Goal: Task Accomplishment & Management: Manage account settings

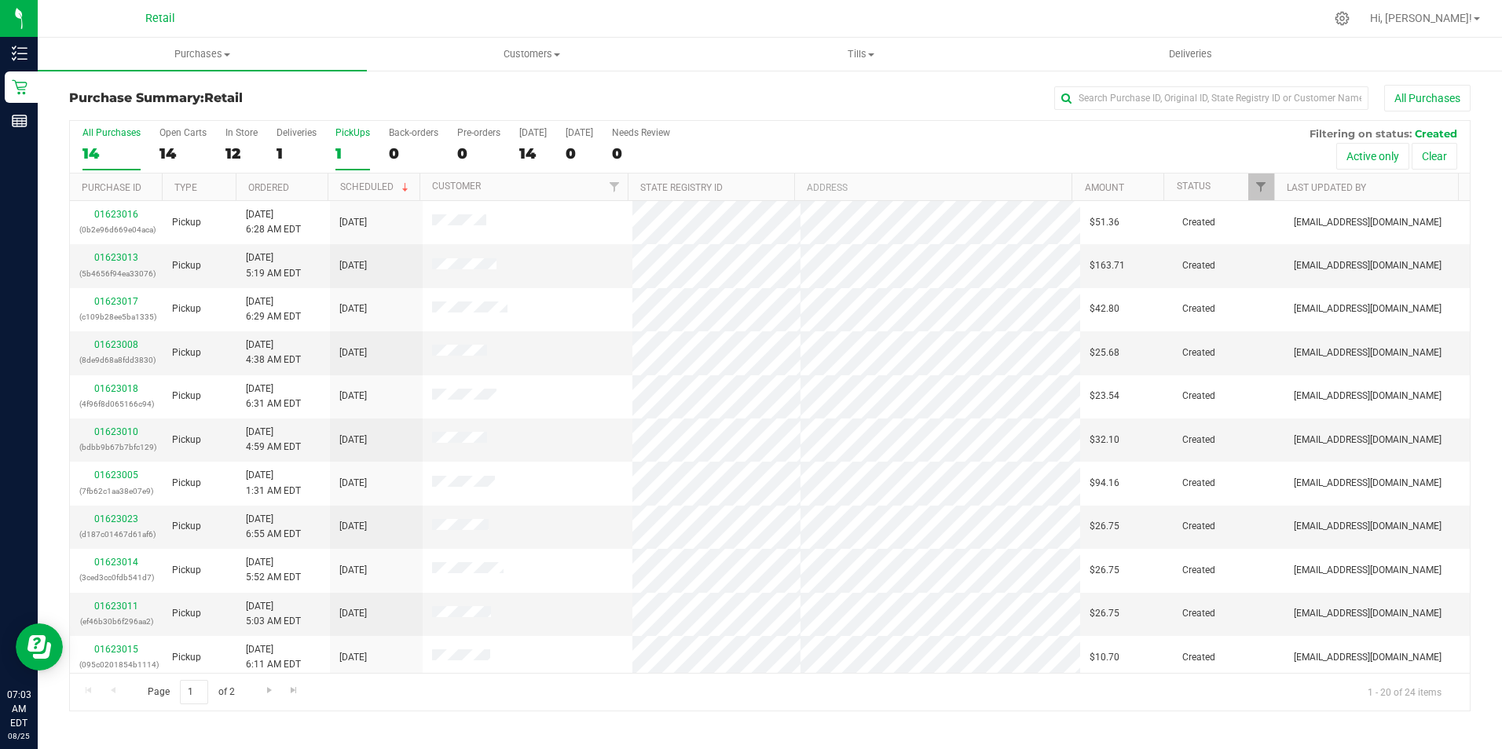
click at [342, 155] on div "1" at bounding box center [352, 154] width 35 height 18
click at [0, 0] on input "PickUps 1" at bounding box center [0, 0] width 0 height 0
click at [353, 145] on div "23" at bounding box center [352, 154] width 35 height 18
click at [0, 0] on input "PickUps 23" at bounding box center [0, 0] width 0 height 0
click at [1276, 102] on input "text" at bounding box center [1211, 98] width 314 height 24
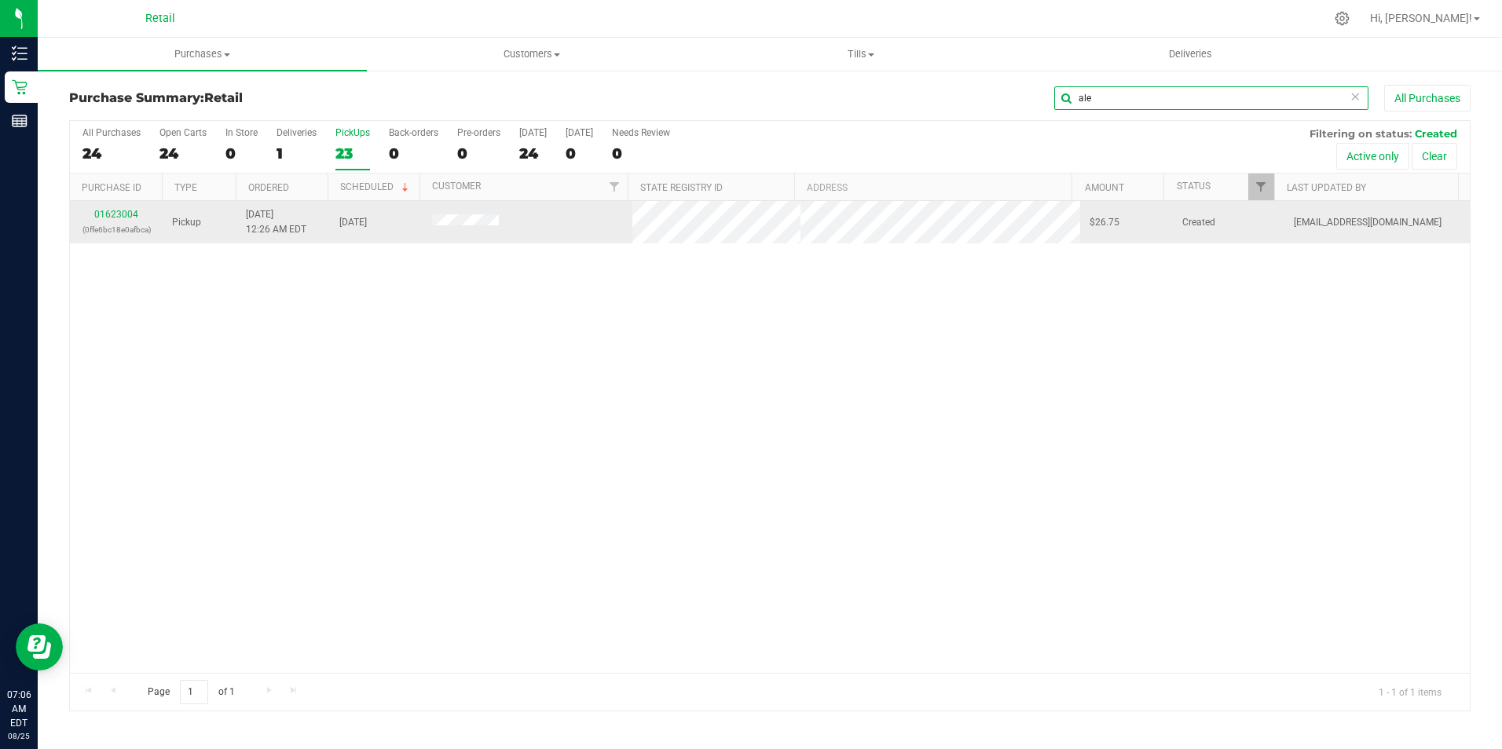
type input "ale"
click at [126, 220] on div "01623004 (0ffe6bc18e0afbca)" at bounding box center [116, 222] width 74 height 30
click at [122, 211] on link "01623004" at bounding box center [116, 214] width 44 height 11
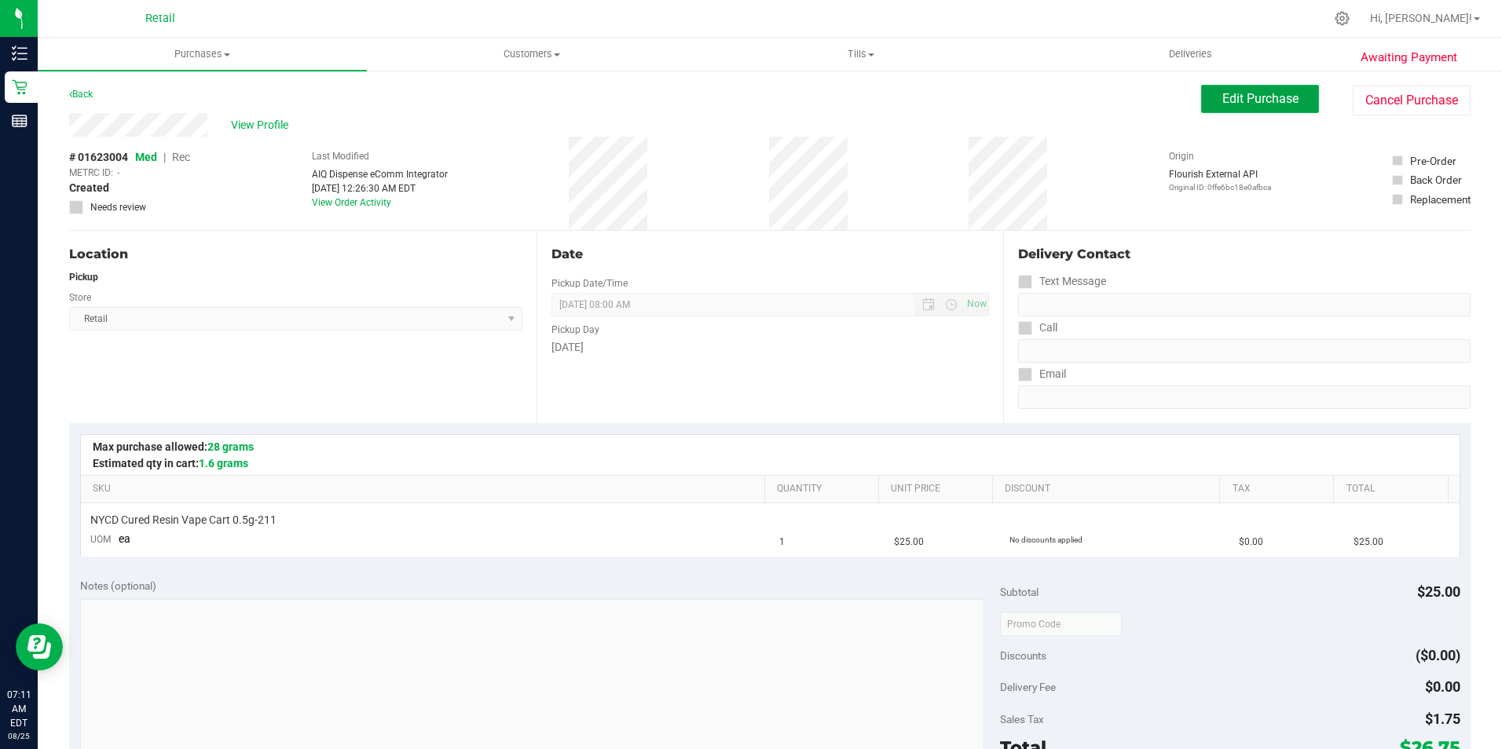
click at [1252, 86] on button "Edit Purchase" at bounding box center [1260, 99] width 118 height 28
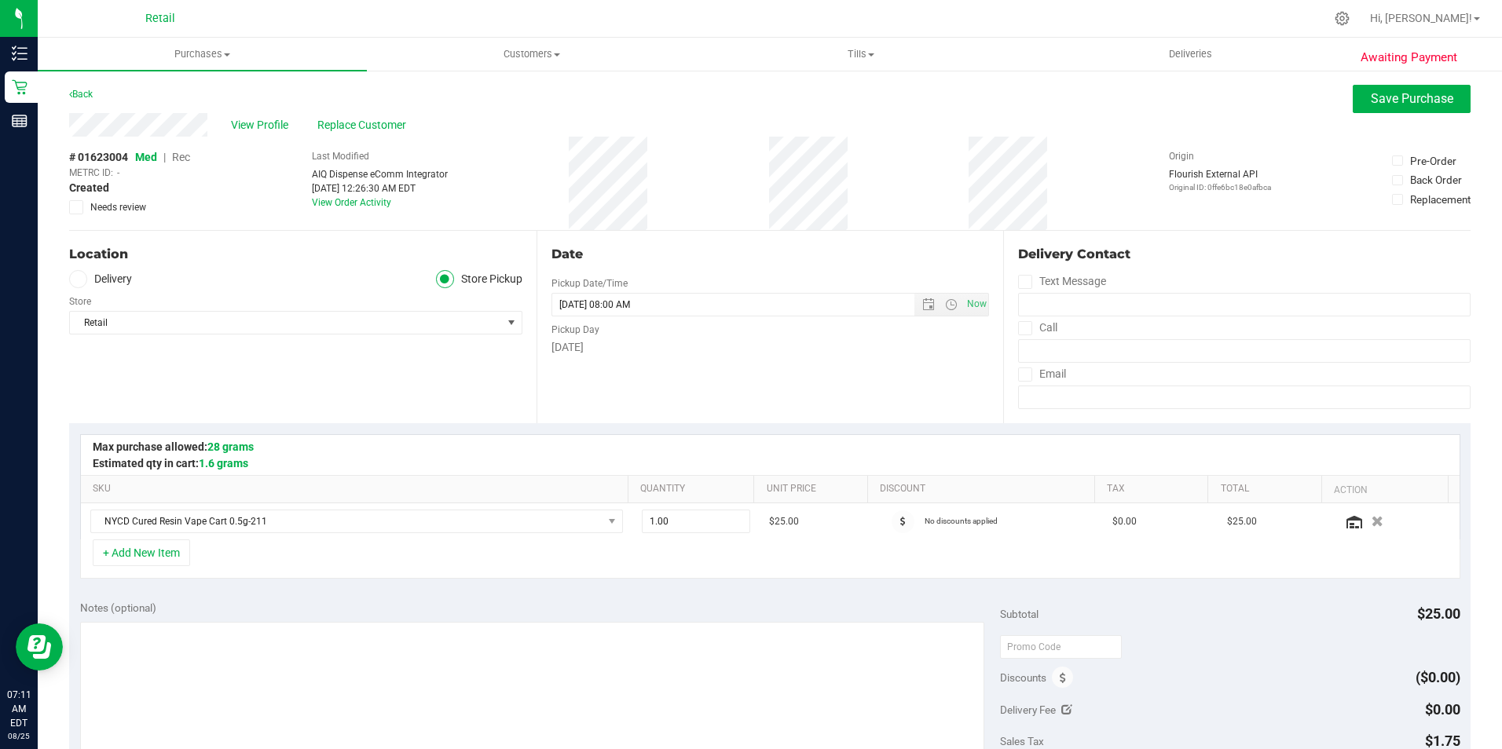
click at [184, 158] on span "Rec" at bounding box center [181, 157] width 18 height 13
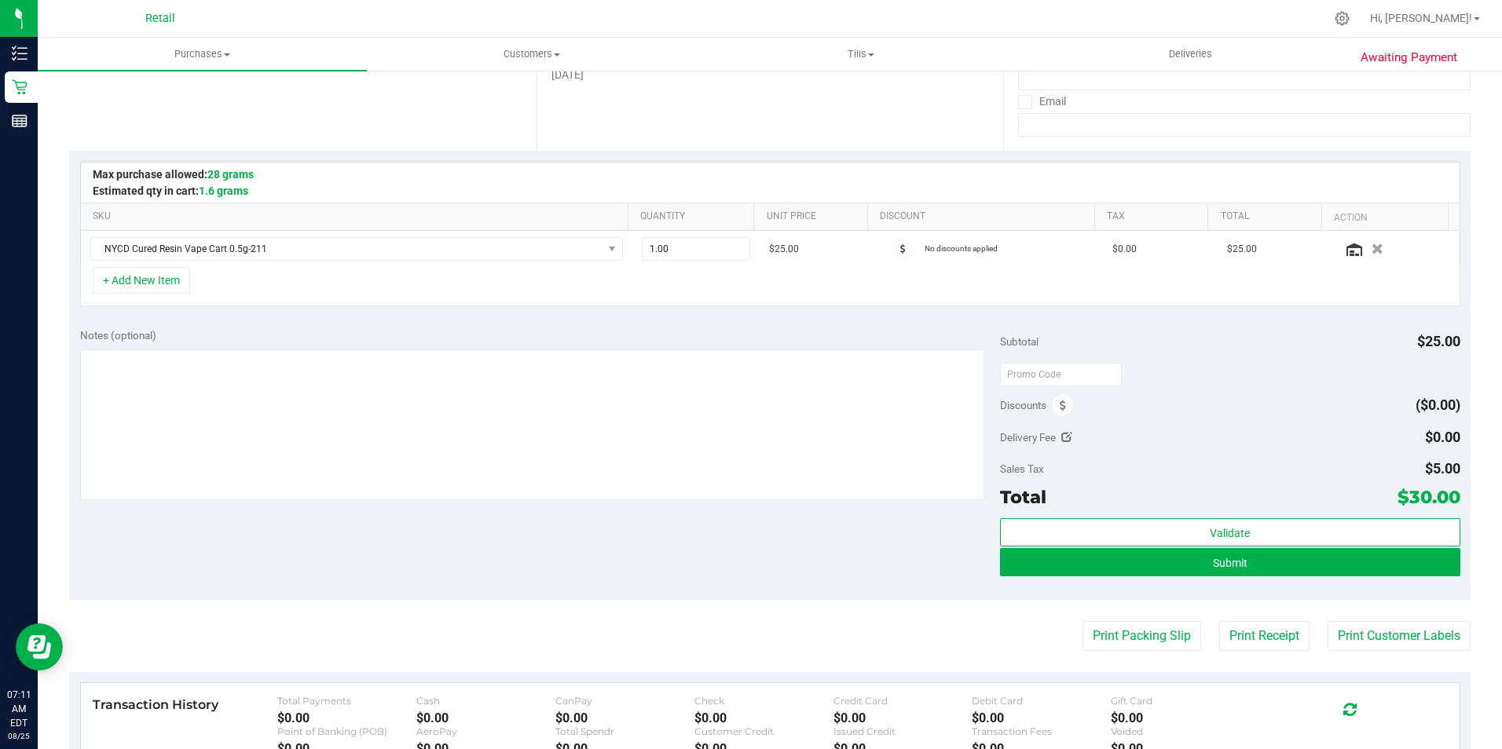
scroll to position [314, 0]
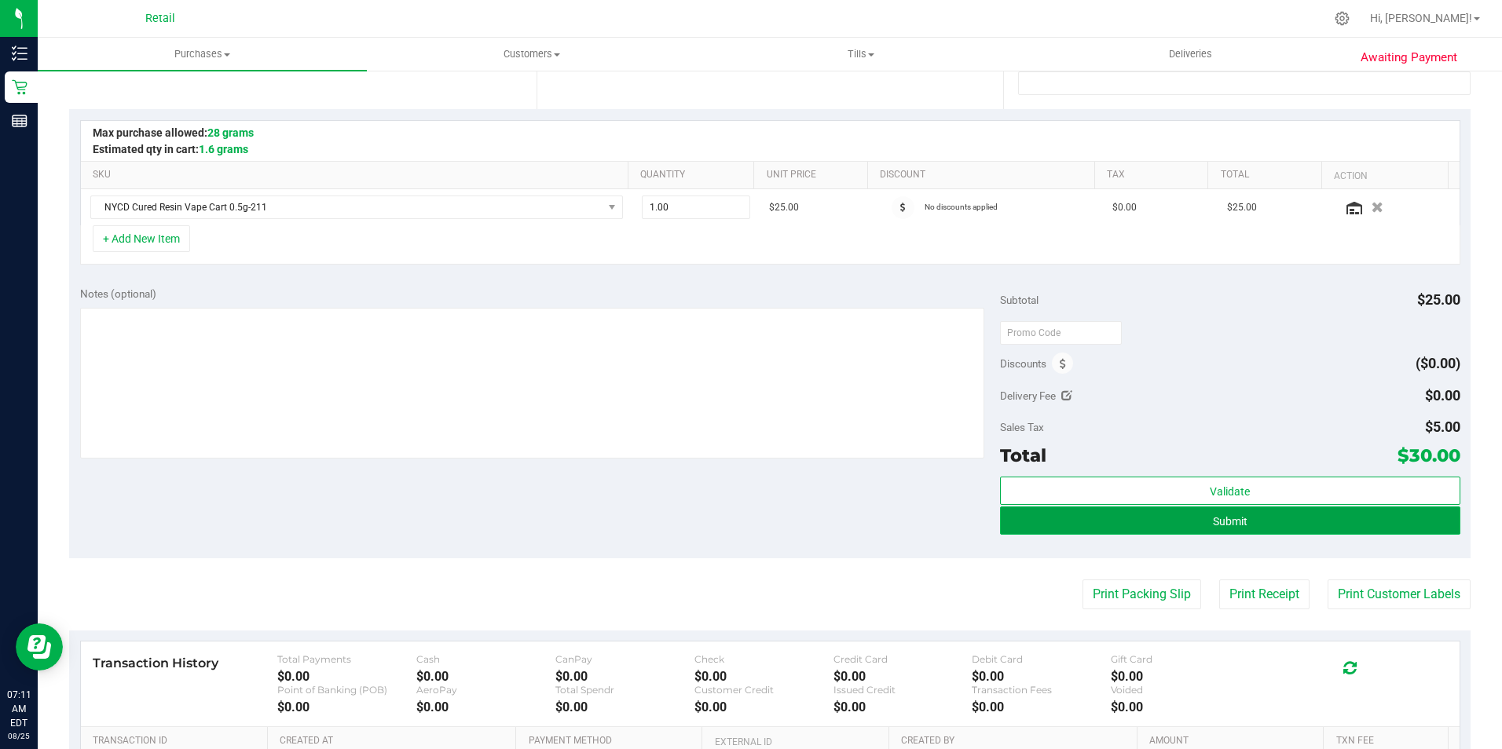
click at [1141, 517] on button "Submit" at bounding box center [1230, 521] width 460 height 28
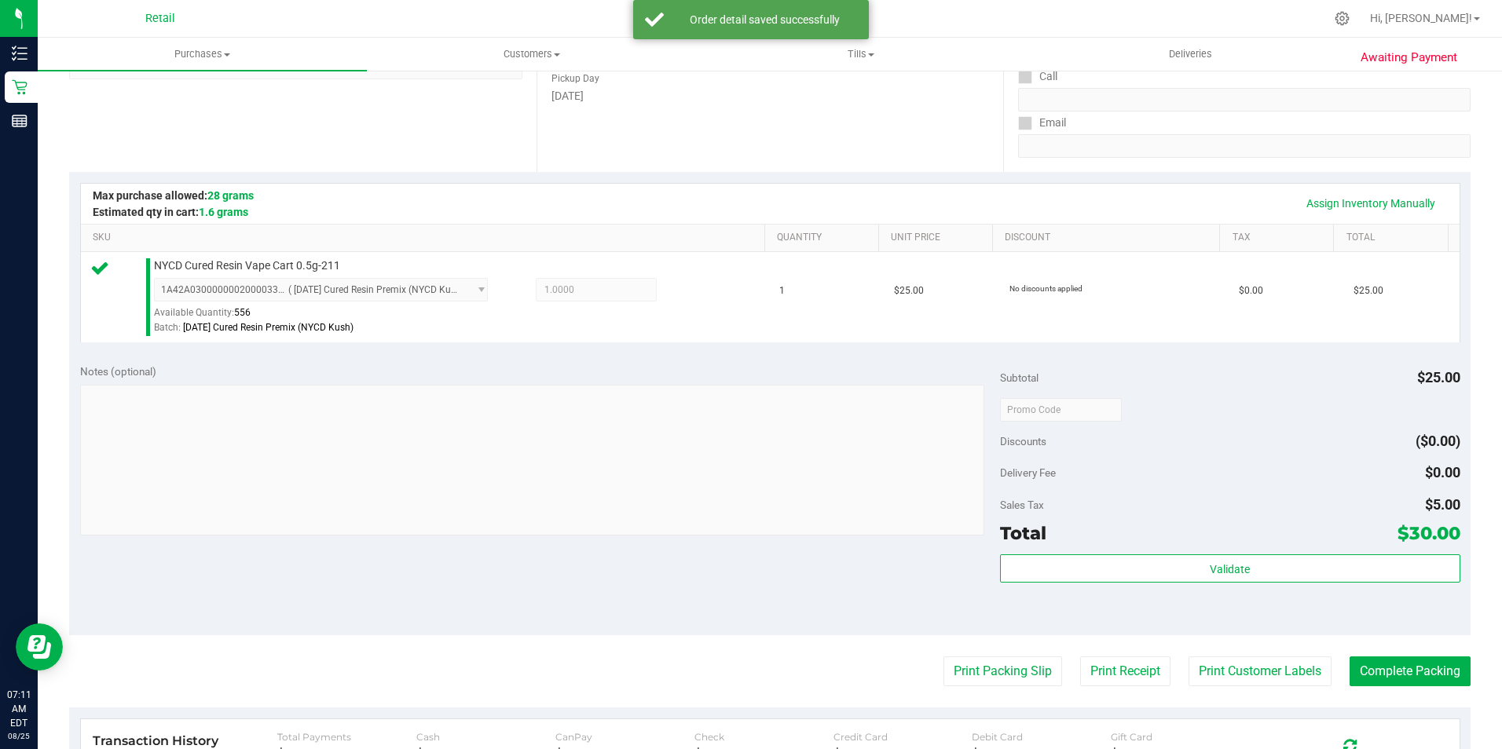
scroll to position [314, 0]
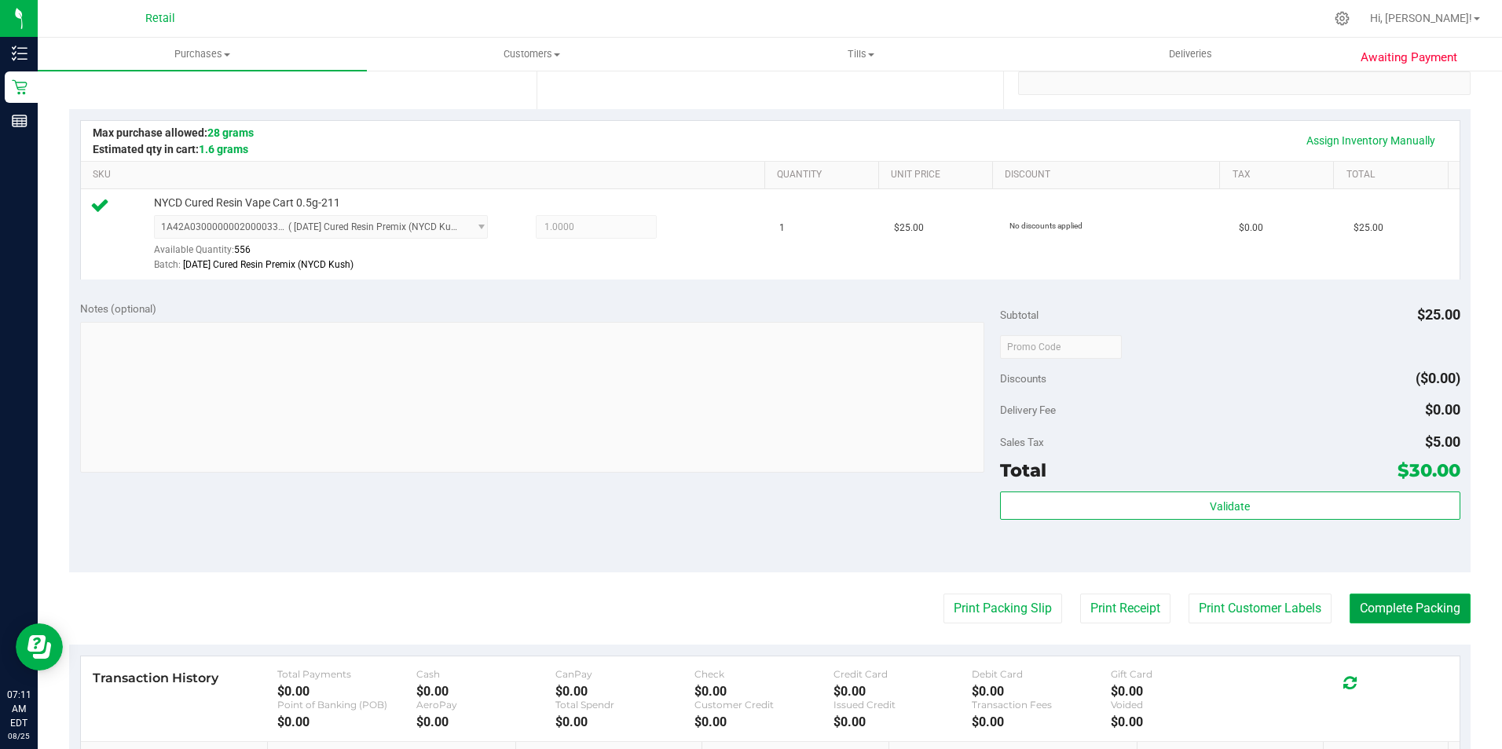
click at [1360, 606] on button "Complete Packing" at bounding box center [1409, 609] width 121 height 30
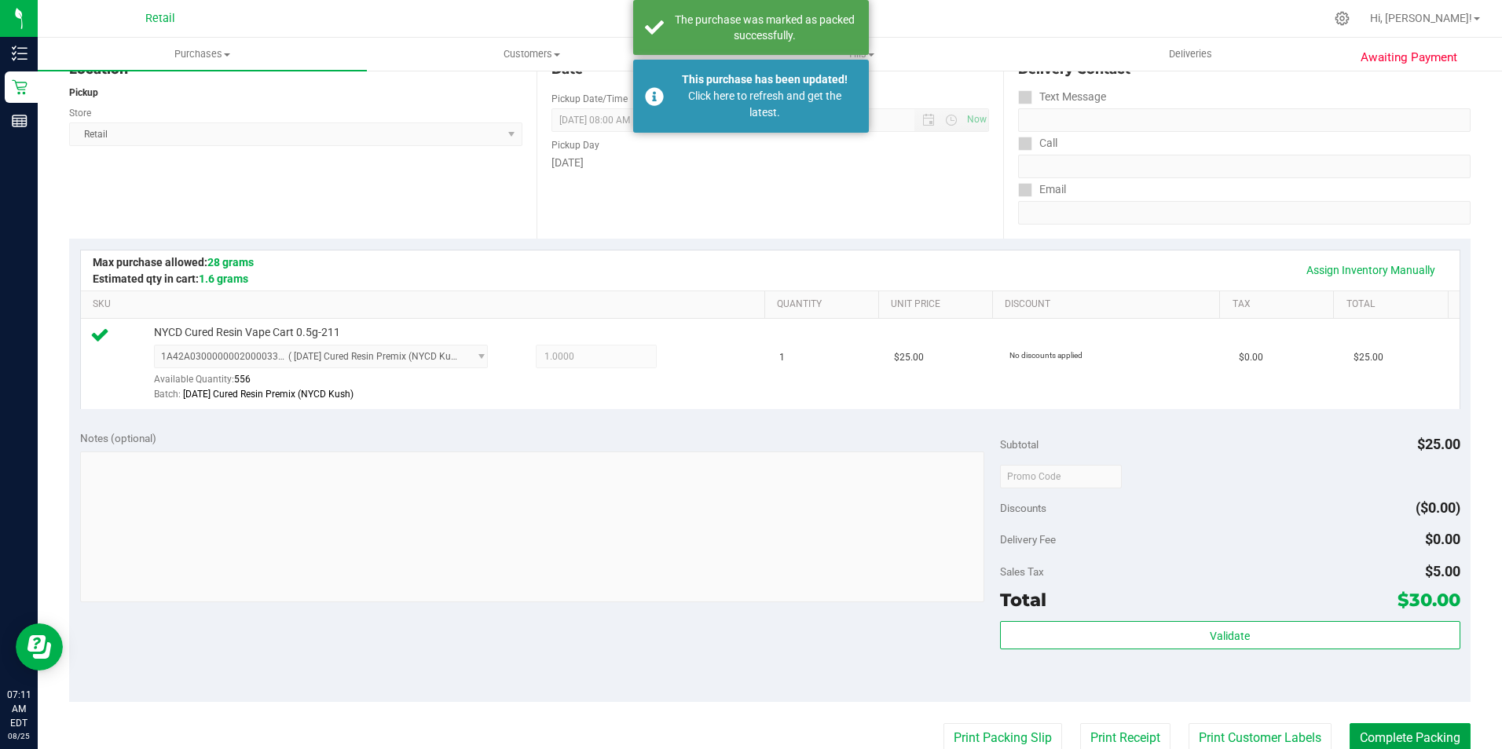
scroll to position [157, 0]
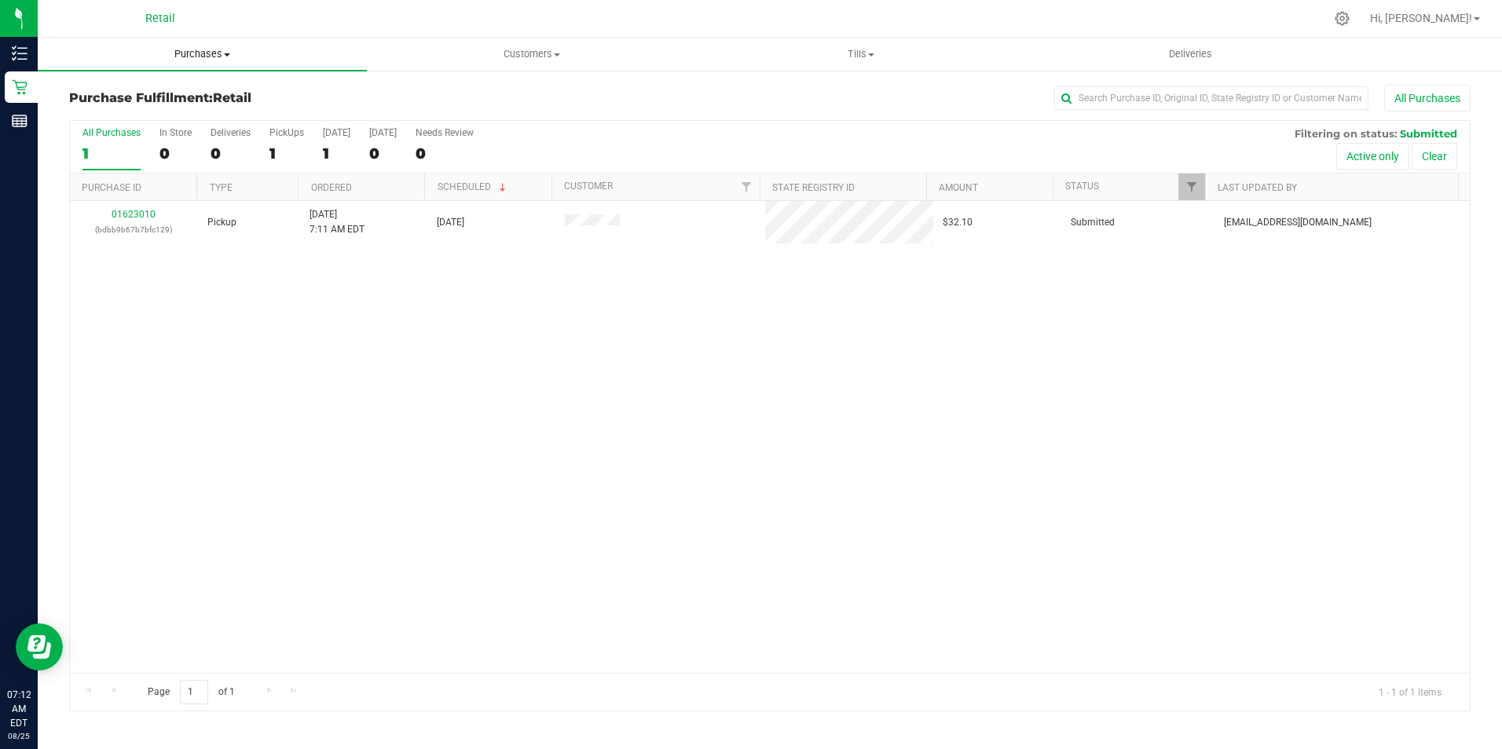
click at [205, 52] on span "Purchases" at bounding box center [202, 54] width 329 height 14
click at [196, 93] on span "Summary of purchases" at bounding box center [118, 94] width 161 height 13
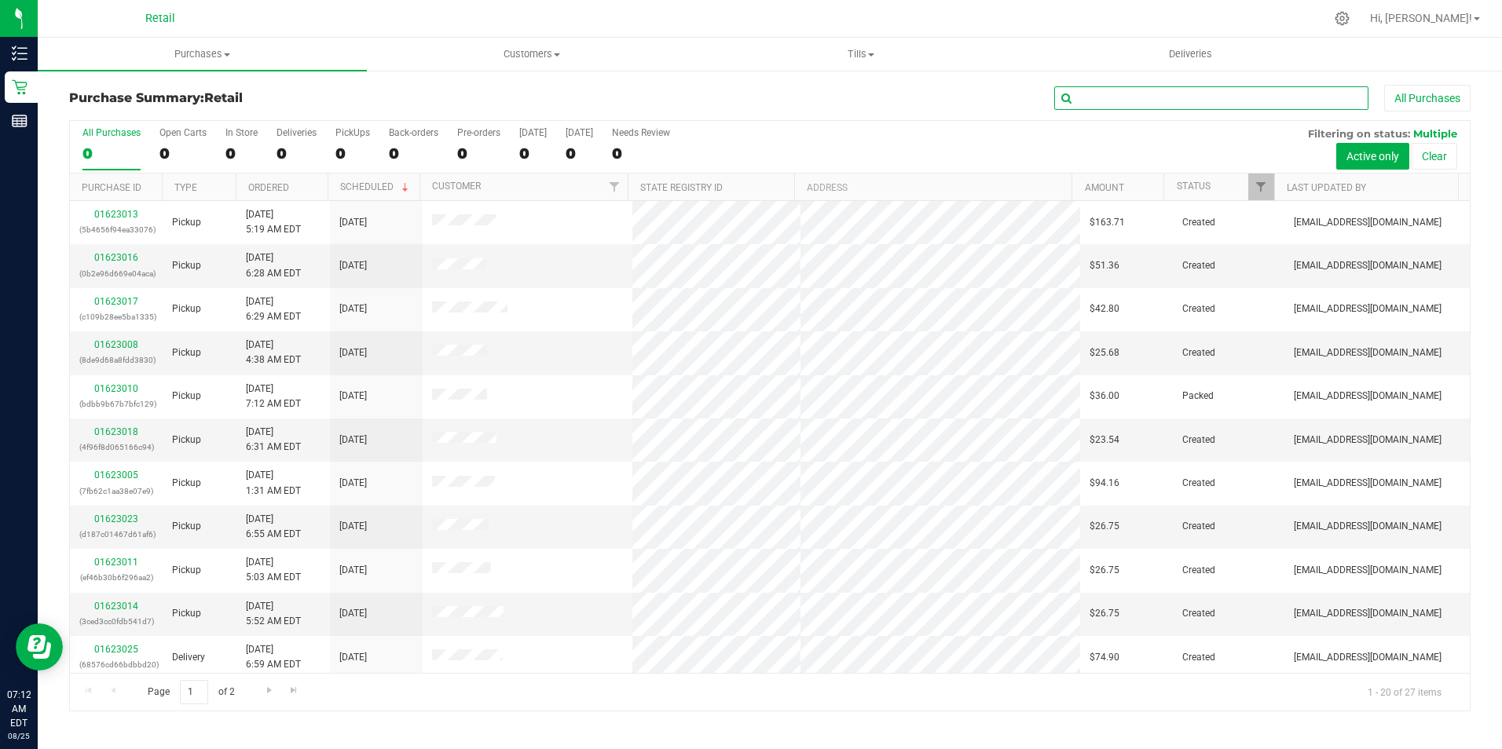
click at [1221, 105] on input "text" at bounding box center [1211, 98] width 314 height 24
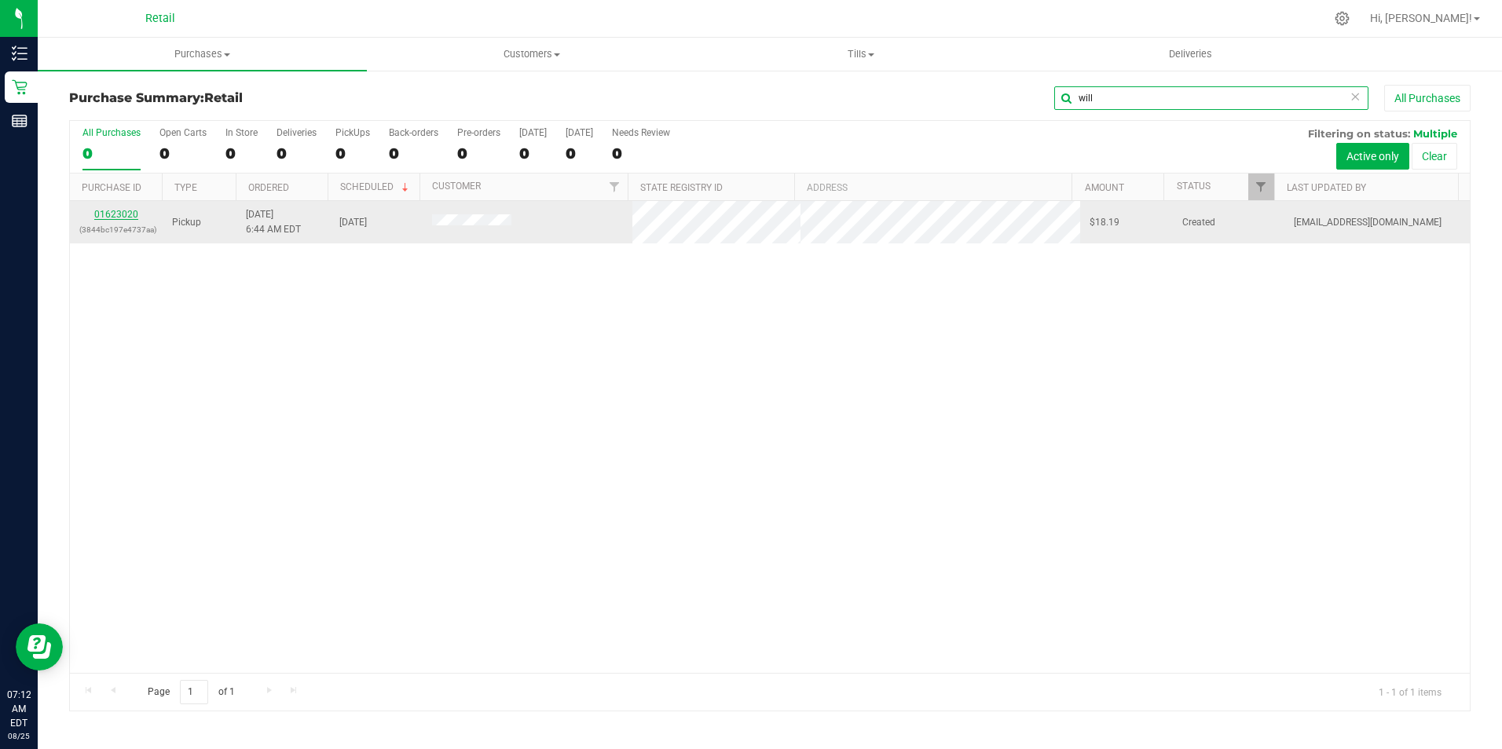
type input "will"
click at [129, 210] on link "01623020" at bounding box center [116, 214] width 44 height 11
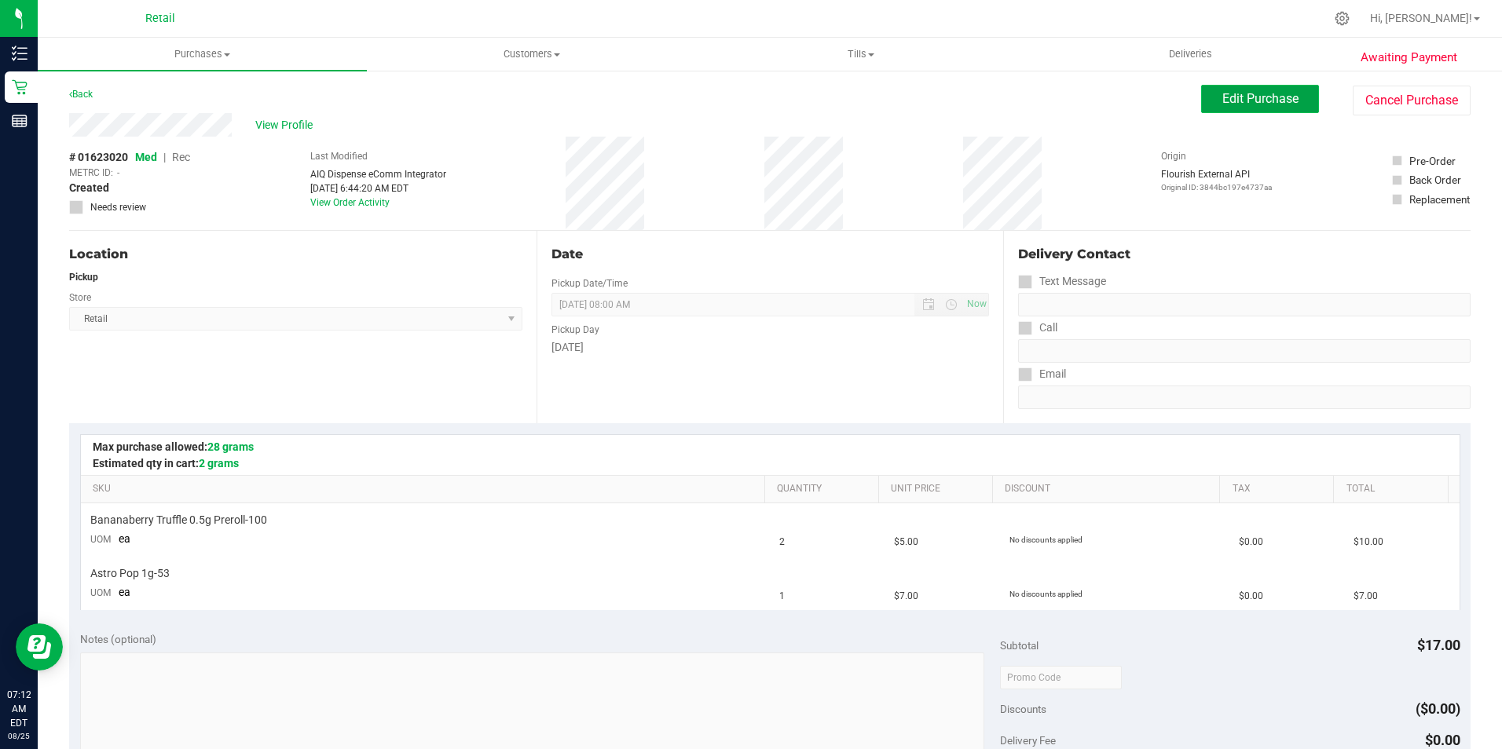
click at [1269, 96] on span "Edit Purchase" at bounding box center [1260, 98] width 76 height 15
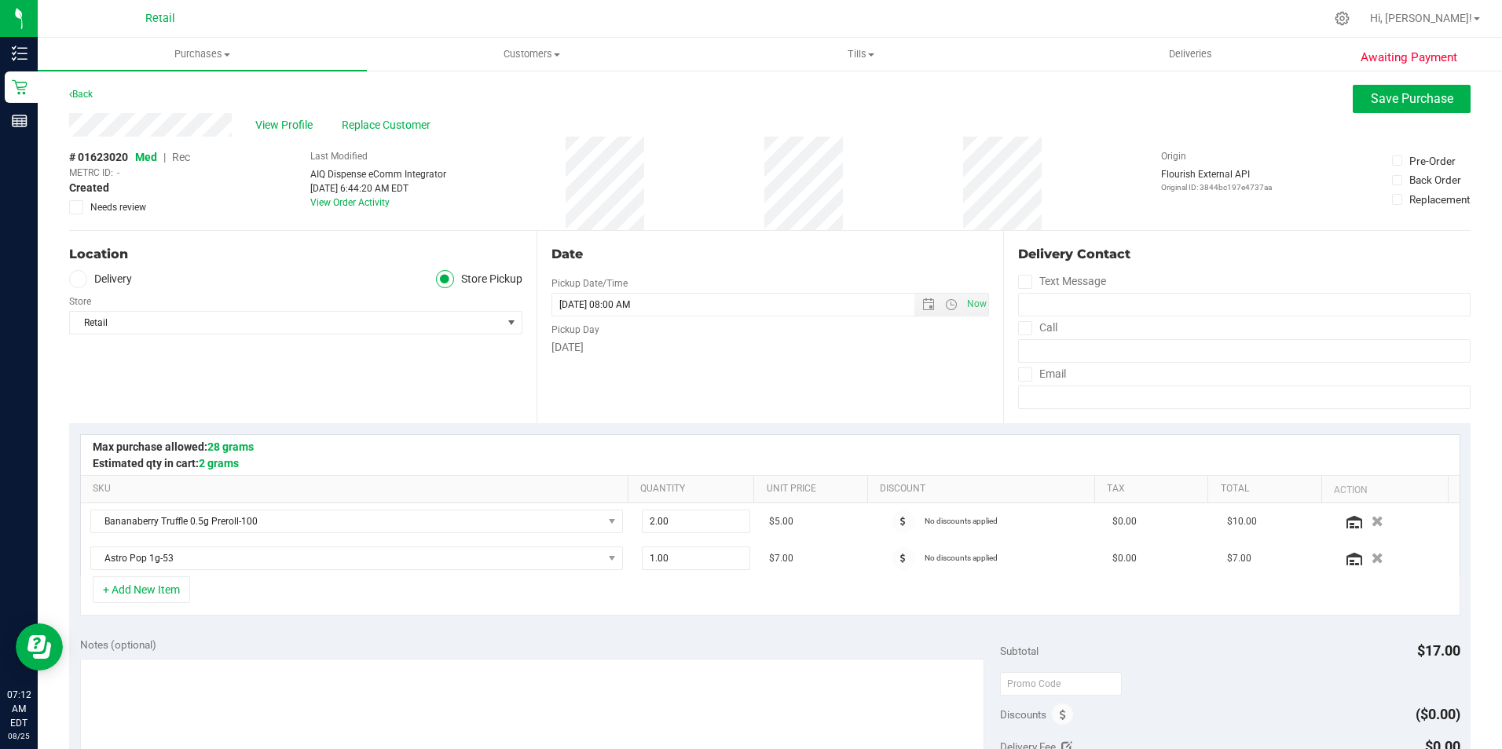
click at [189, 157] on span "Rec" at bounding box center [181, 157] width 18 height 13
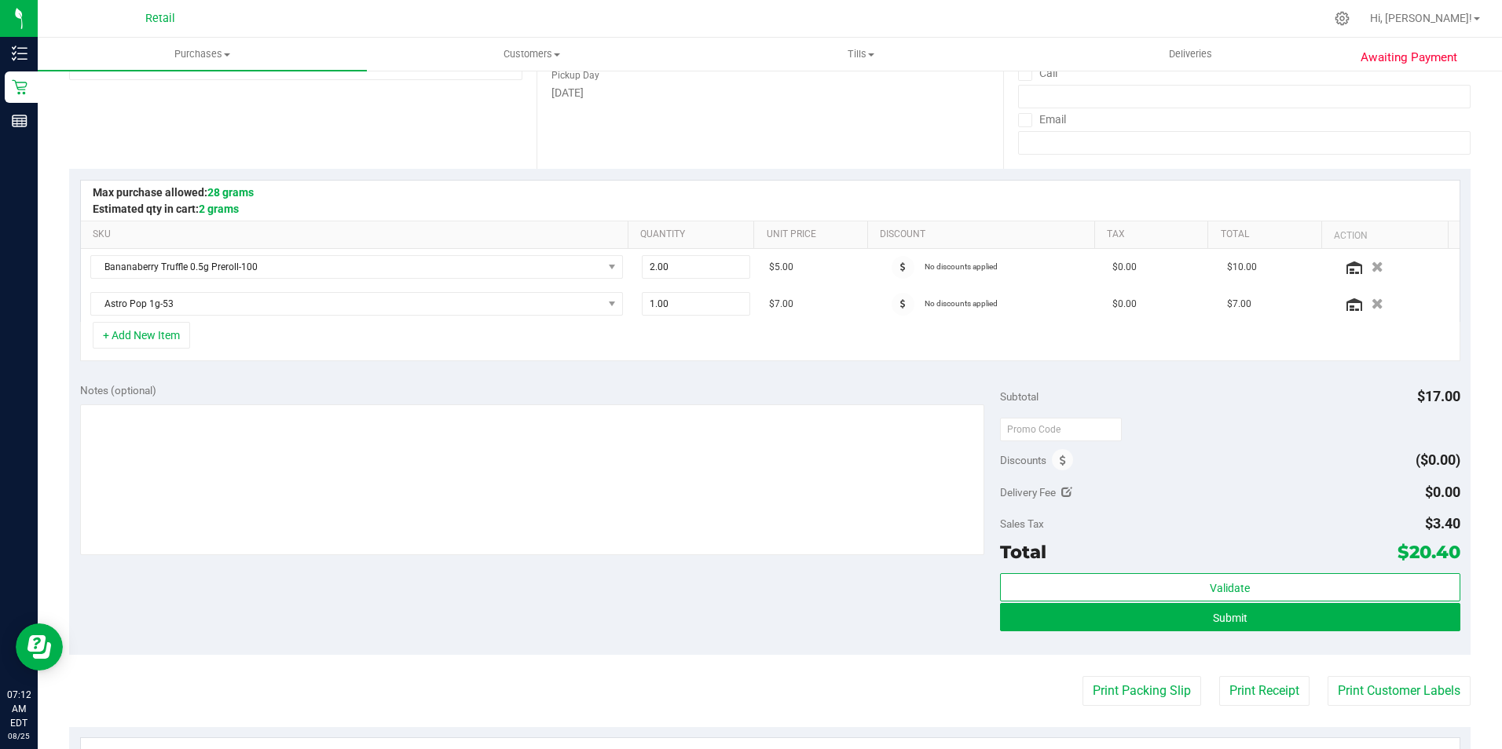
scroll to position [314, 0]
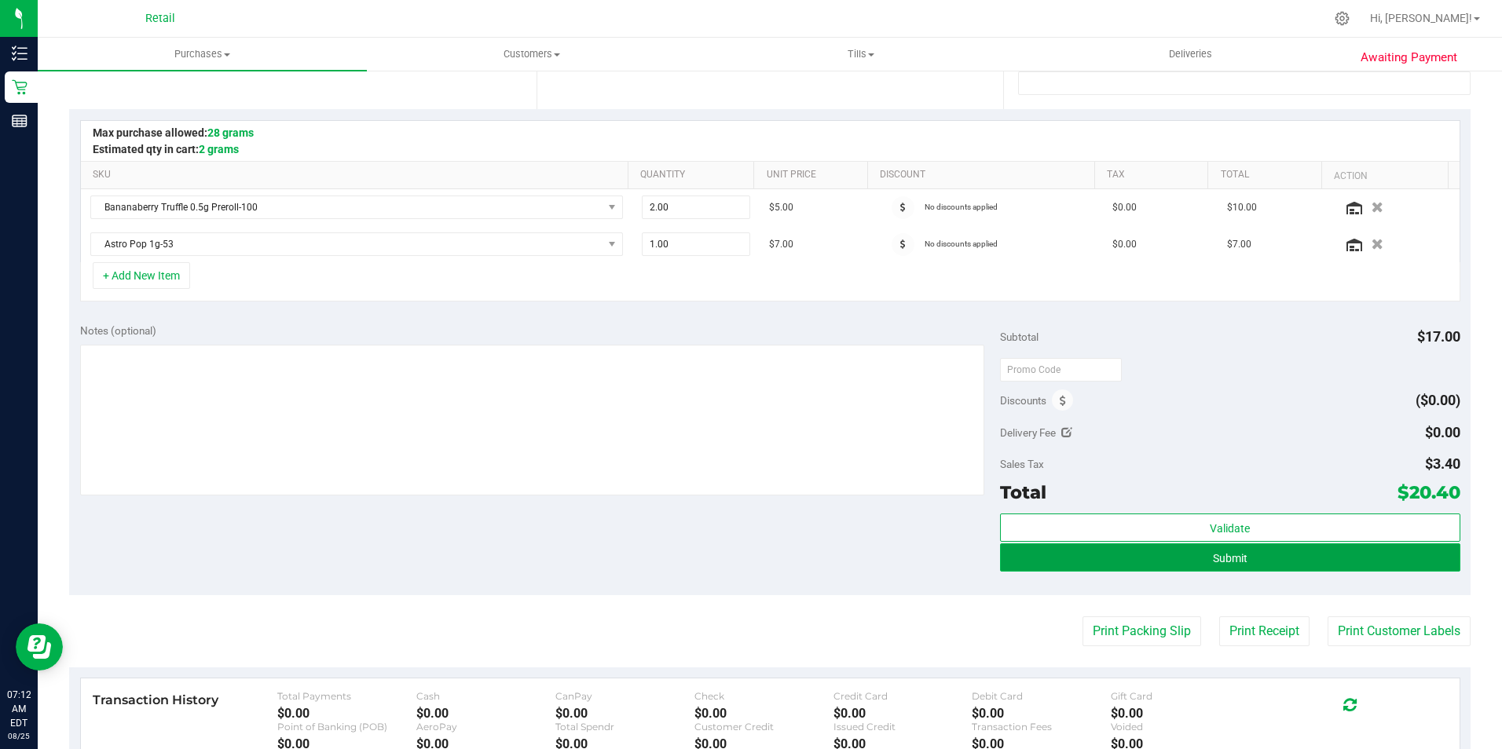
click at [1257, 551] on button "Submit" at bounding box center [1230, 558] width 460 height 28
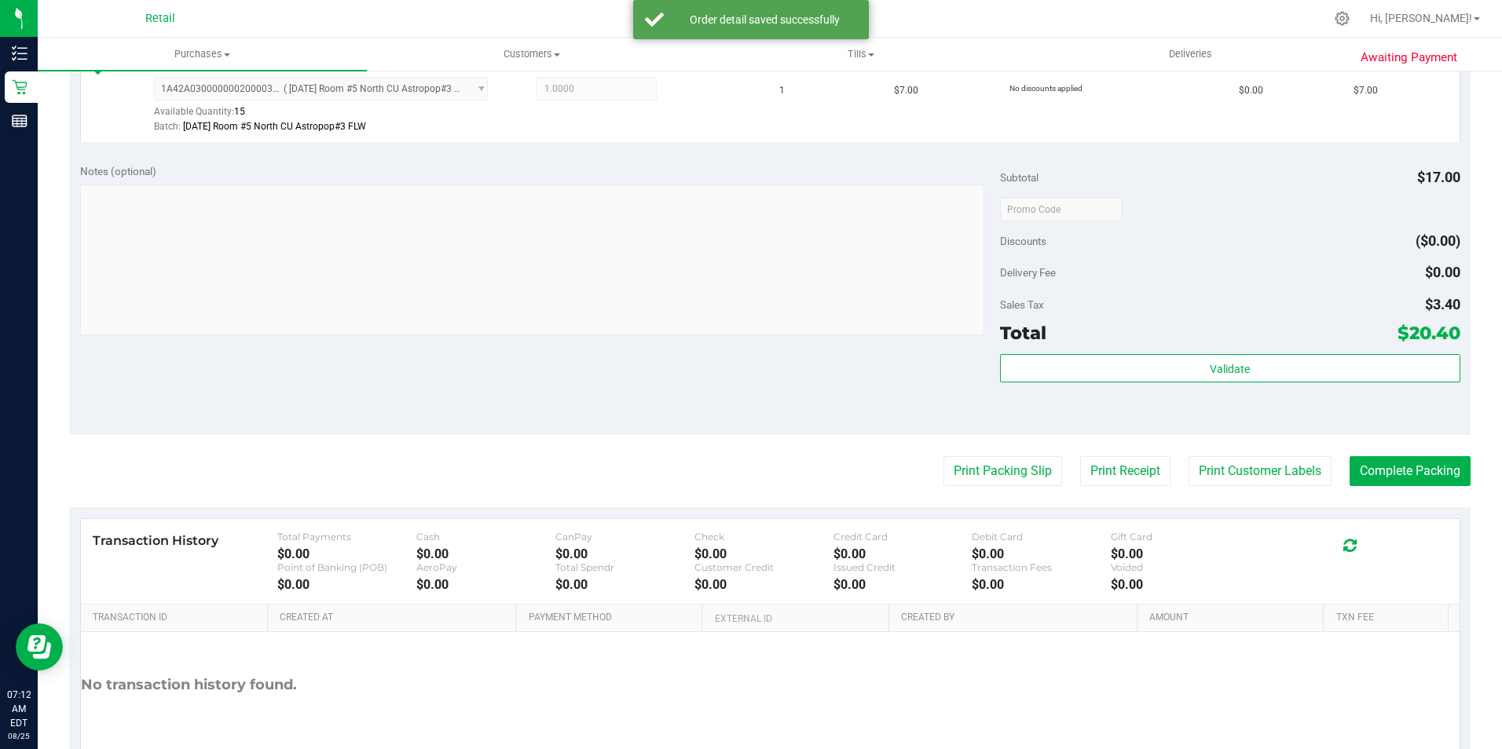
scroll to position [550, 0]
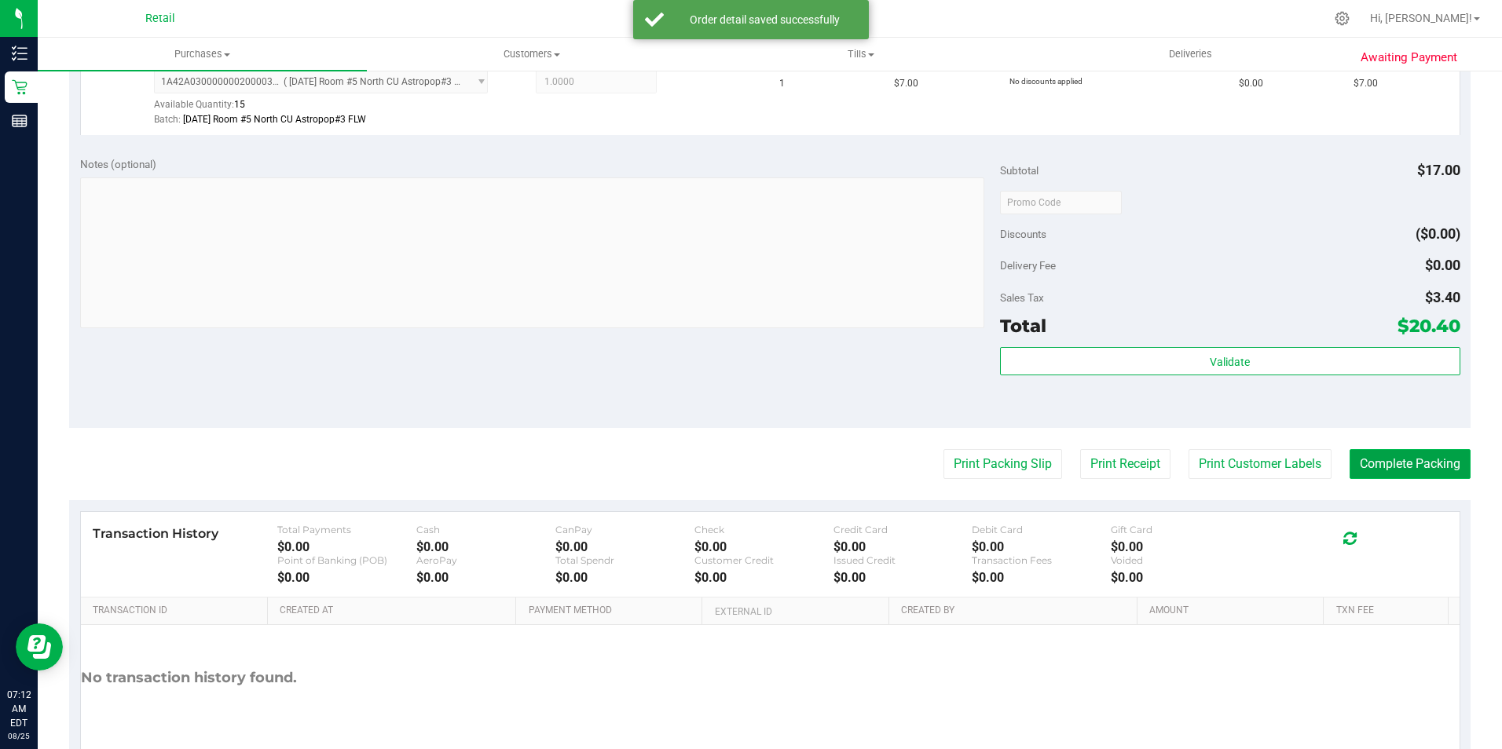
click at [1416, 469] on button "Complete Packing" at bounding box center [1409, 464] width 121 height 30
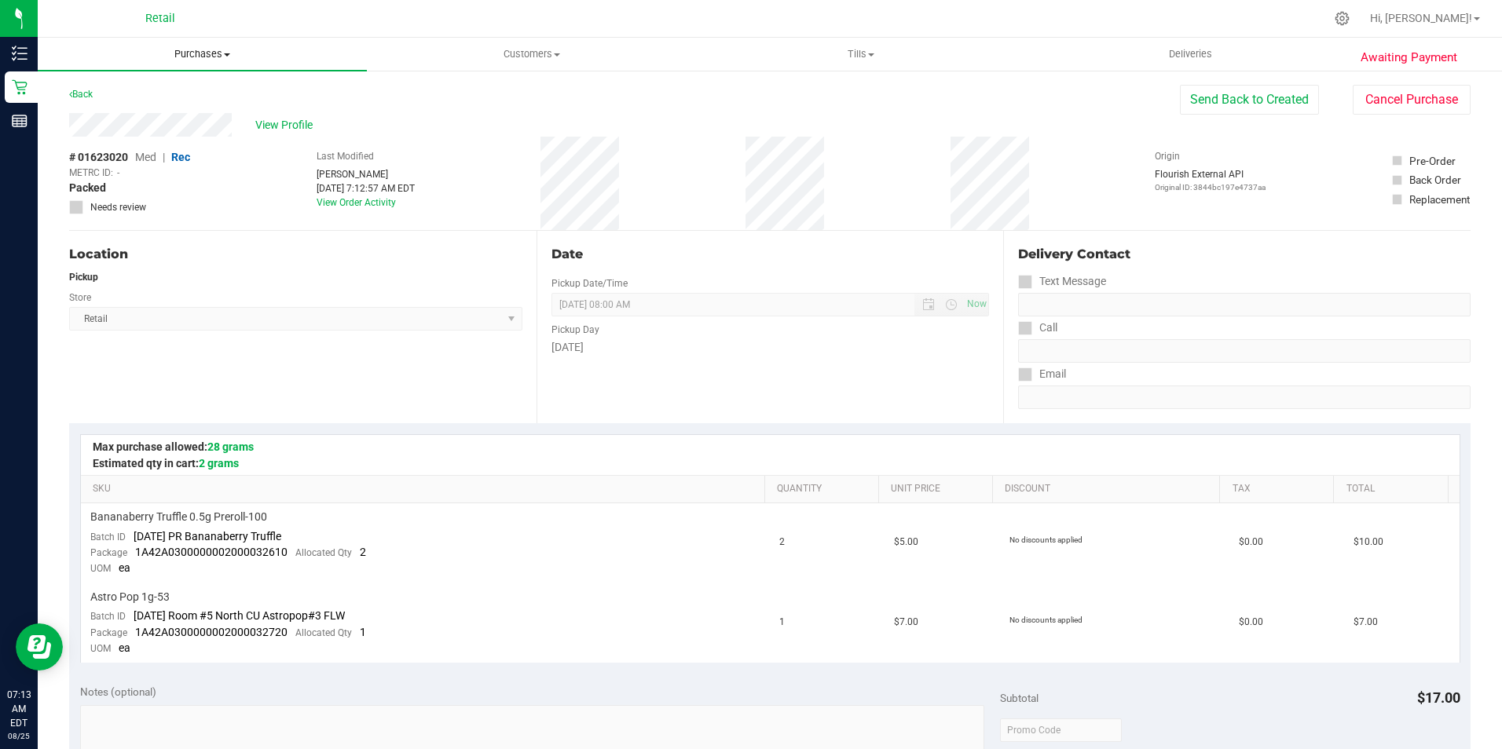
click at [218, 59] on span "Purchases" at bounding box center [202, 54] width 329 height 14
click at [215, 93] on li "Summary of purchases" at bounding box center [202, 95] width 329 height 19
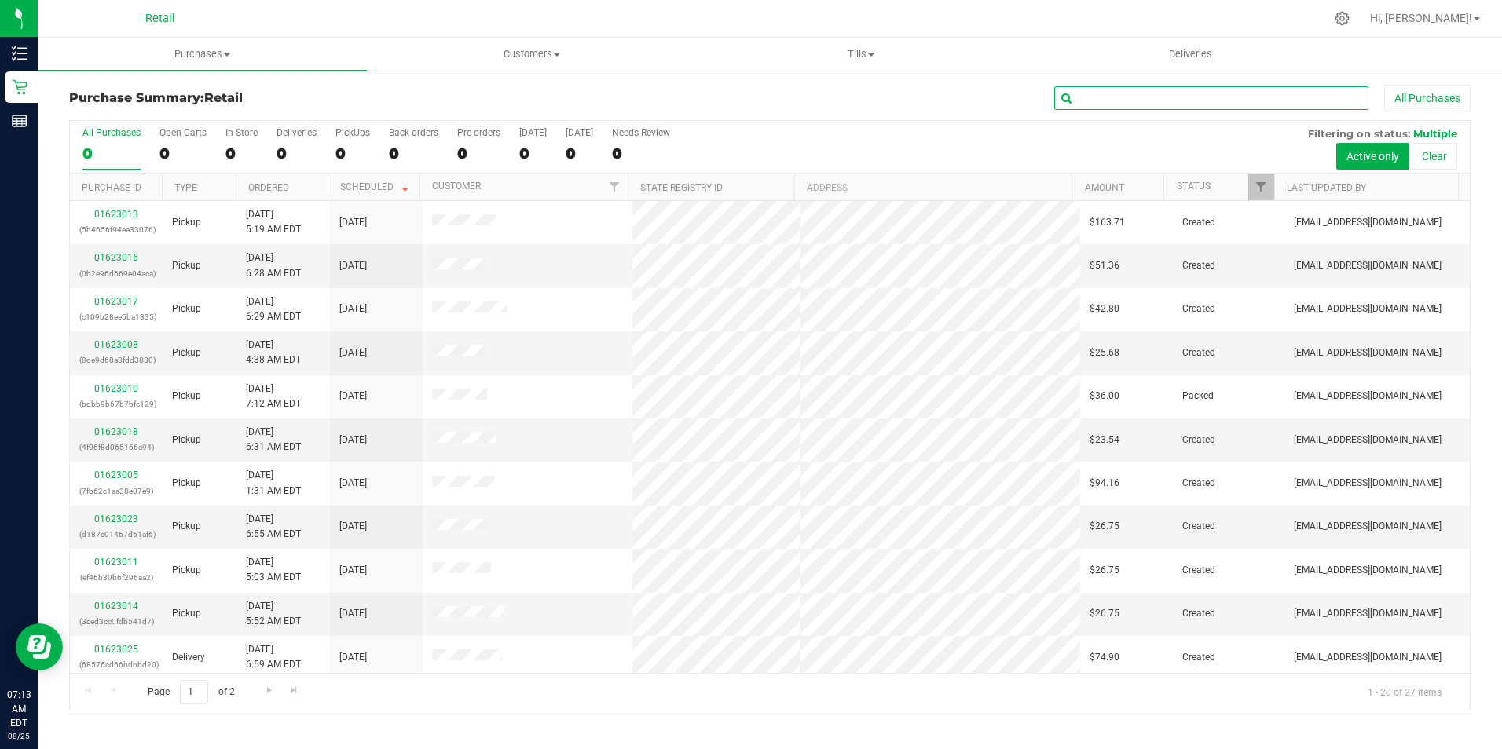
click at [1173, 106] on input "text" at bounding box center [1211, 98] width 314 height 24
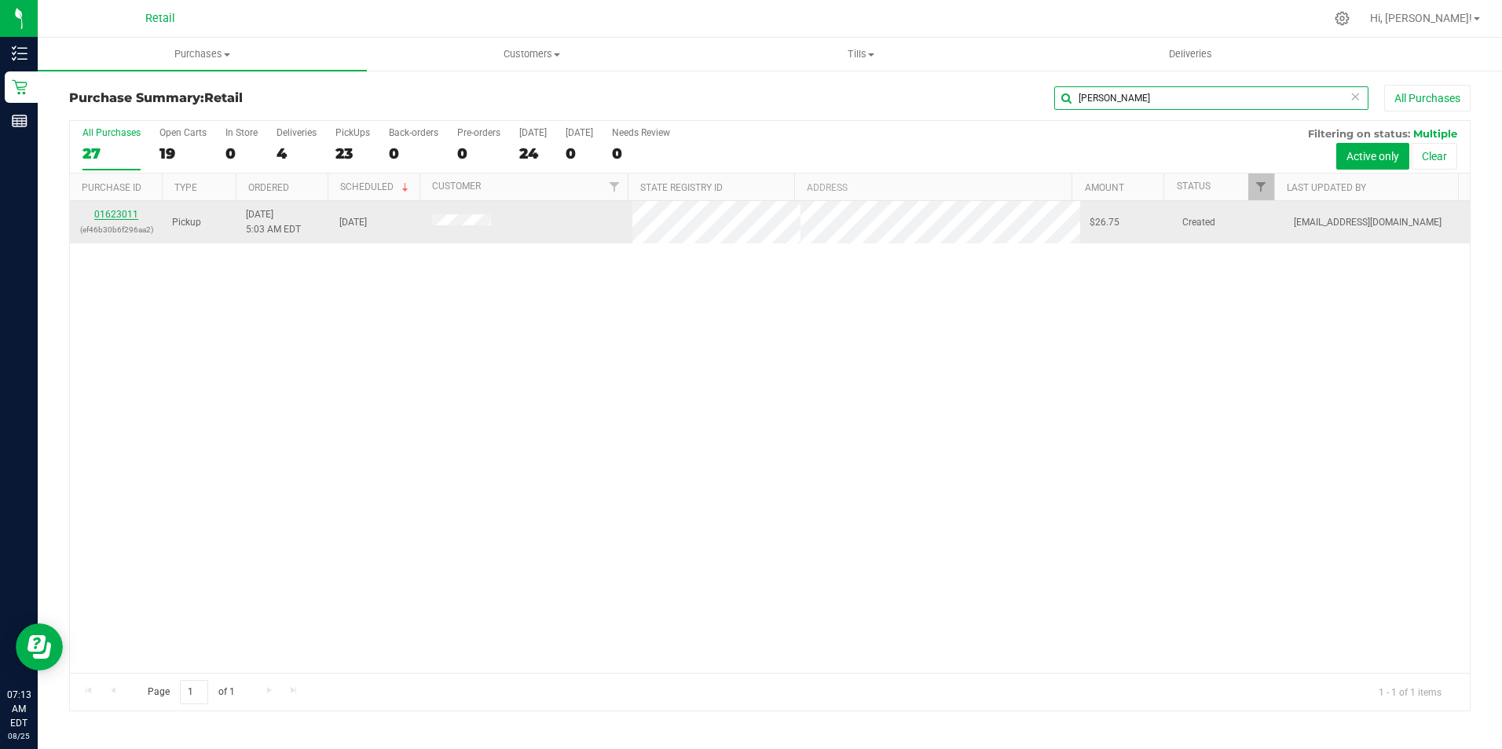
type input "[PERSON_NAME]"
click at [115, 214] on link "01623011" at bounding box center [116, 214] width 44 height 11
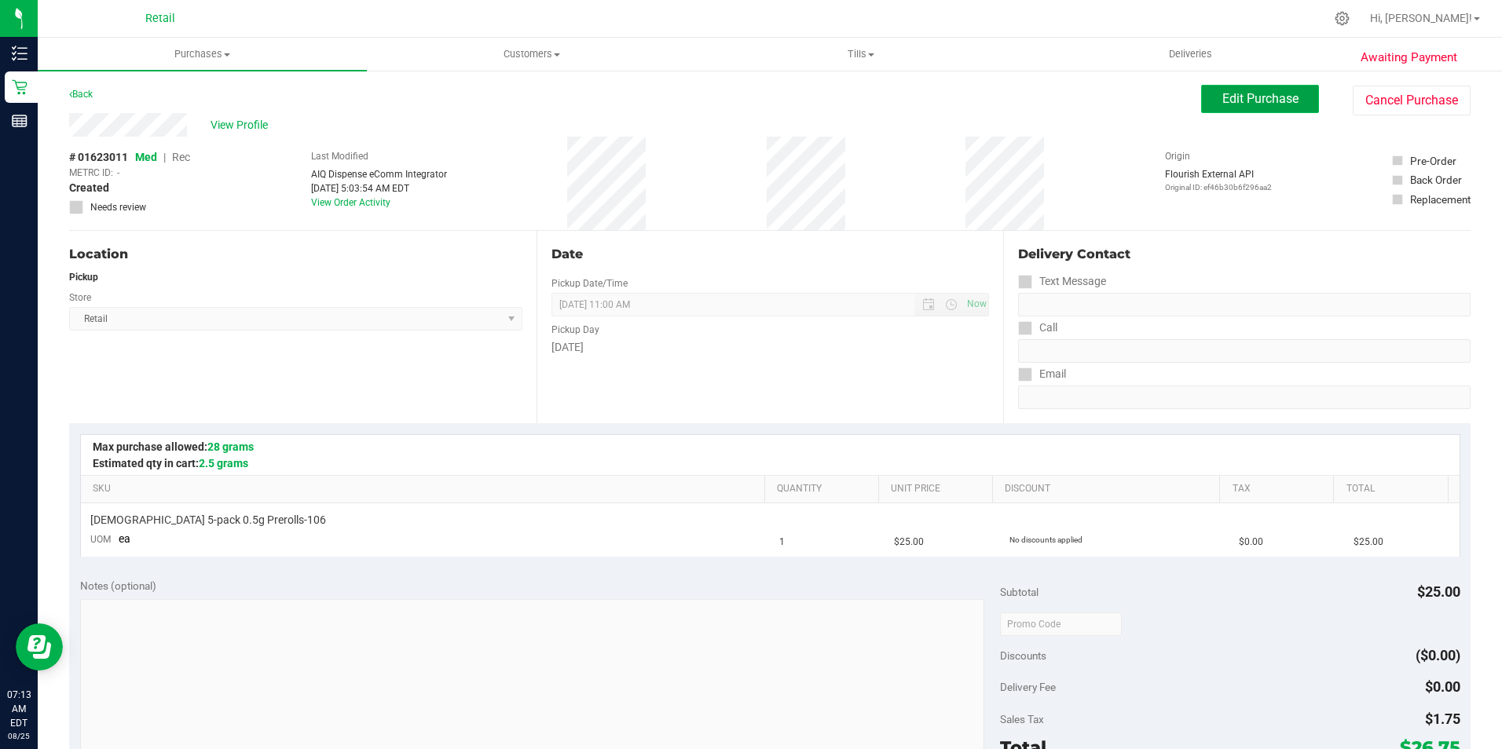
click at [1222, 101] on span "Edit Purchase" at bounding box center [1260, 98] width 76 height 15
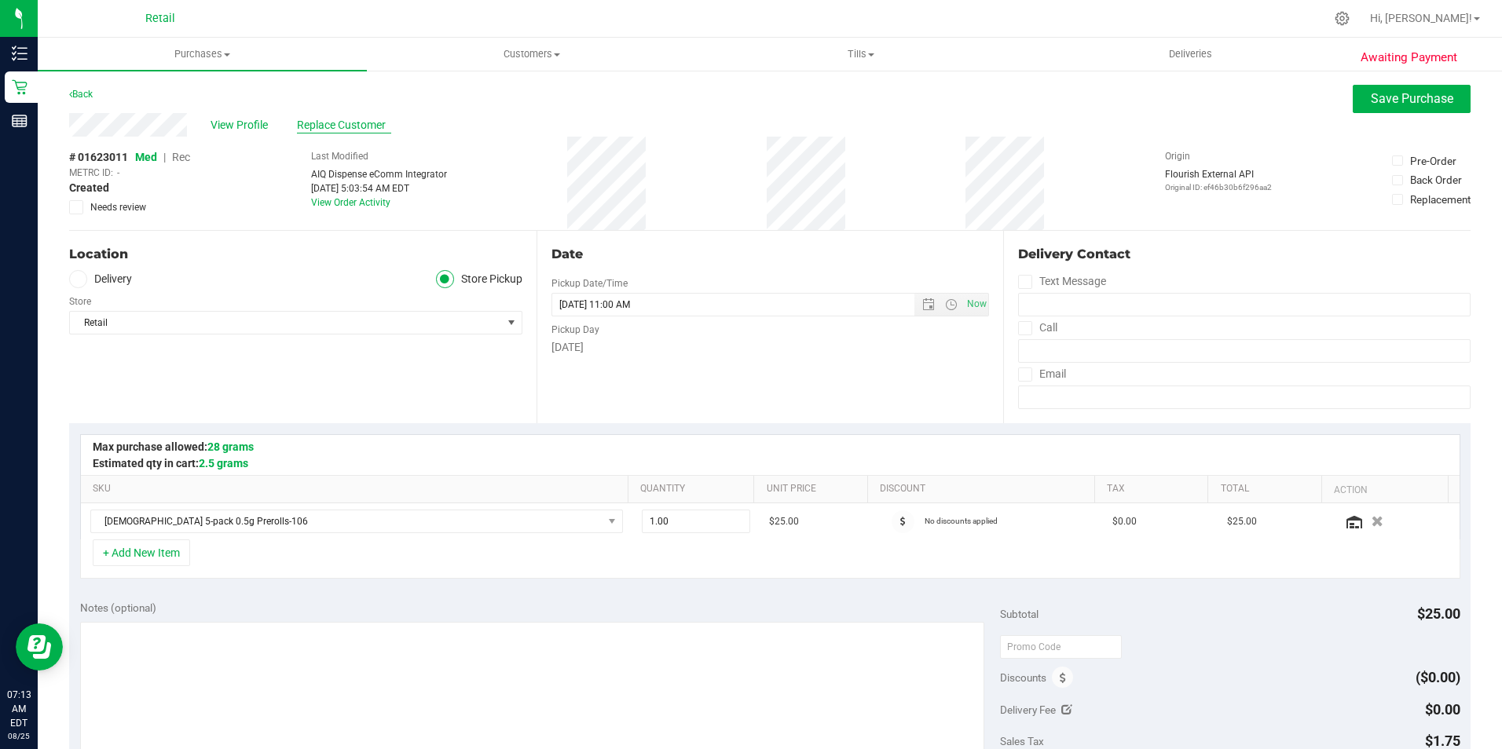
click at [319, 127] on span "Replace Customer" at bounding box center [344, 125] width 94 height 16
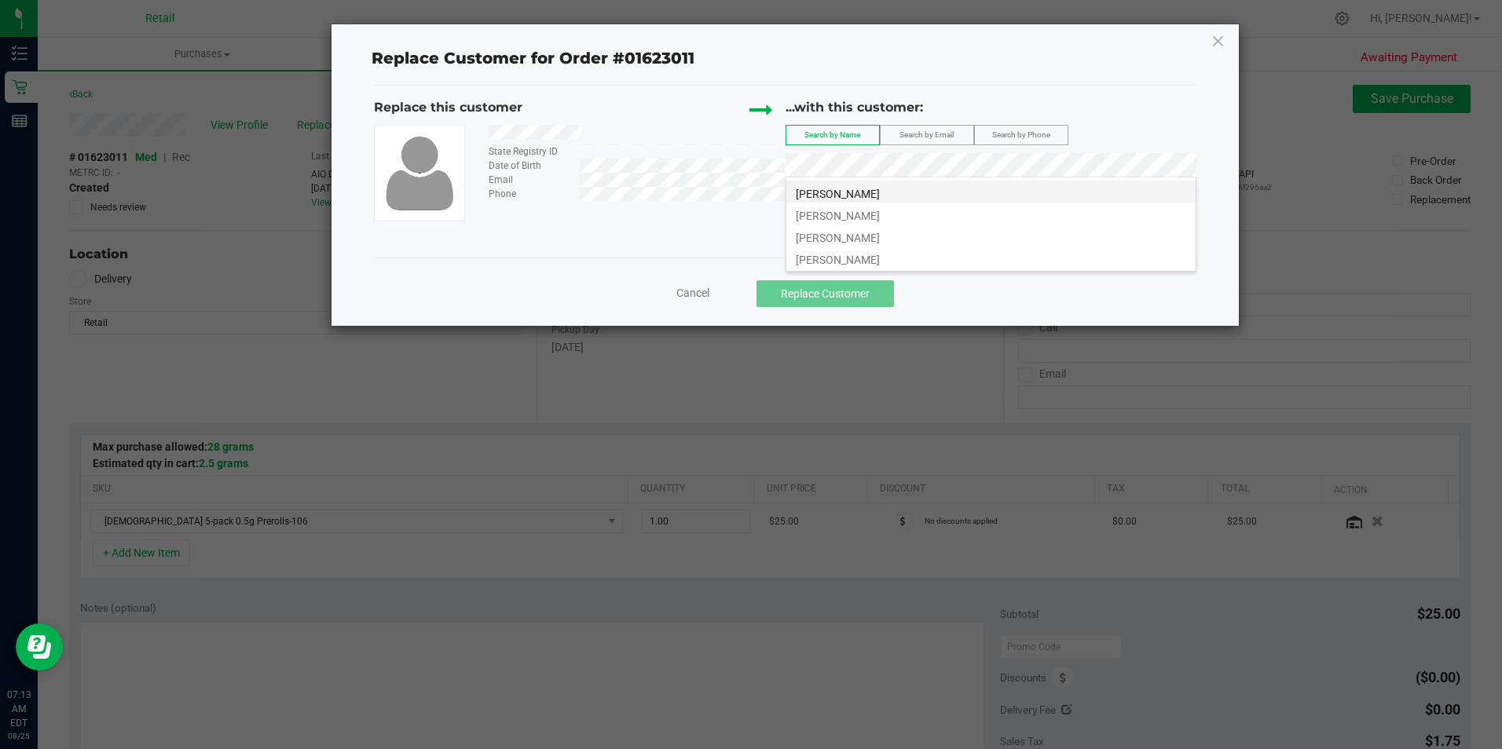
click at [836, 195] on span "[PERSON_NAME]" at bounding box center [838, 194] width 84 height 13
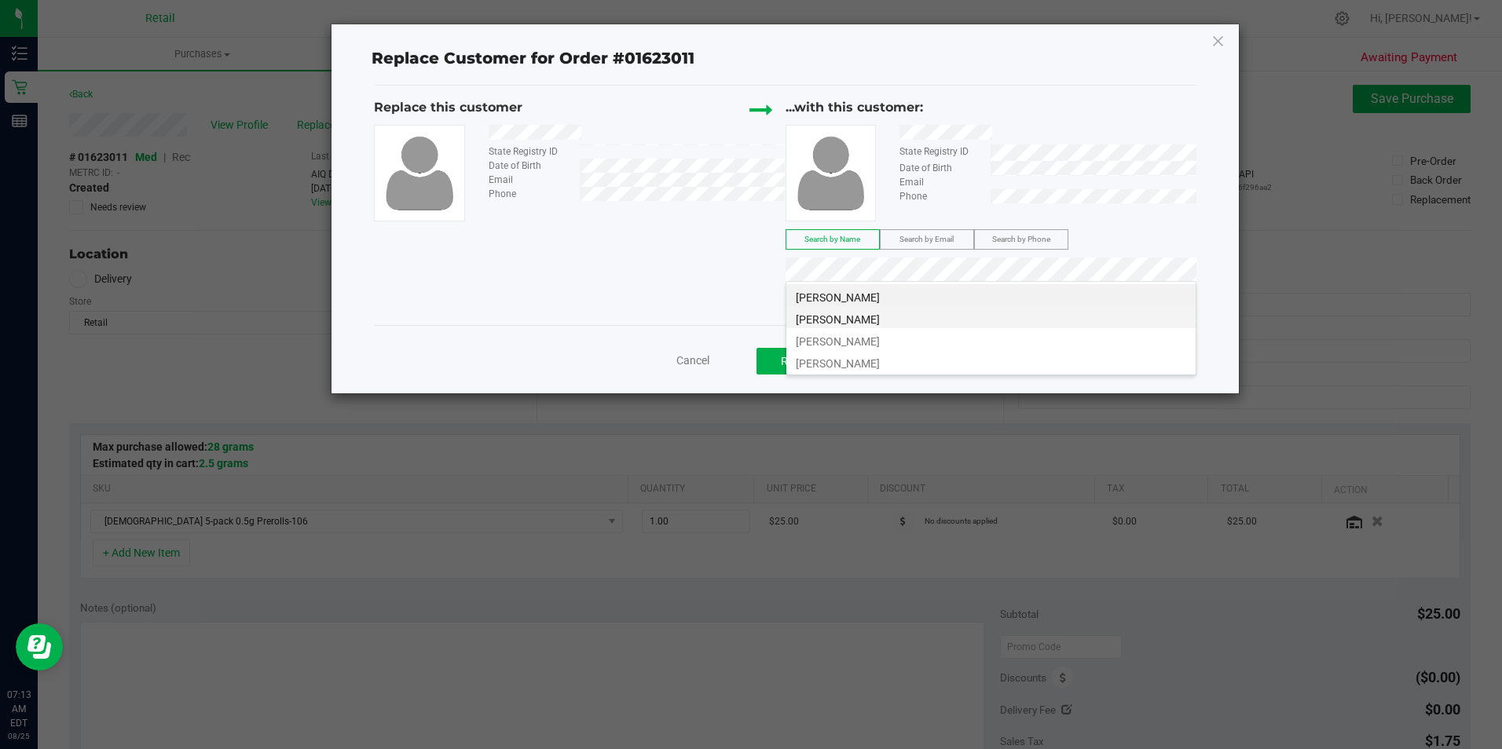
click at [1024, 323] on li "[PERSON_NAME]" at bounding box center [990, 317] width 409 height 22
click at [1003, 339] on li "[PERSON_NAME]" at bounding box center [990, 339] width 409 height 22
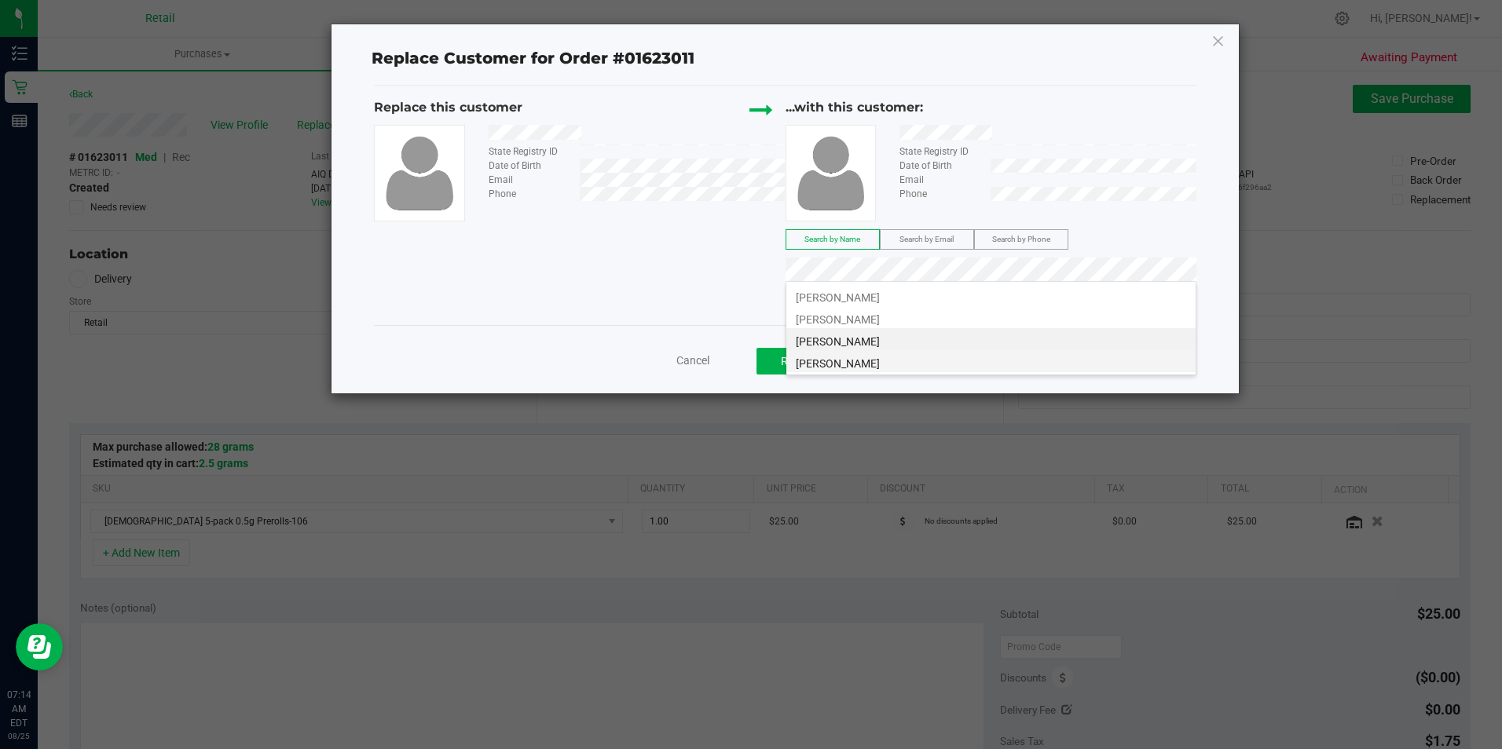
click at [928, 361] on li "[PERSON_NAME]" at bounding box center [990, 361] width 409 height 22
click at [825, 301] on span "[PERSON_NAME]" at bounding box center [838, 297] width 84 height 13
click at [839, 356] on button "Replace Customer" at bounding box center [824, 361] width 137 height 27
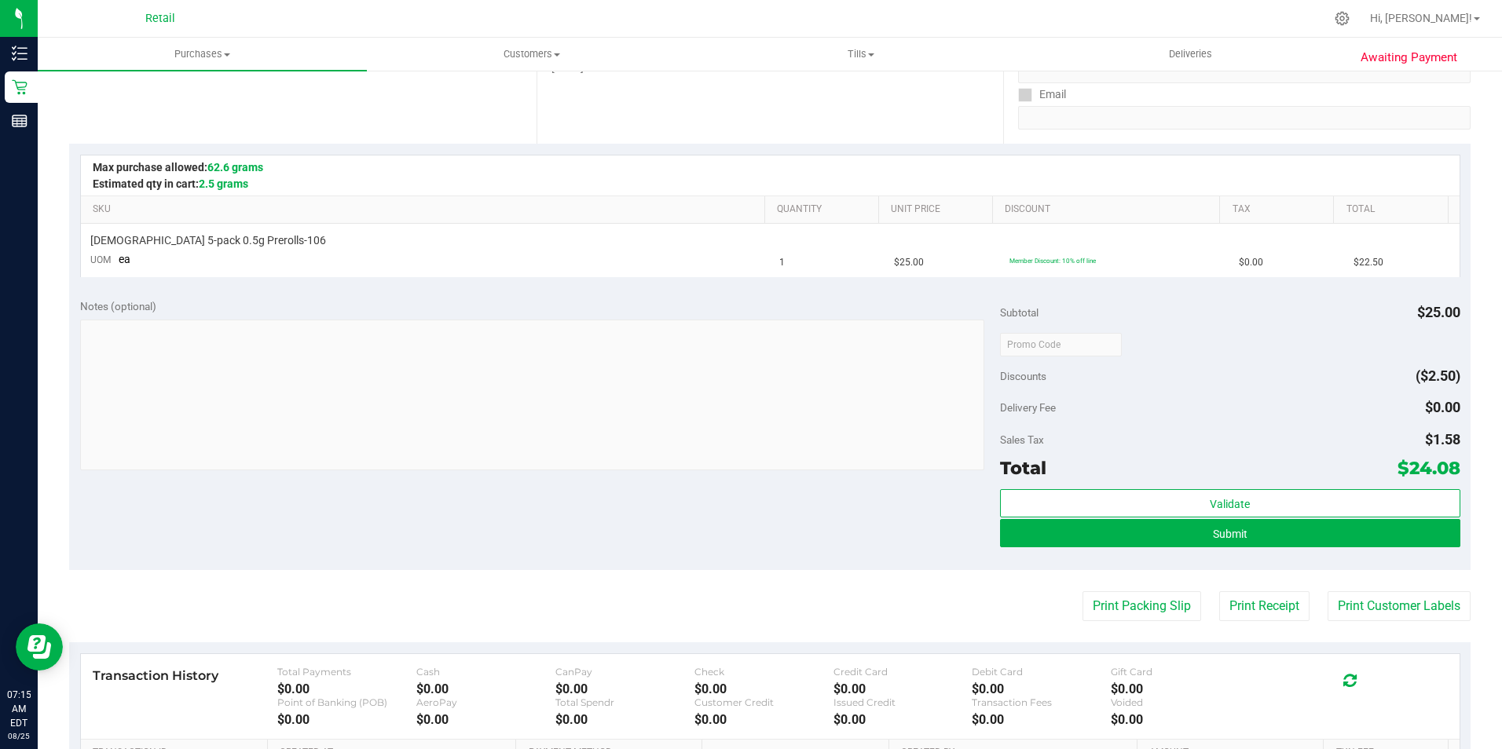
scroll to position [314, 0]
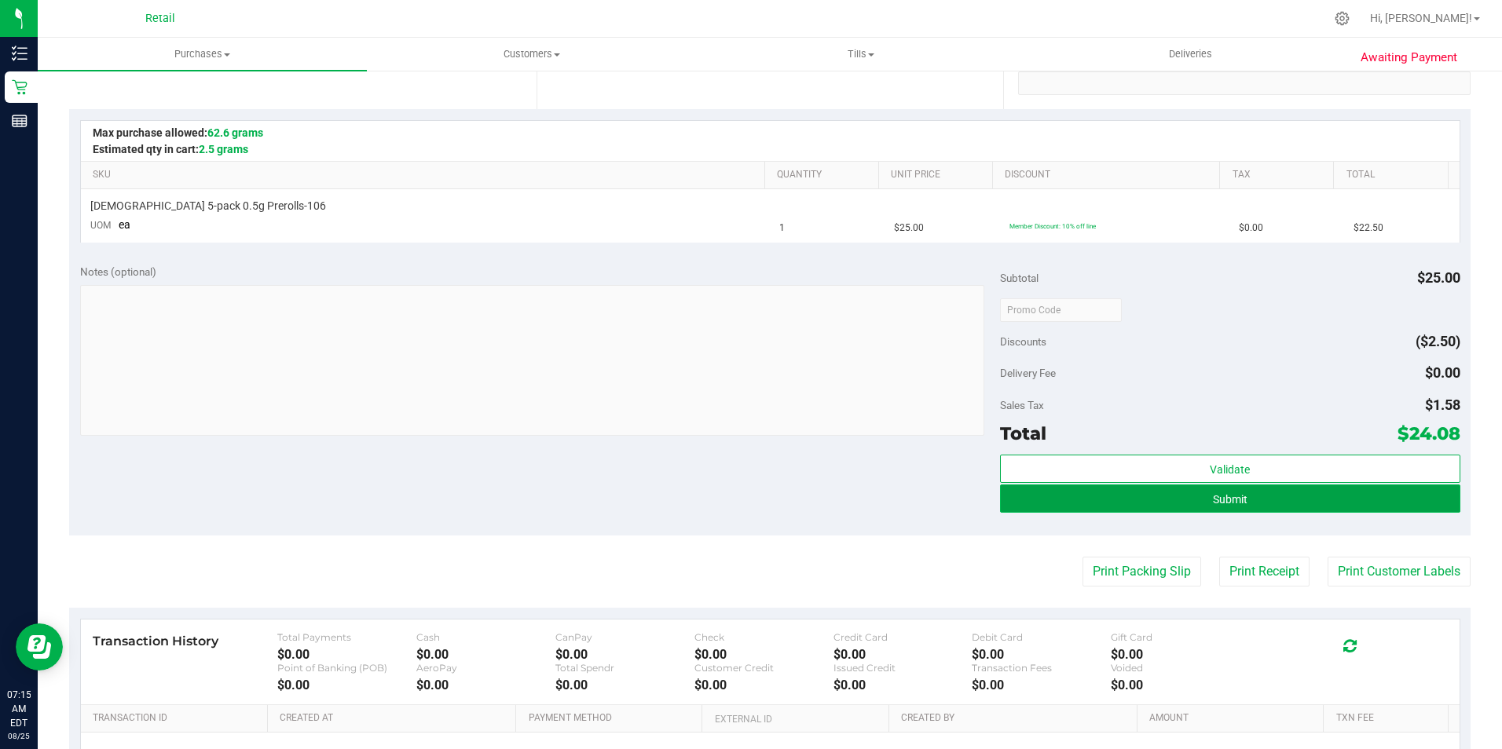
click at [1179, 497] on button "Submit" at bounding box center [1230, 499] width 460 height 28
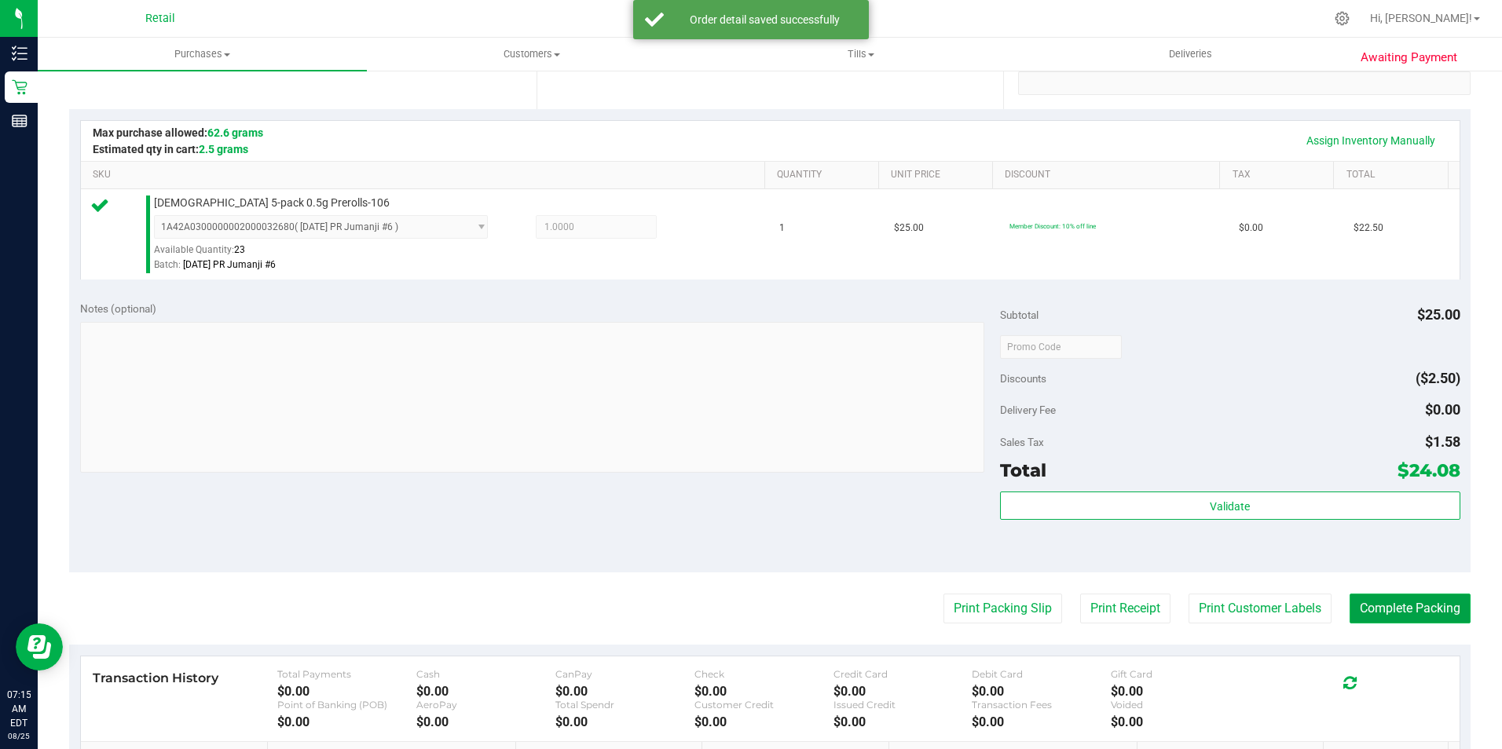
click at [1377, 606] on button "Complete Packing" at bounding box center [1409, 609] width 121 height 30
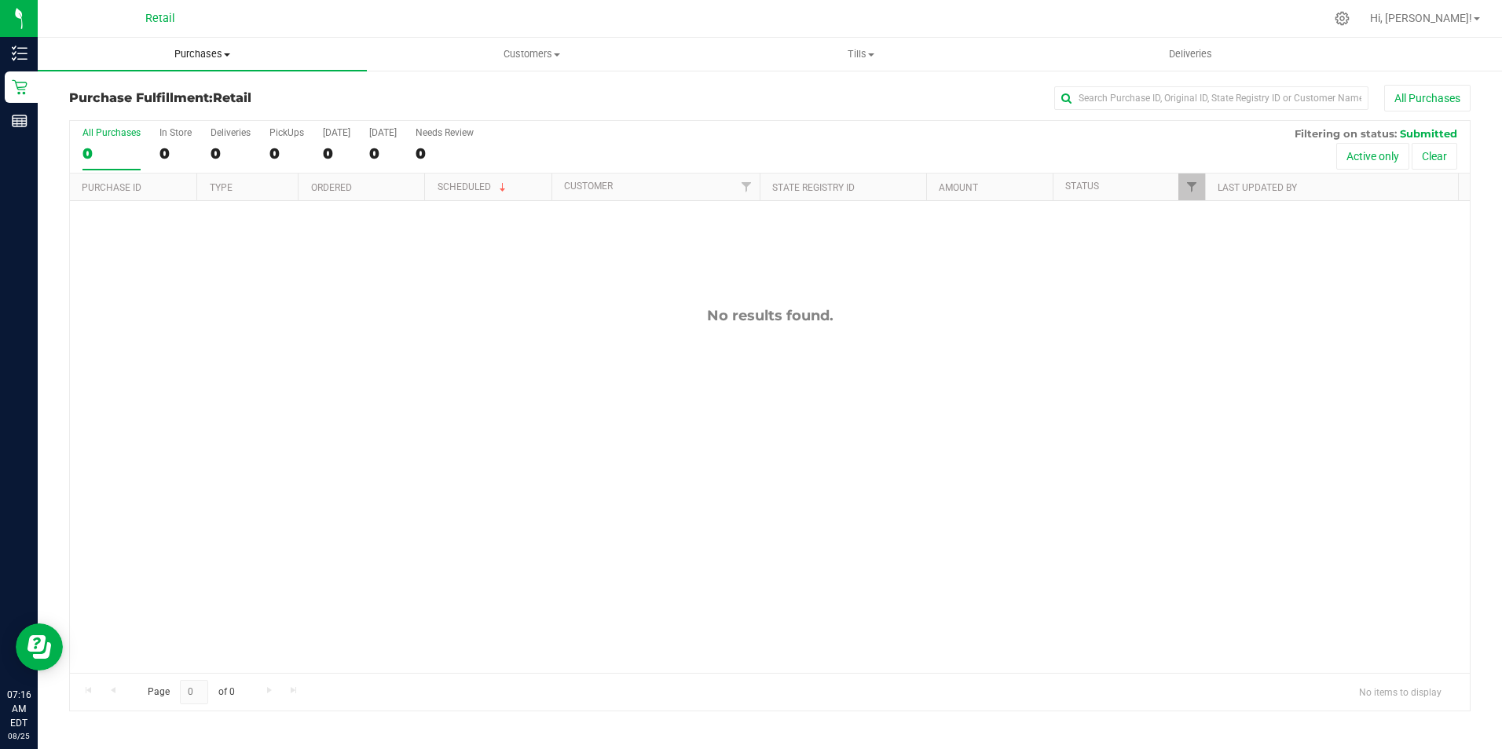
click at [213, 53] on span "Purchases" at bounding box center [202, 54] width 329 height 14
click at [197, 86] on li "Summary of purchases" at bounding box center [202, 95] width 329 height 19
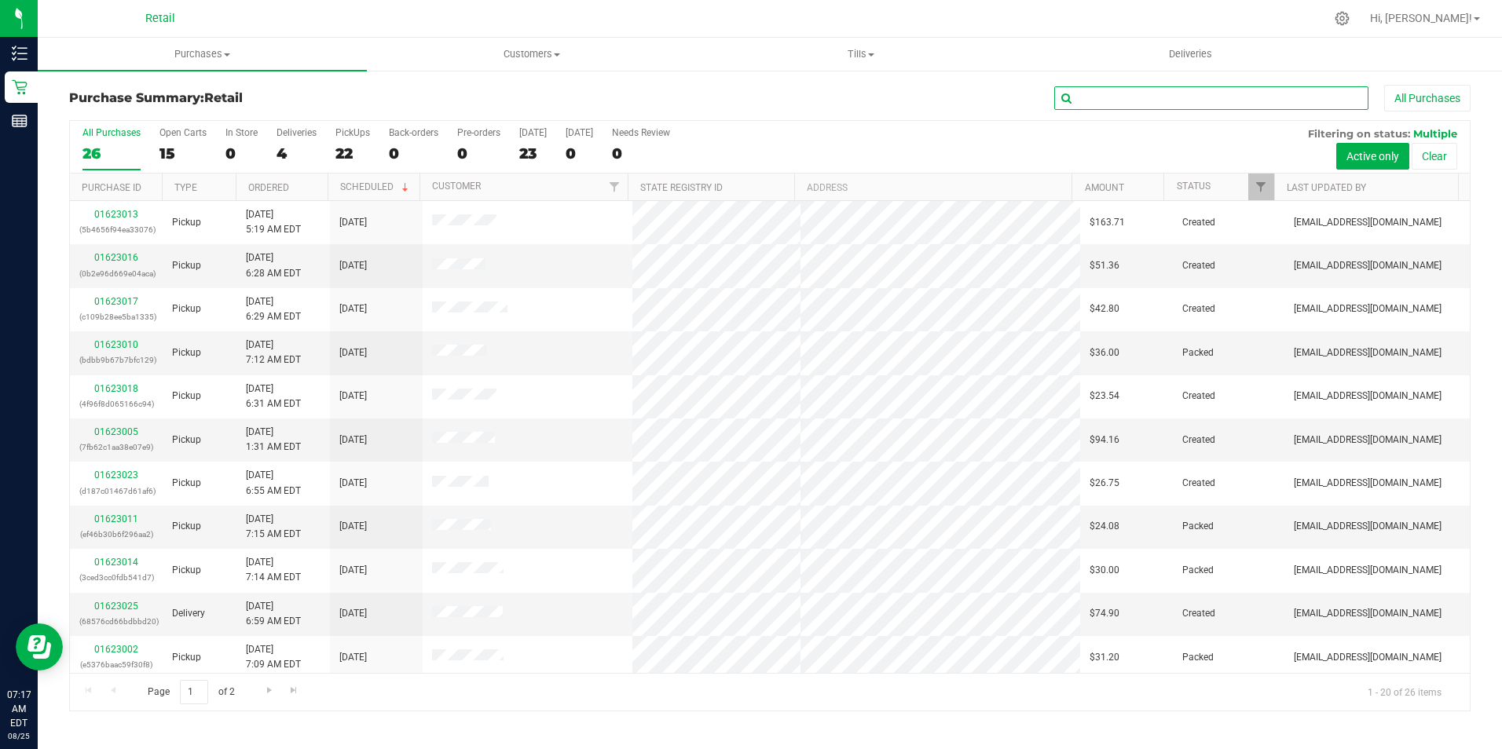
click at [1153, 104] on input "text" at bounding box center [1211, 98] width 314 height 24
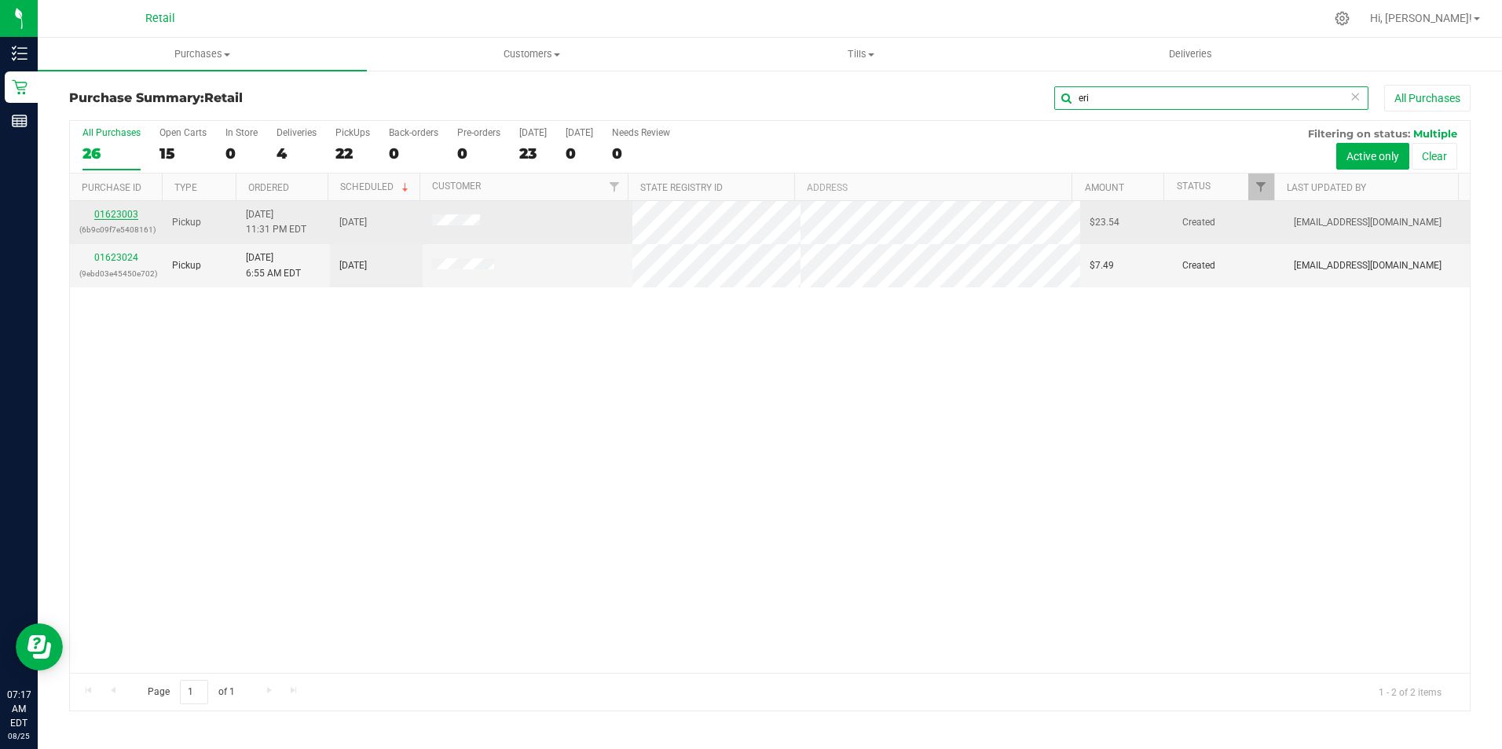
type input "eri"
click at [134, 218] on link "01623003" at bounding box center [116, 214] width 44 height 11
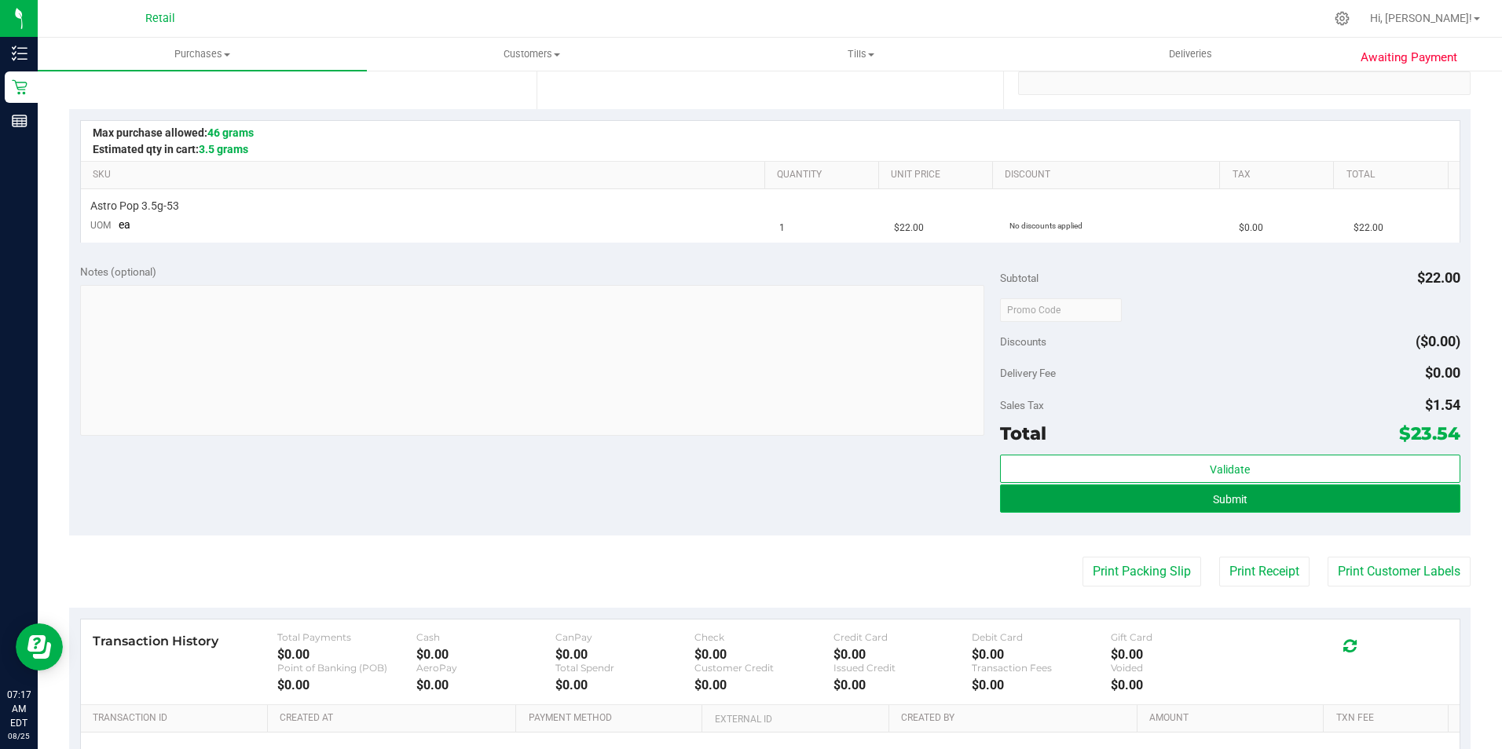
click at [1197, 501] on button "Submit" at bounding box center [1230, 499] width 460 height 28
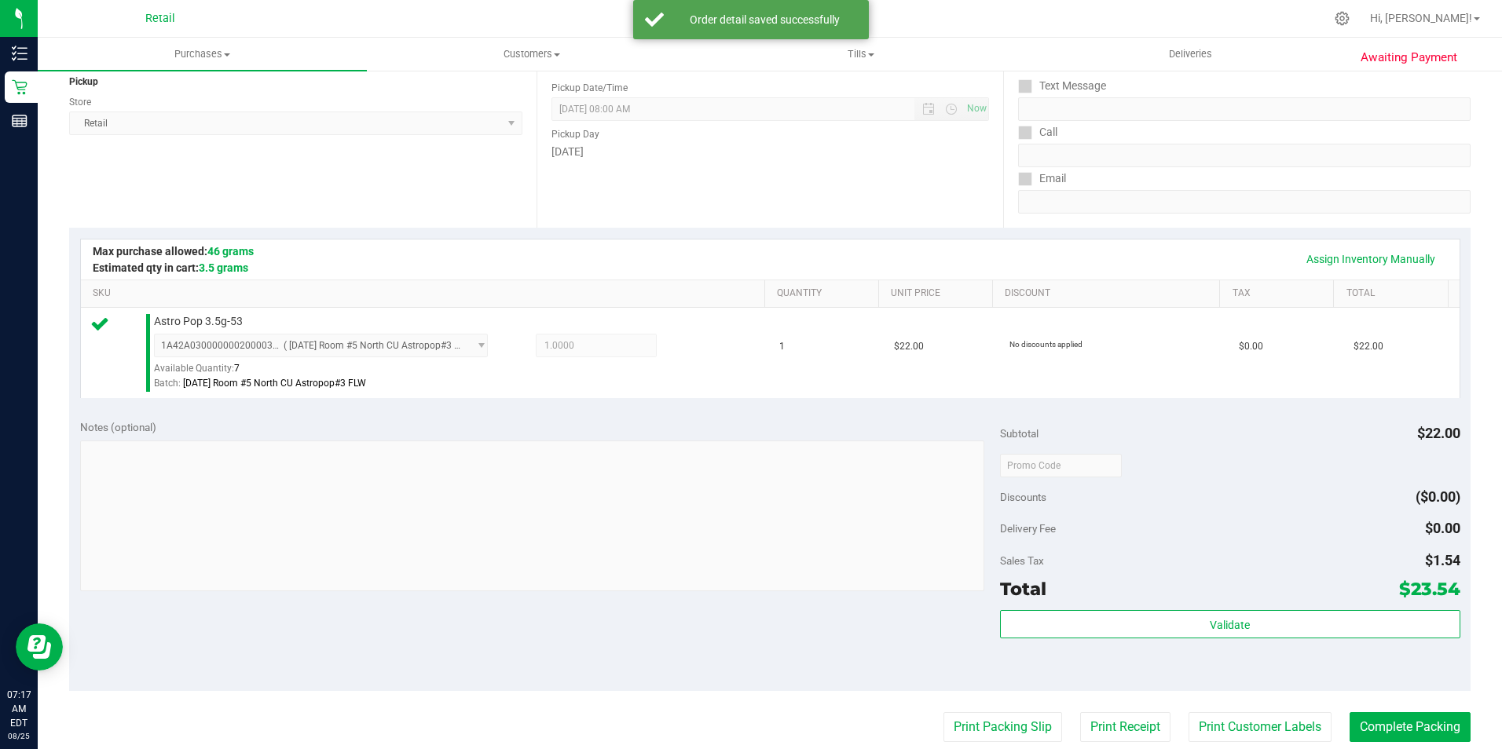
scroll to position [236, 0]
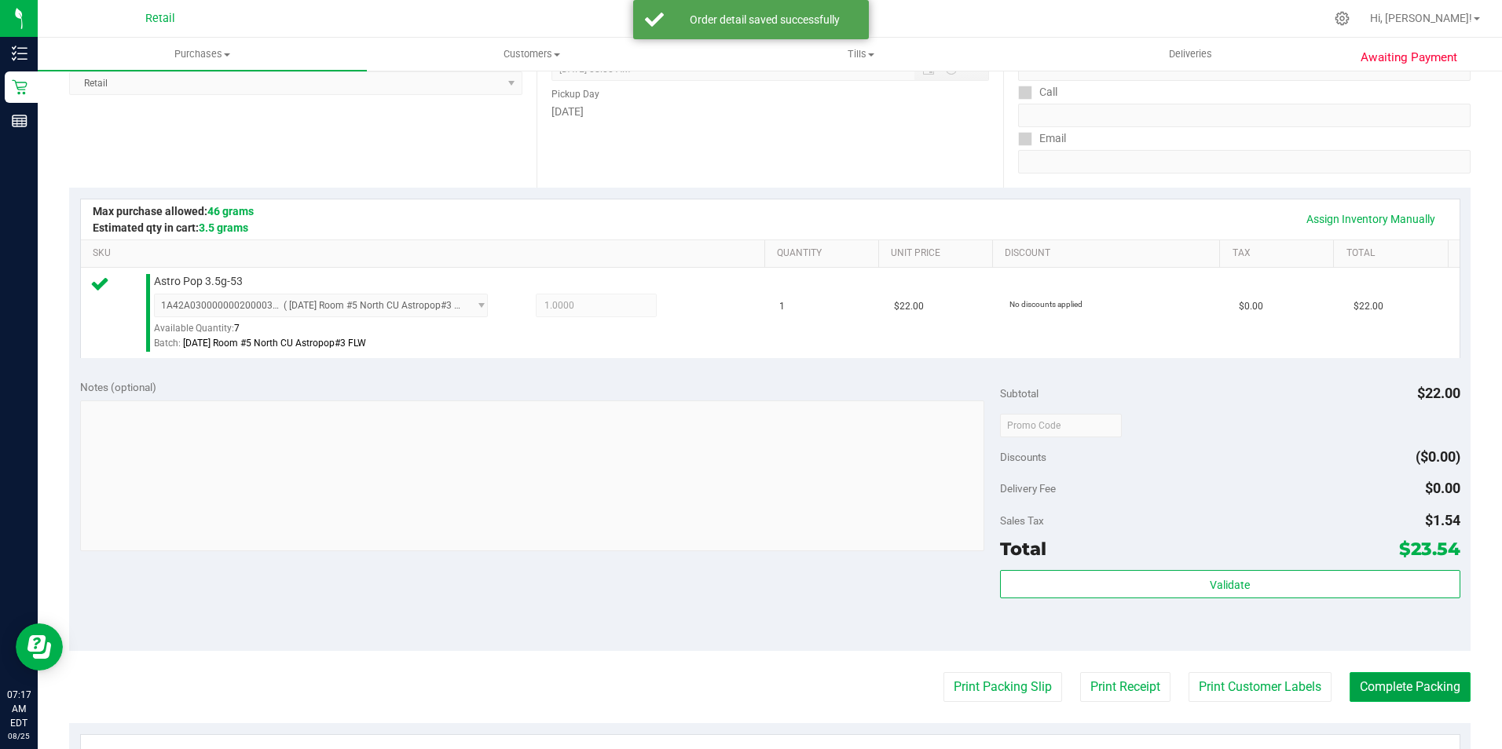
click at [1356, 690] on button "Complete Packing" at bounding box center [1409, 687] width 121 height 30
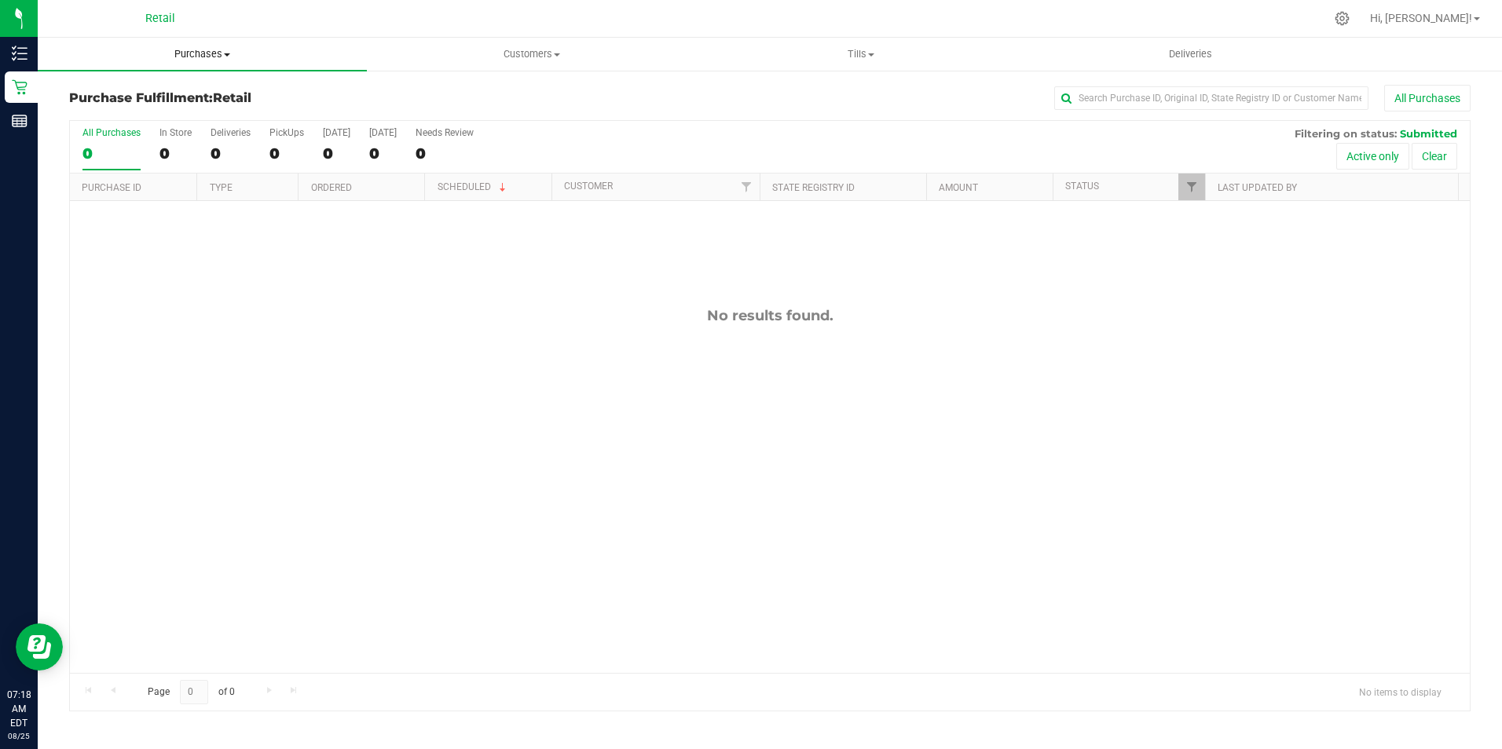
click at [234, 65] on uib-tab-heading "Purchases Summary of purchases Fulfillment All purchases" at bounding box center [202, 54] width 329 height 33
click at [223, 96] on li "Summary of purchases" at bounding box center [202, 95] width 329 height 19
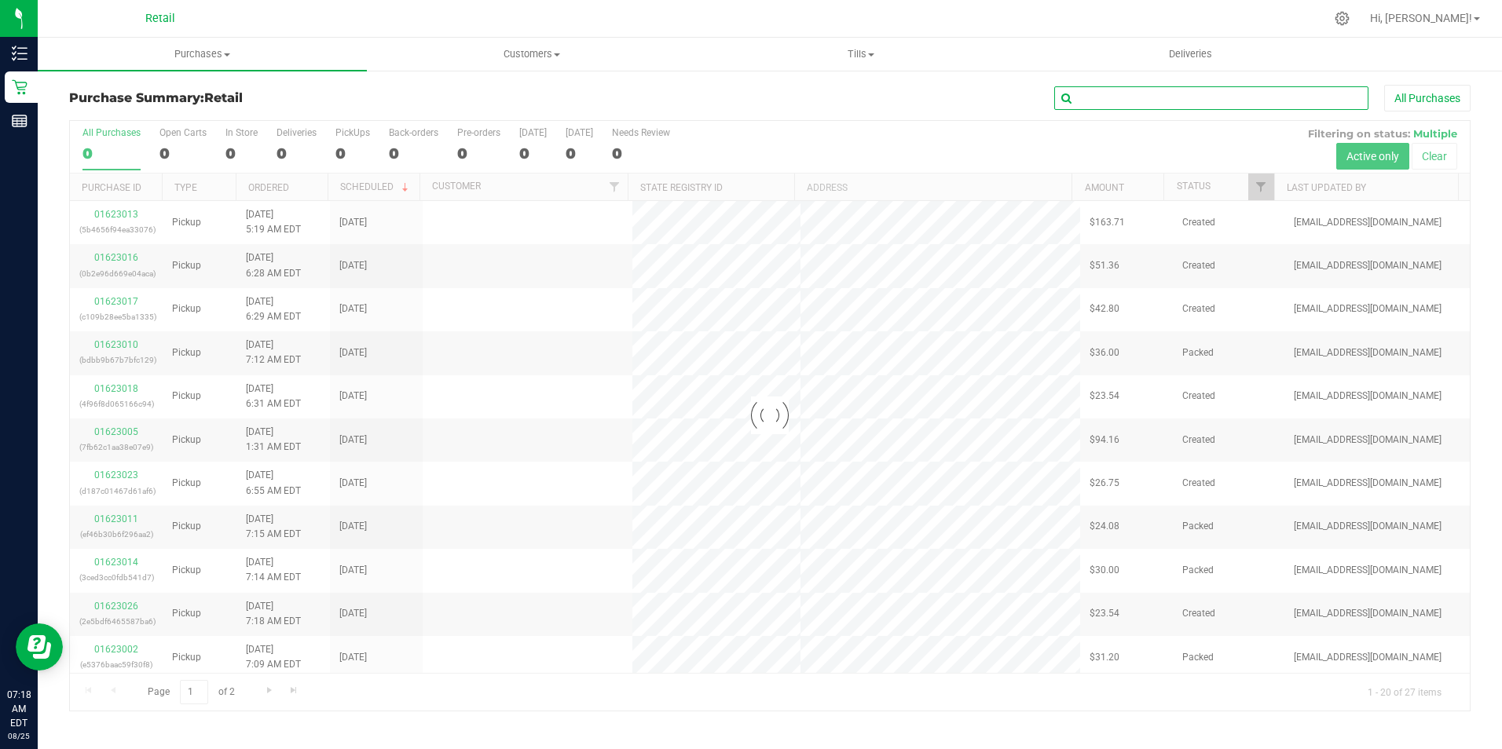
click at [1142, 101] on input "text" at bounding box center [1211, 98] width 314 height 24
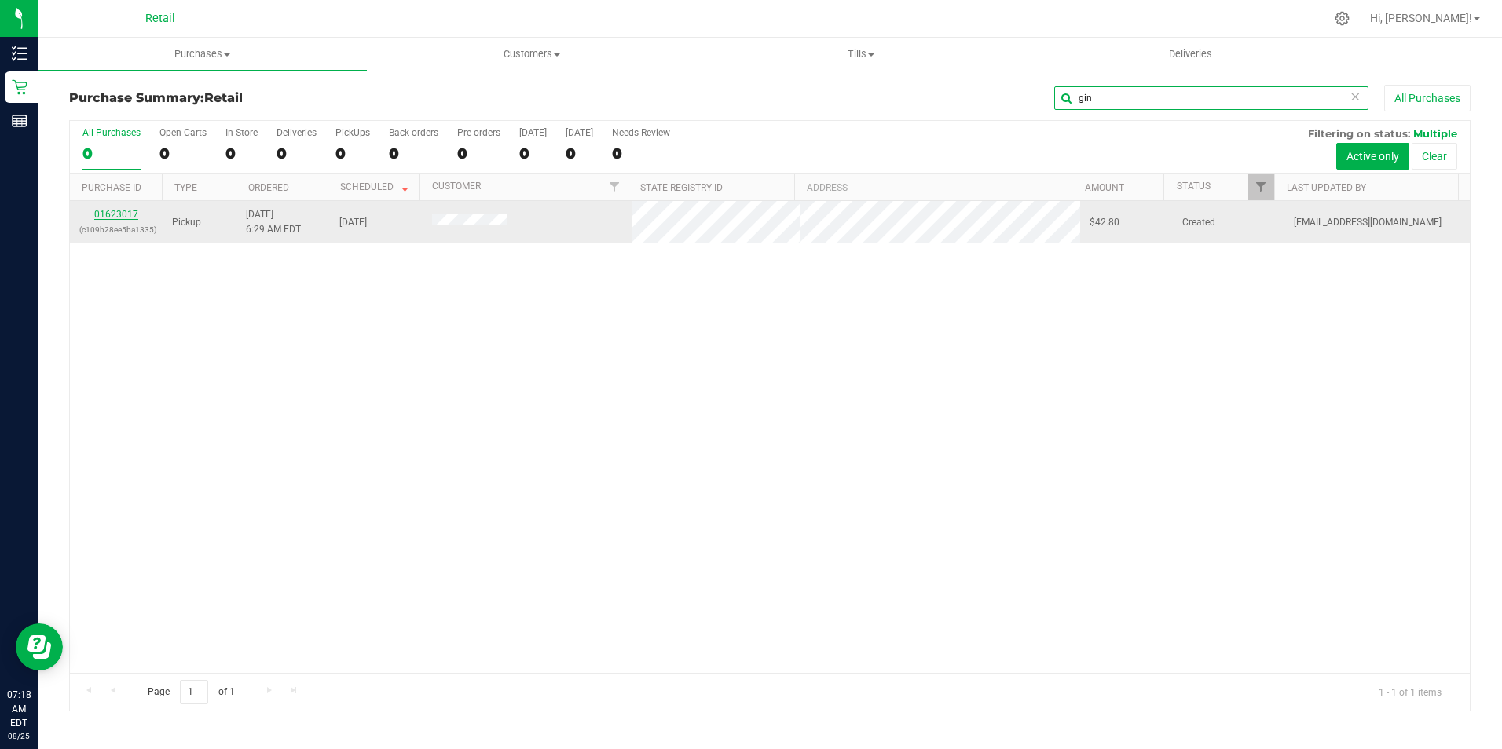
type input "gin"
click at [115, 214] on link "01623017" at bounding box center [116, 214] width 44 height 11
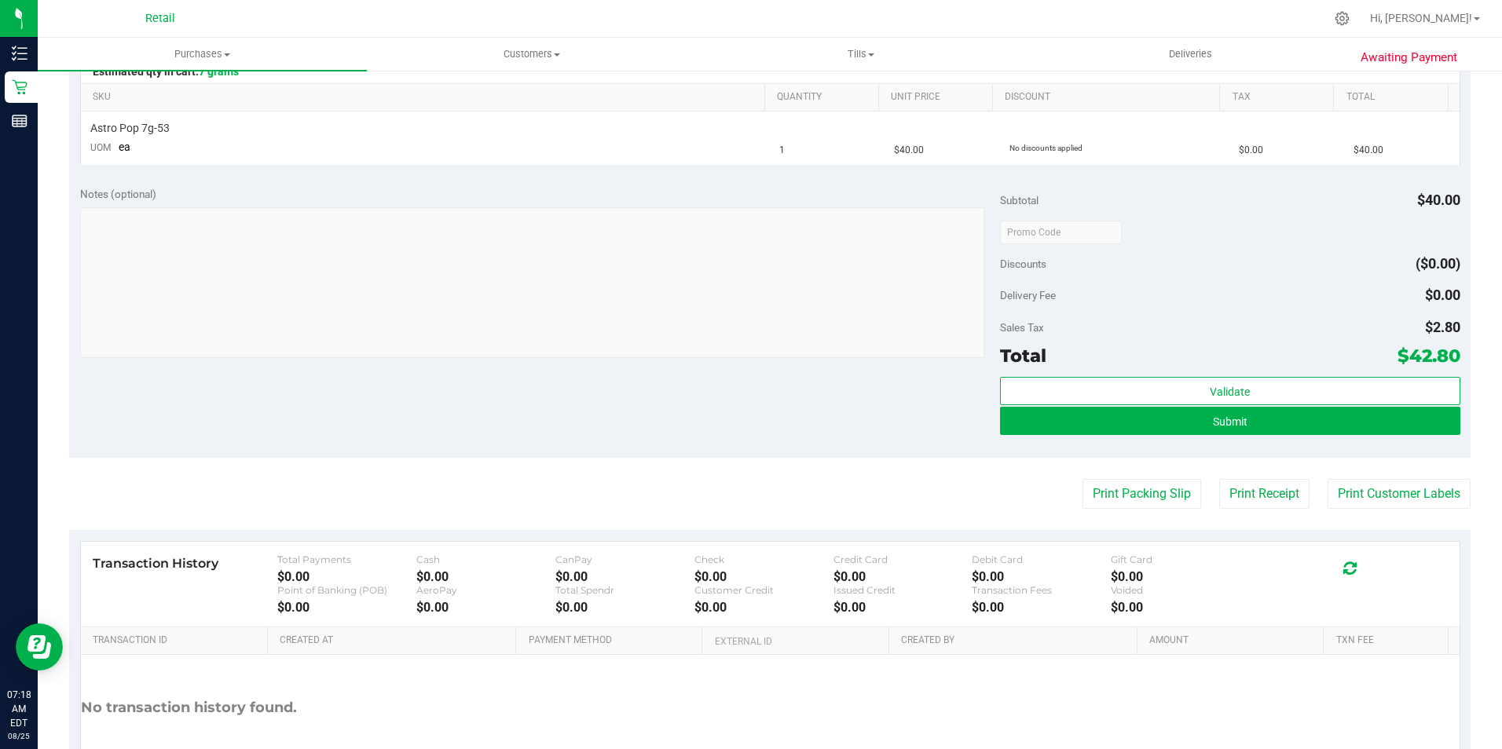
scroll to position [393, 0]
click at [1219, 419] on span "Submit" at bounding box center [1230, 421] width 35 height 13
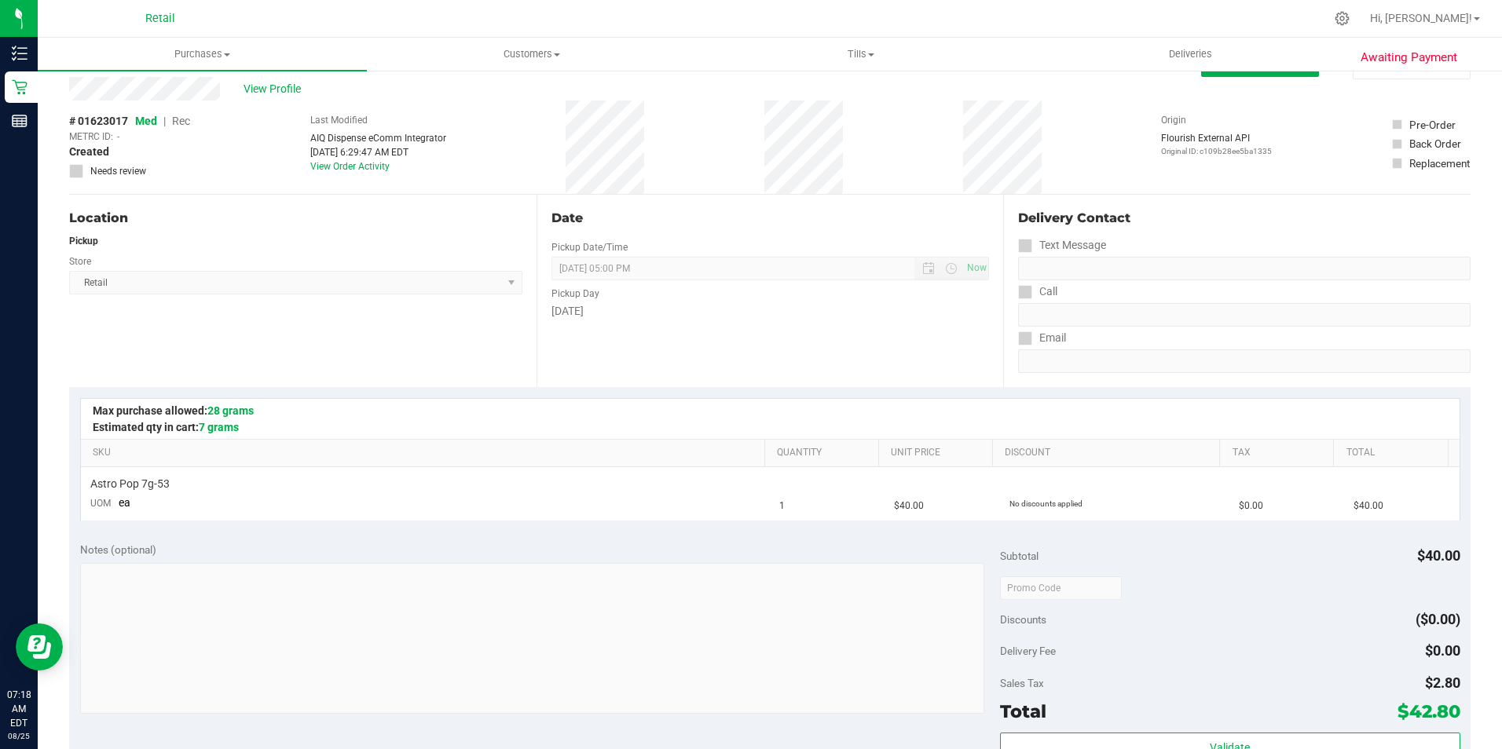
scroll to position [0, 0]
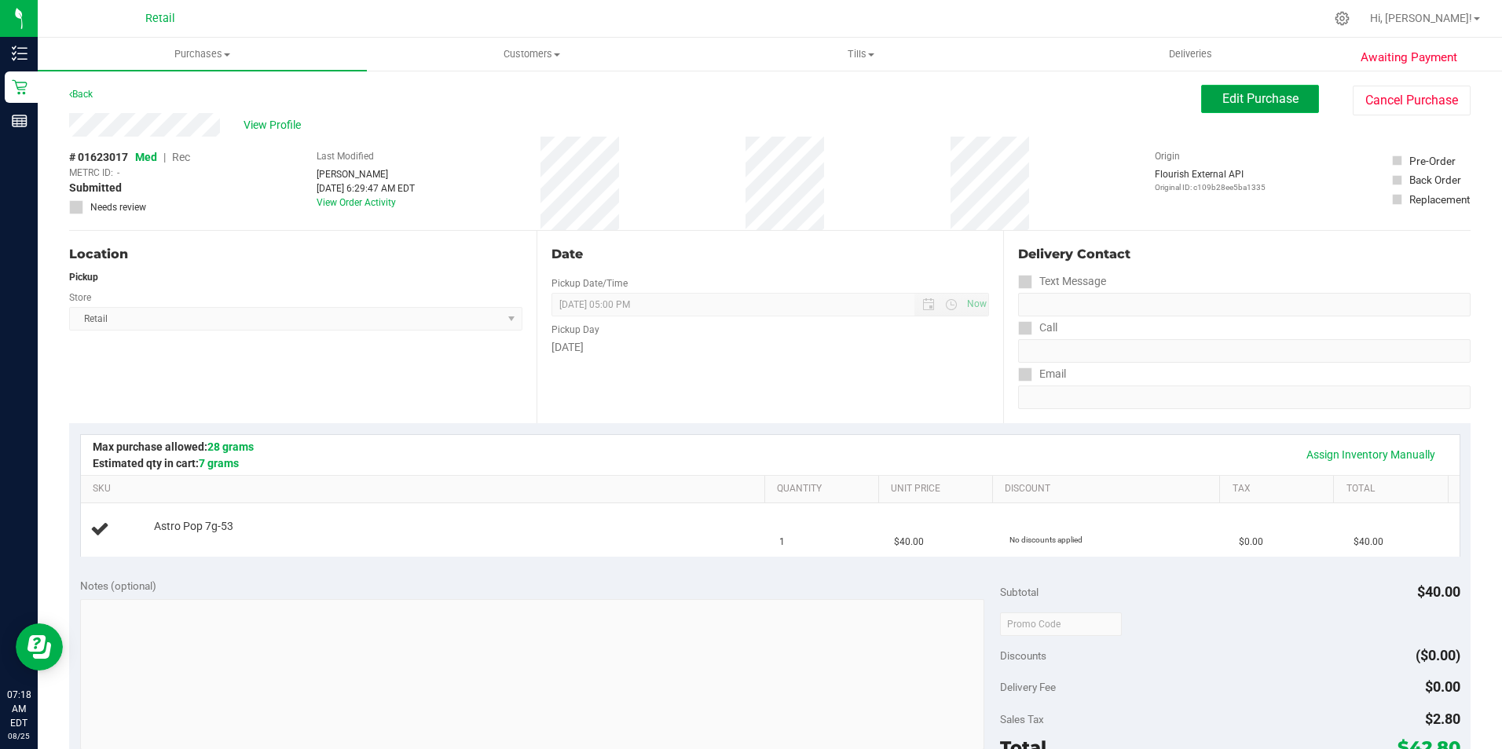
click at [1201, 102] on button "Edit Purchase" at bounding box center [1260, 99] width 118 height 28
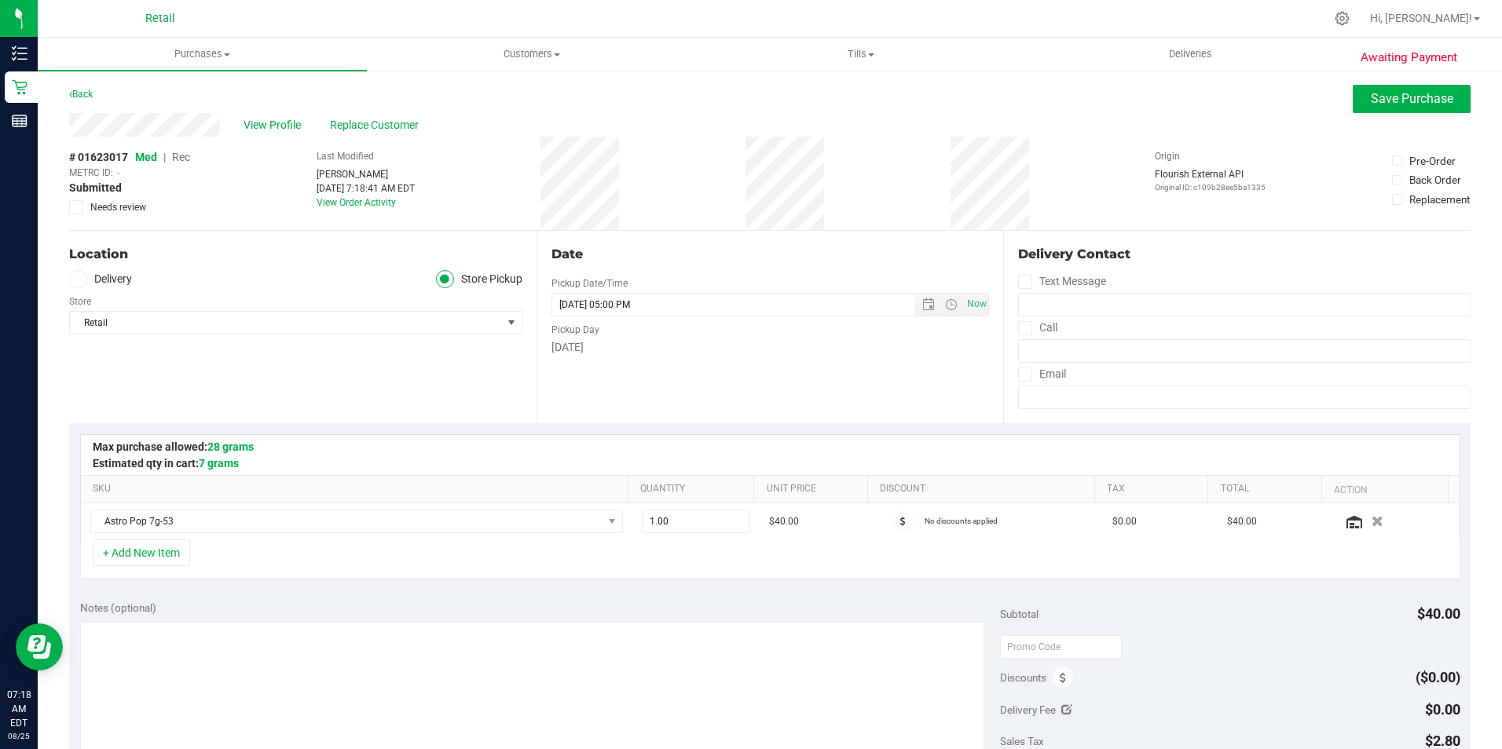
click at [179, 161] on span "Rec" at bounding box center [181, 157] width 18 height 13
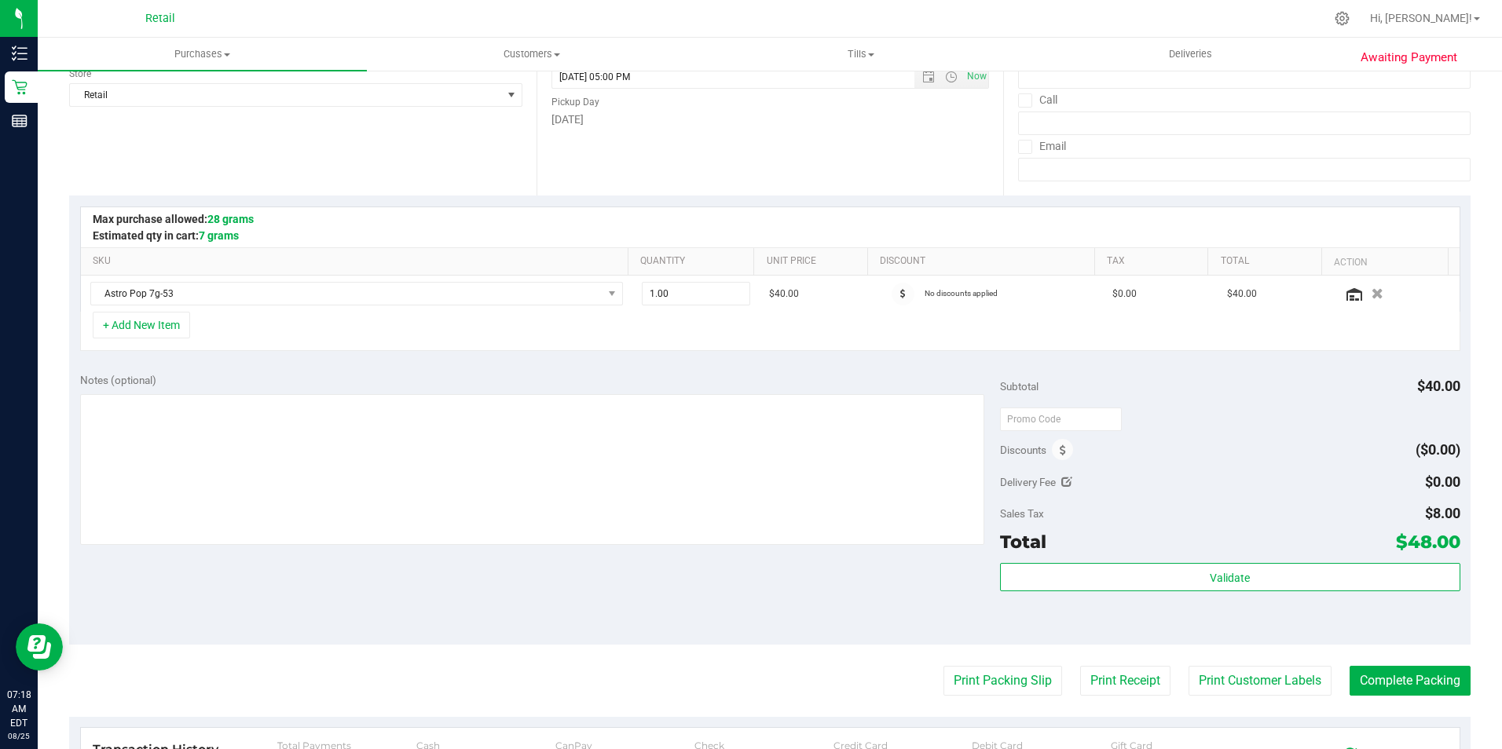
scroll to position [236, 0]
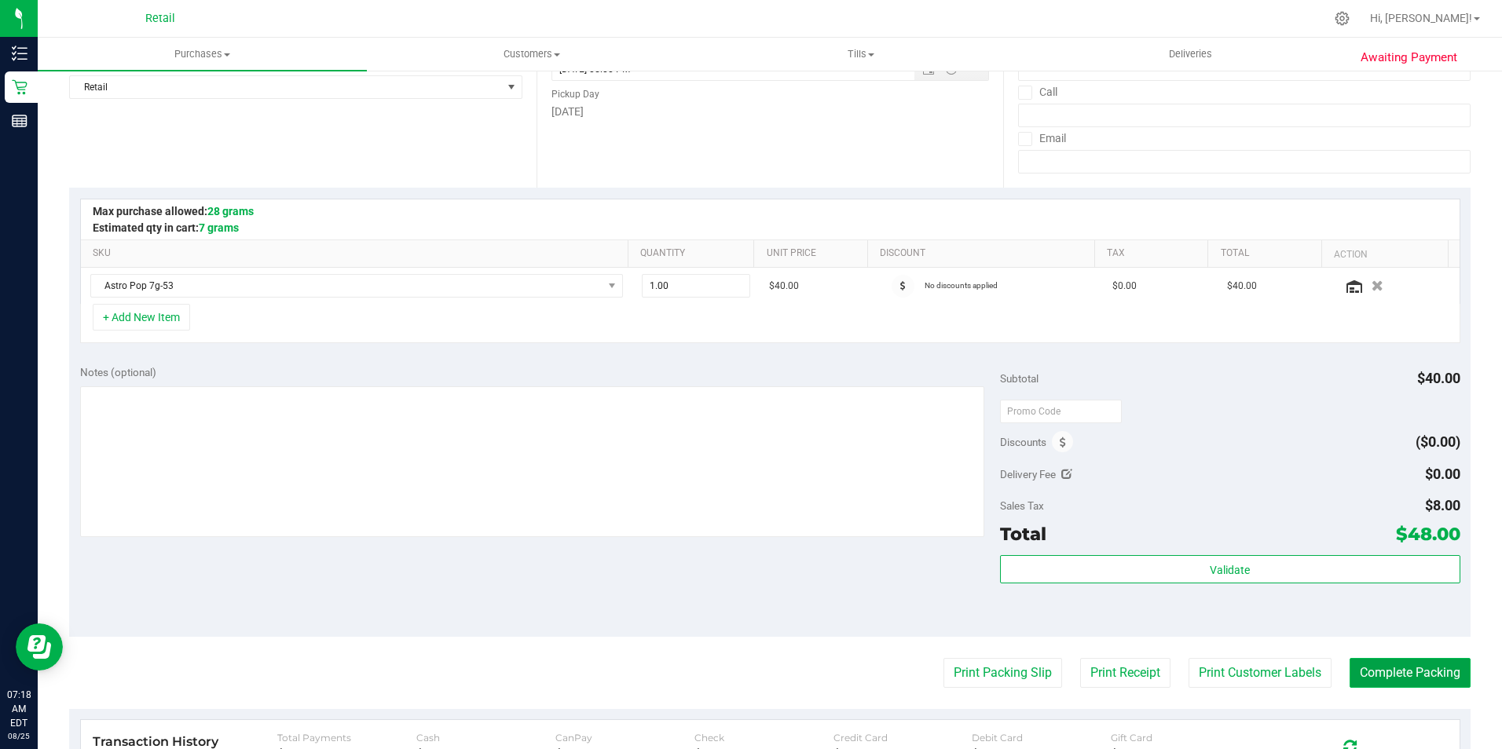
click at [1405, 678] on button "Complete Packing" at bounding box center [1409, 673] width 121 height 30
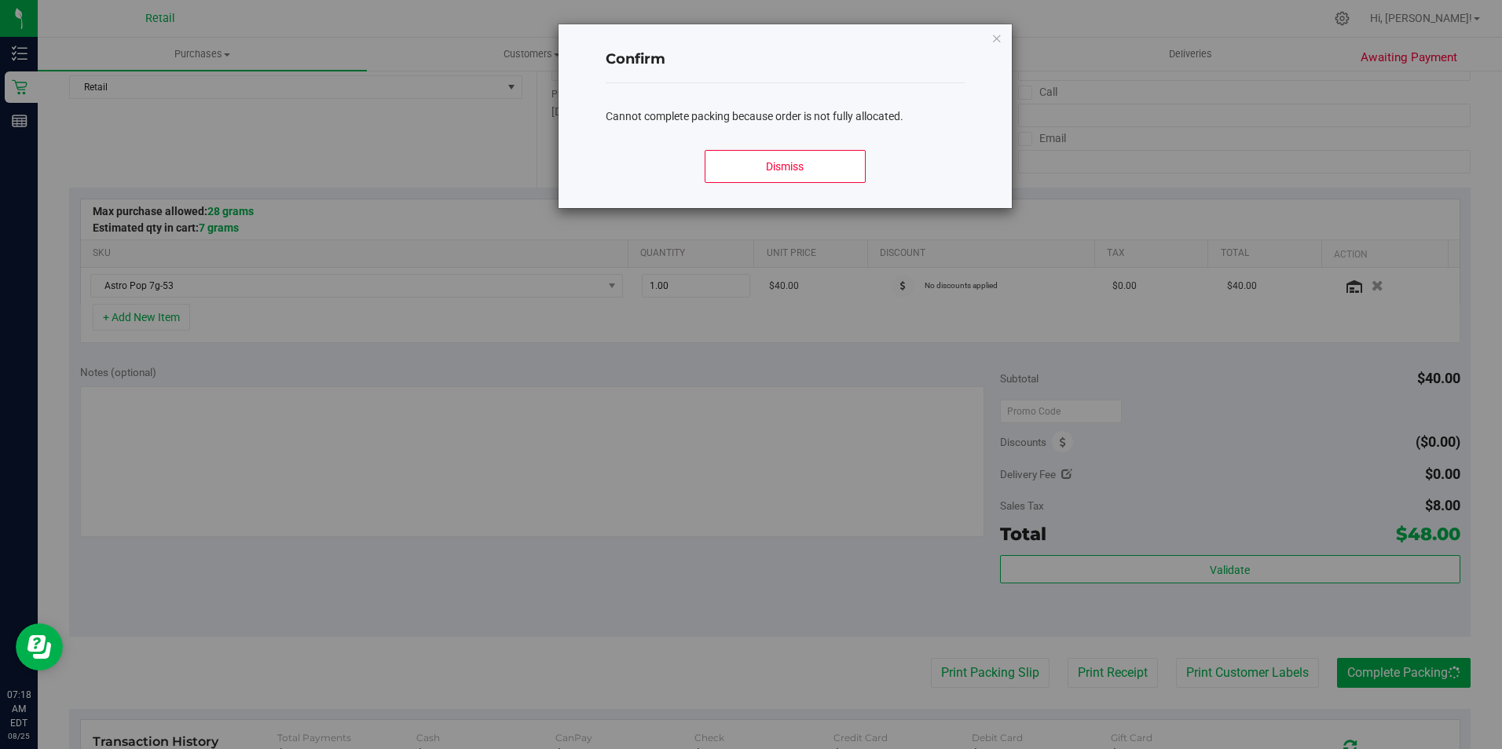
click at [751, 147] on div "Dismiss" at bounding box center [785, 172] width 358 height 71
click at [755, 162] on button "Dismiss" at bounding box center [785, 166] width 161 height 33
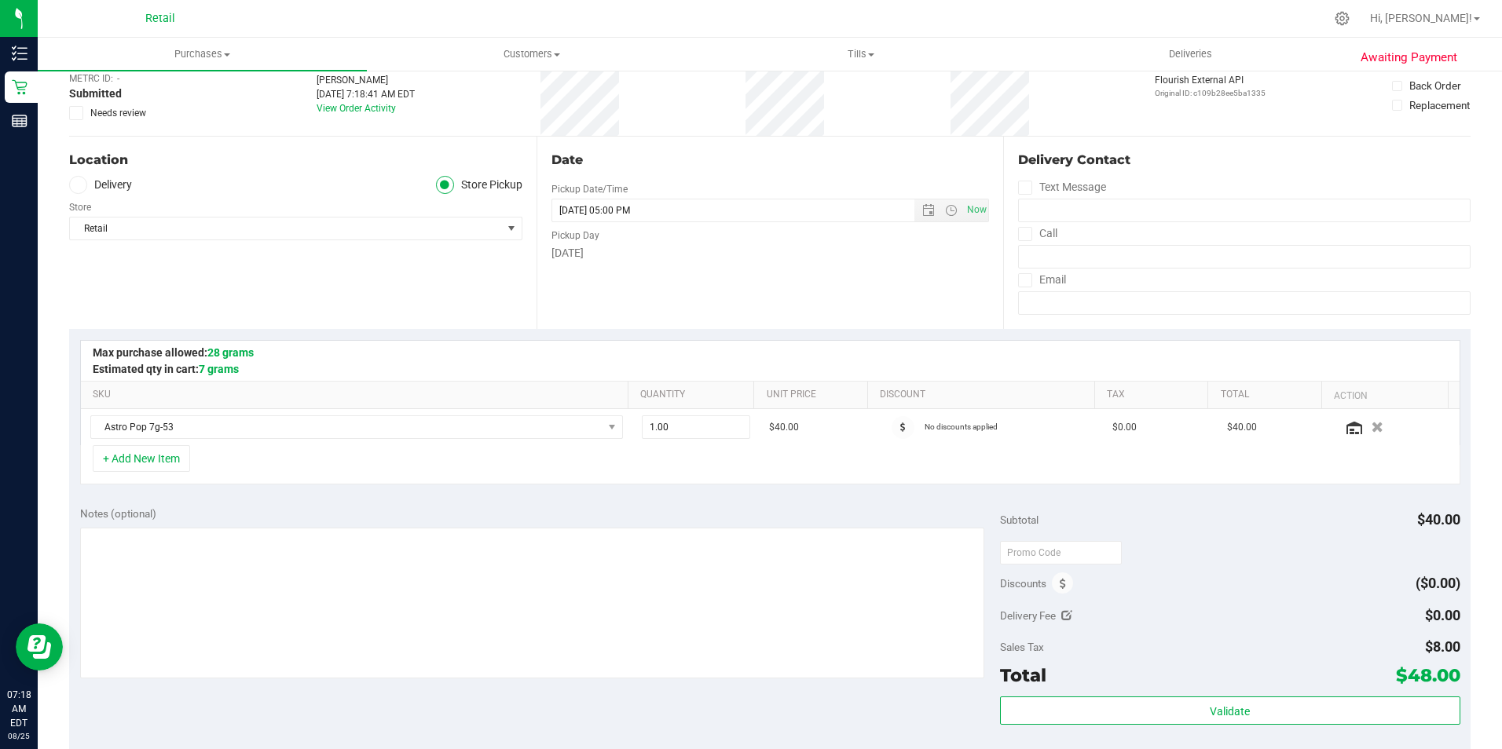
scroll to position [0, 0]
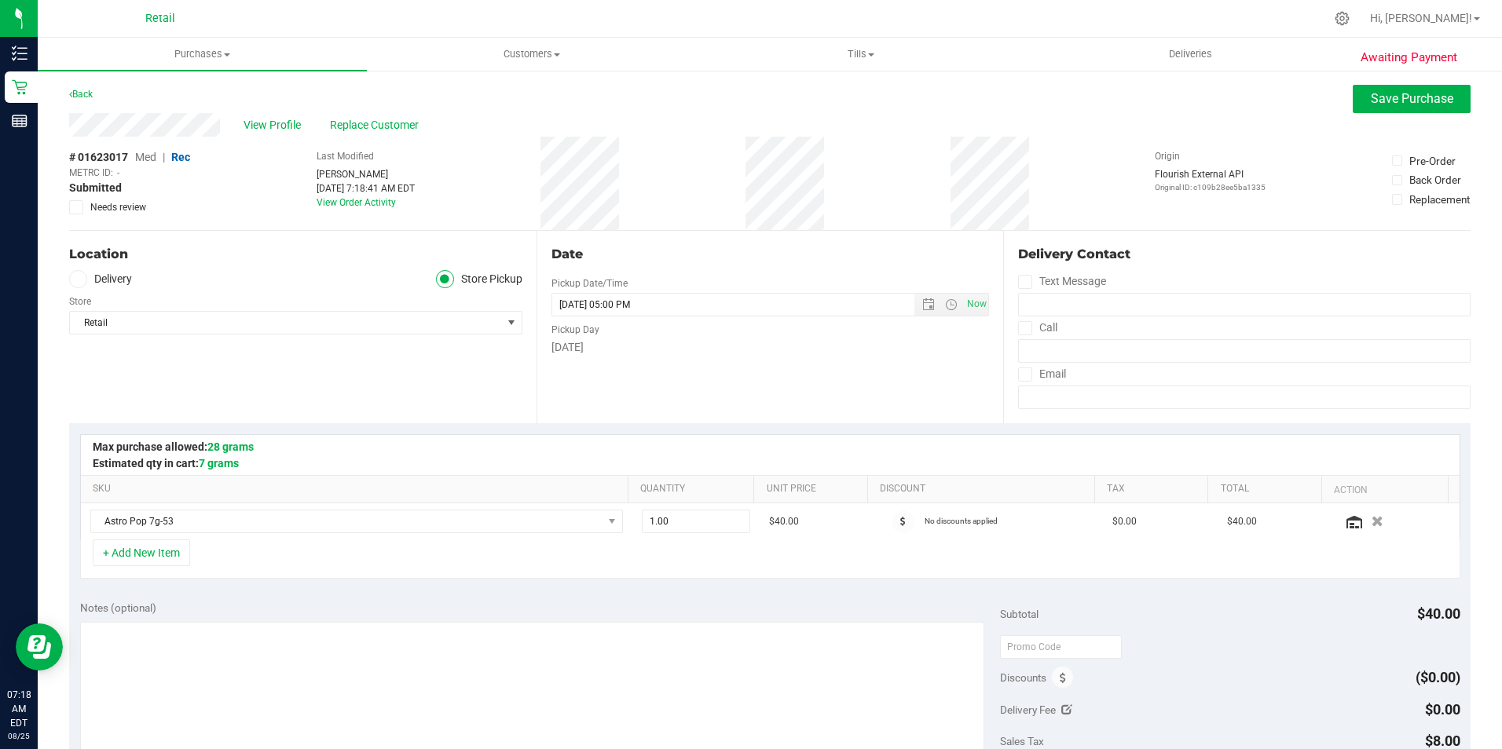
click at [1384, 113] on div "View Profile Replace Customer" at bounding box center [769, 125] width 1401 height 24
click at [1385, 104] on span "Save Purchase" at bounding box center [1412, 98] width 82 height 15
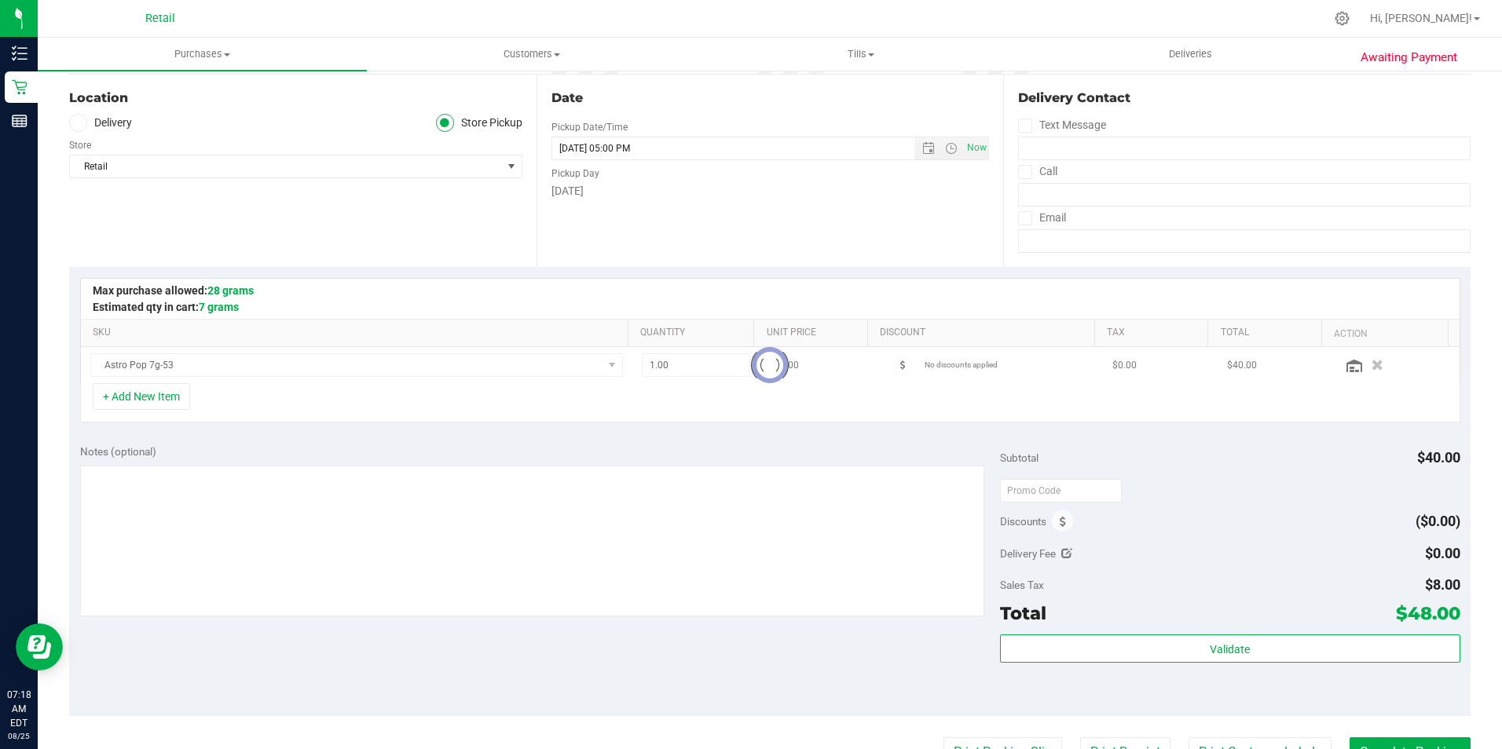
scroll to position [157, 0]
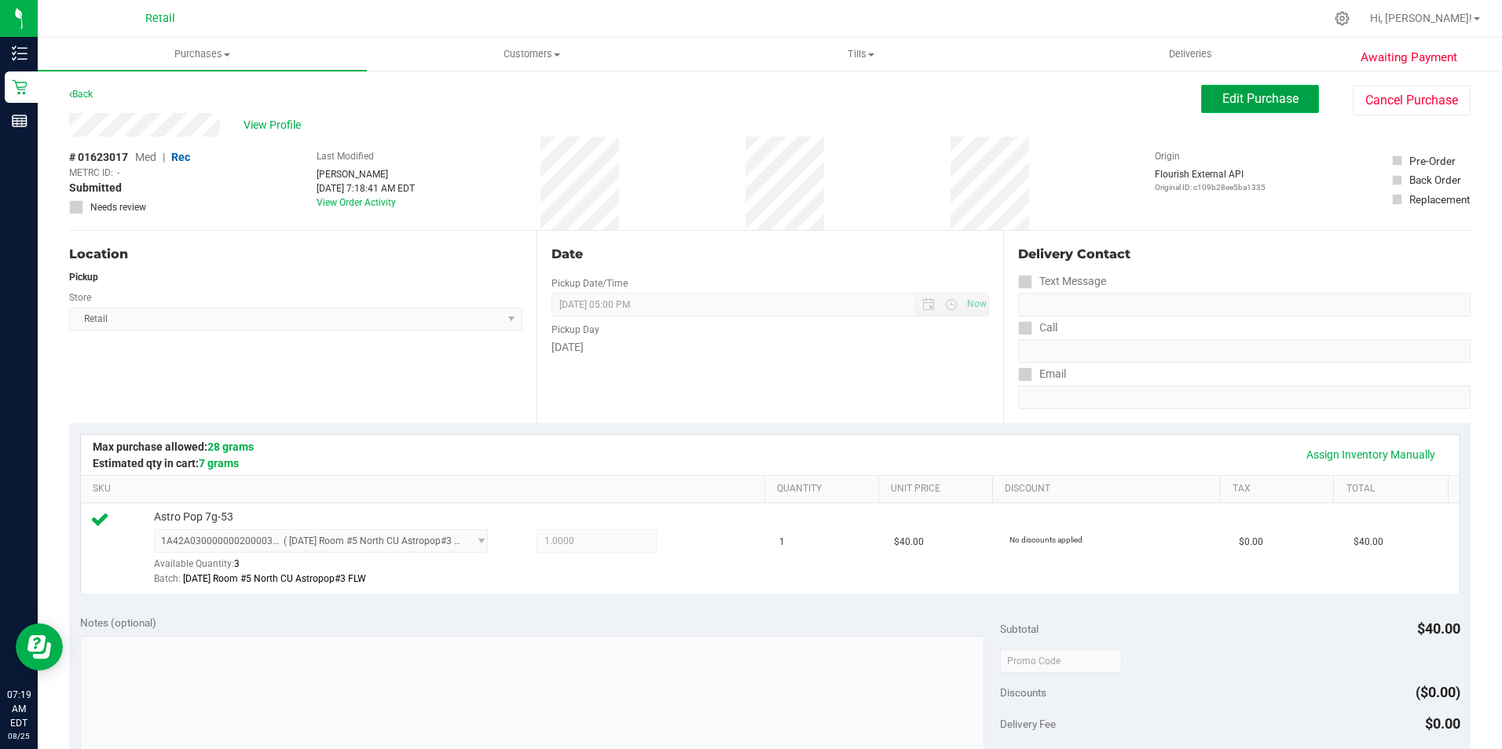
click at [1273, 106] on button "Edit Purchase" at bounding box center [1260, 99] width 118 height 28
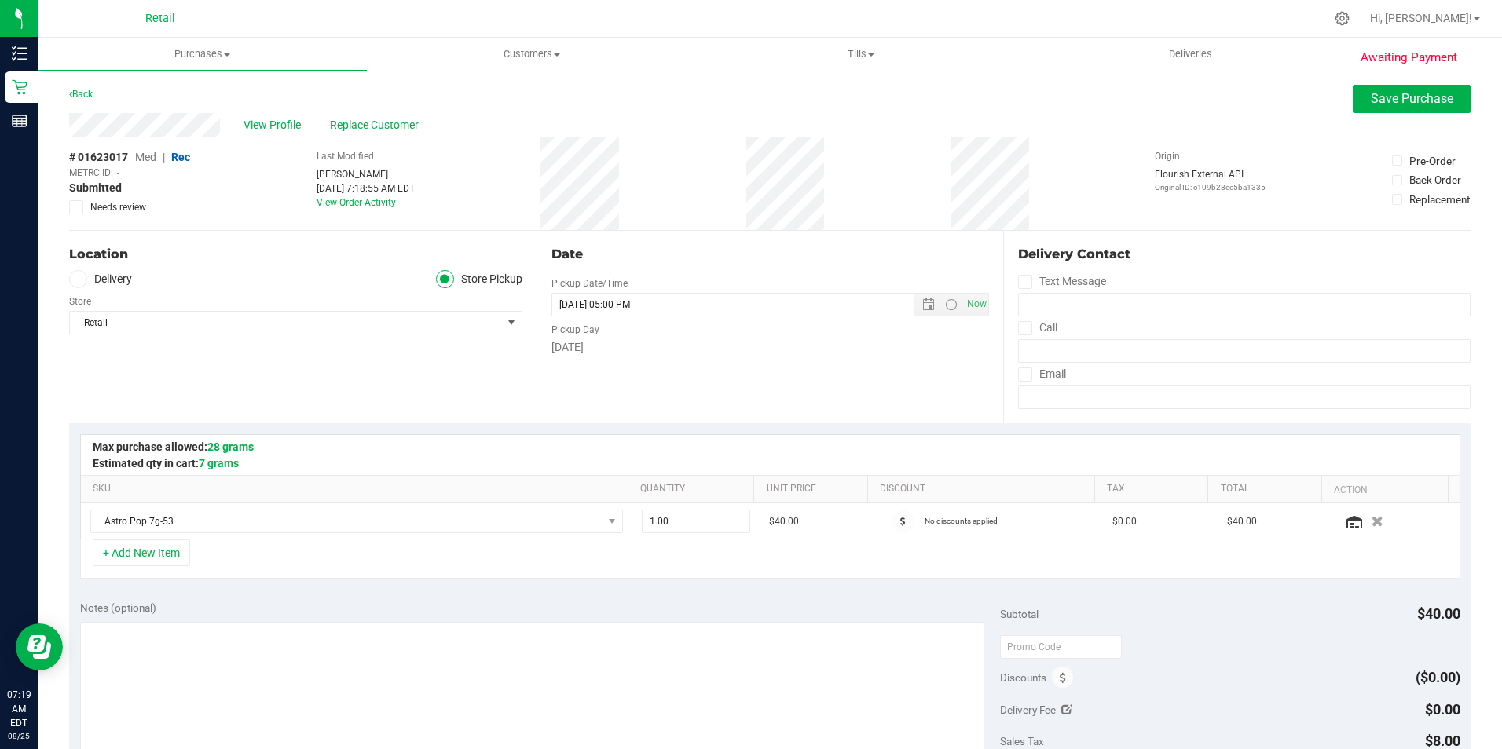
click at [148, 159] on span "Med" at bounding box center [145, 157] width 21 height 13
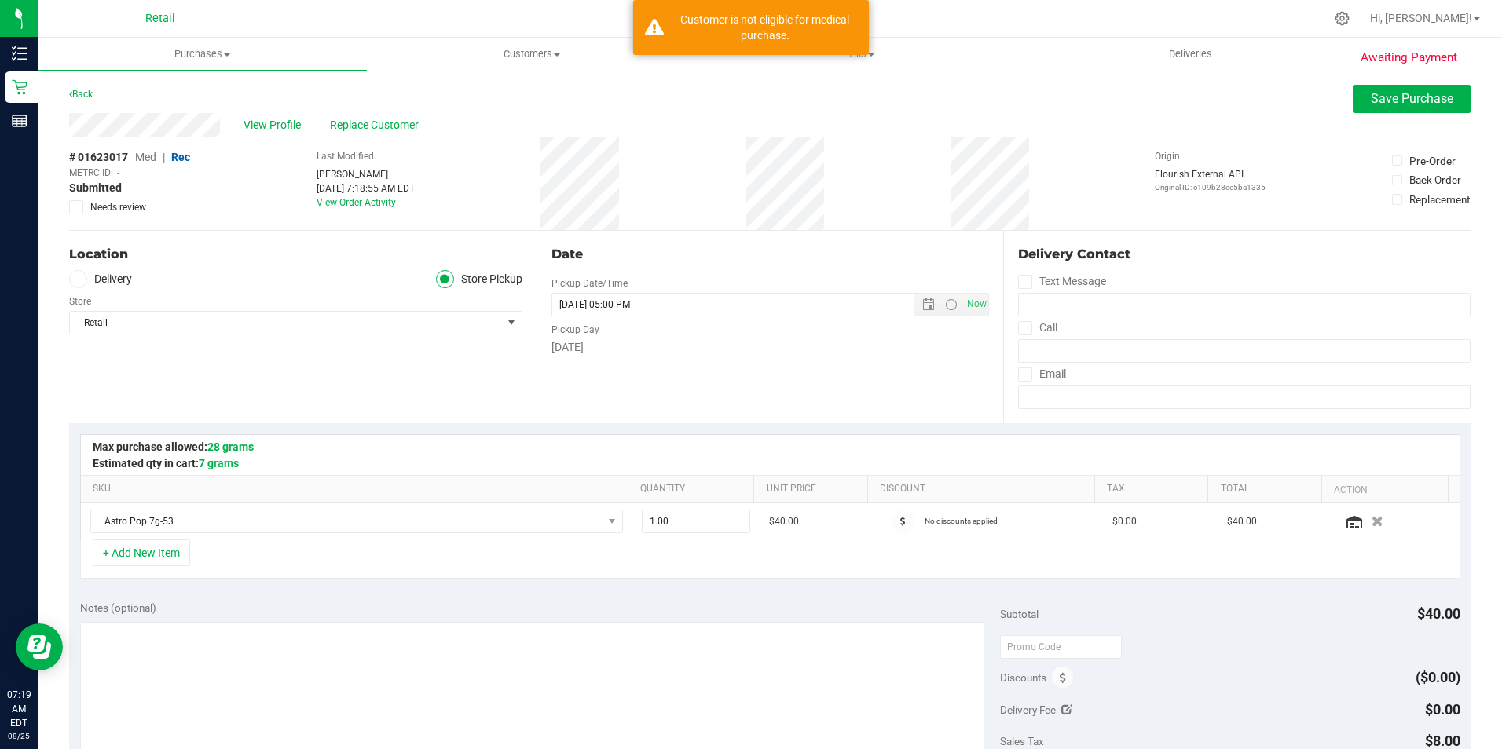
click at [350, 125] on span "Replace Customer" at bounding box center [377, 125] width 94 height 16
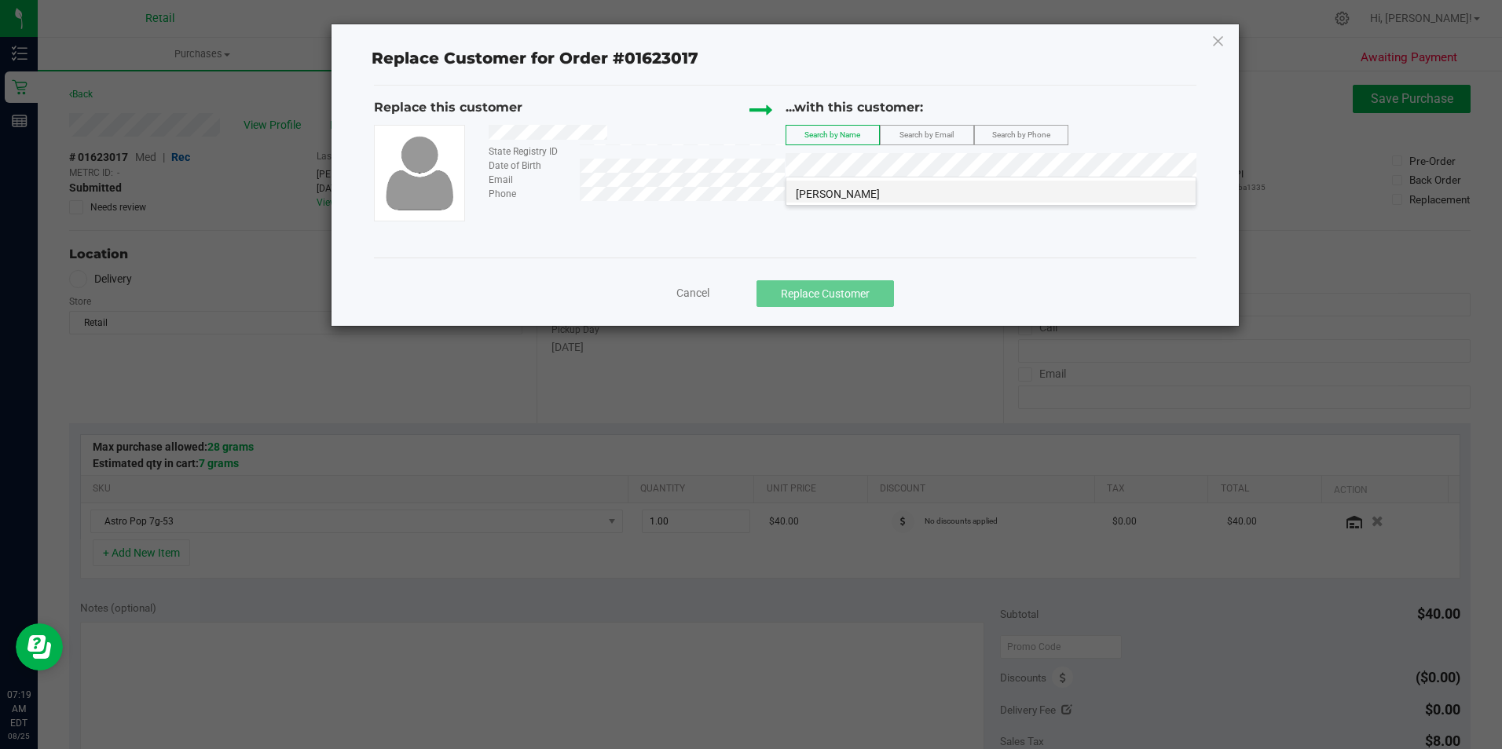
click at [860, 193] on span "[PERSON_NAME]" at bounding box center [838, 194] width 84 height 13
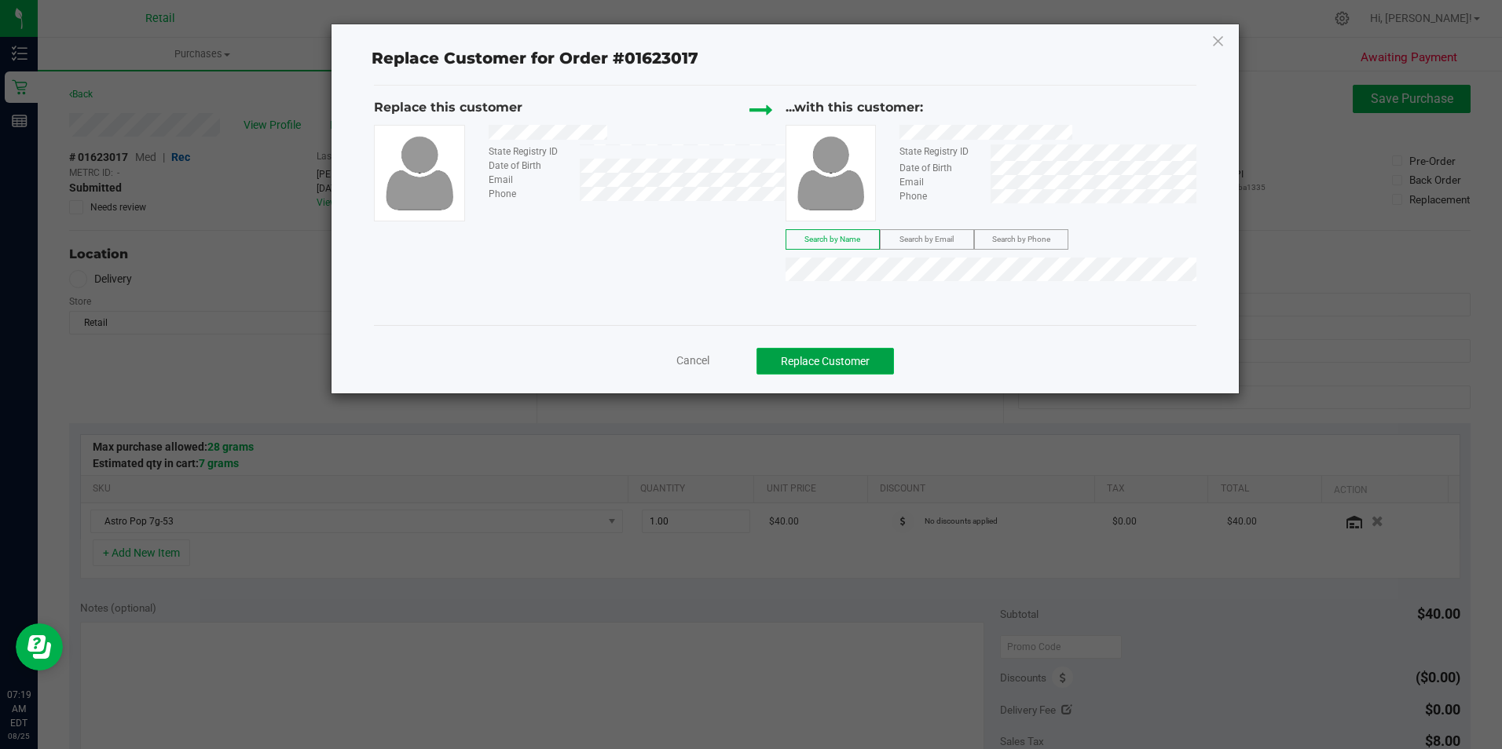
click at [803, 359] on button "Replace Customer" at bounding box center [824, 361] width 137 height 27
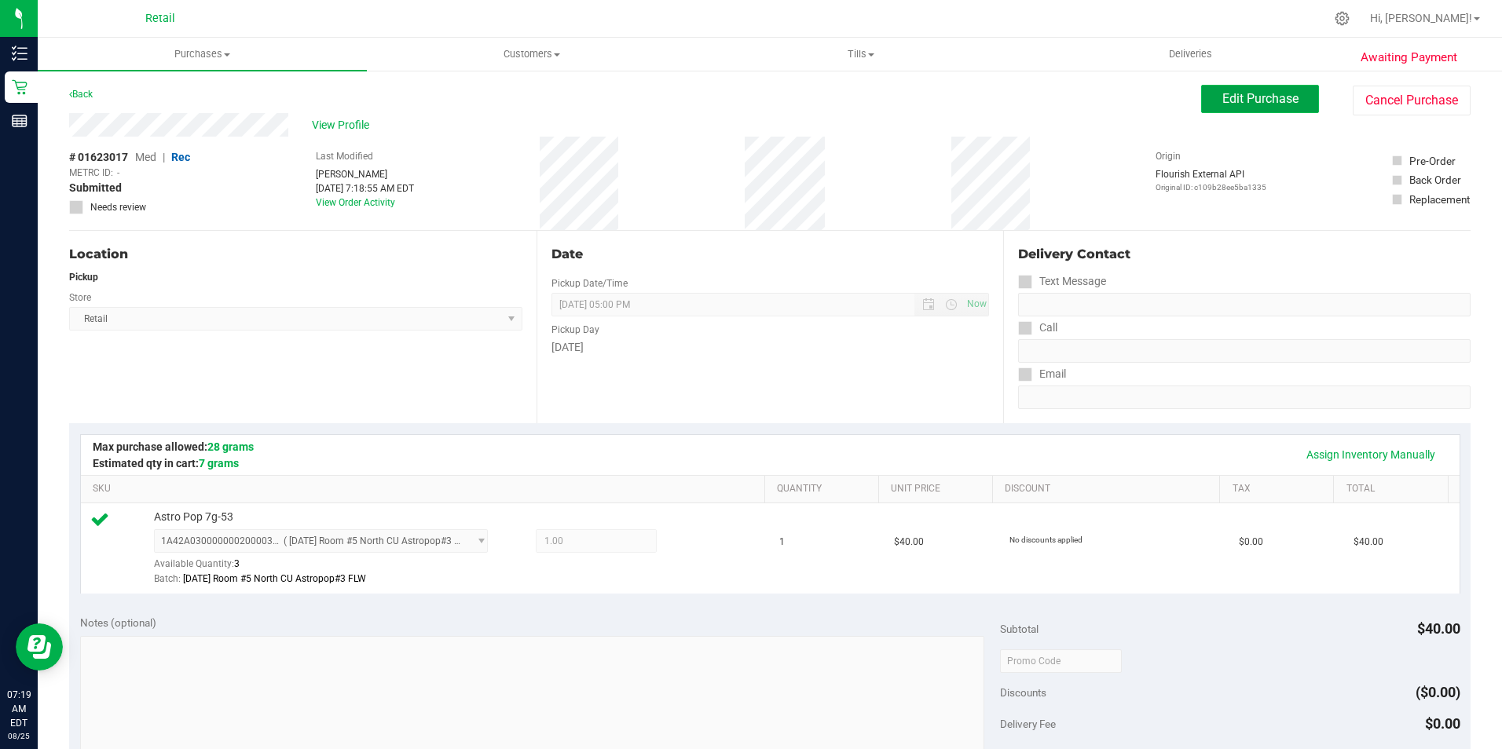
click at [1232, 97] on span "Edit Purchase" at bounding box center [1260, 98] width 76 height 15
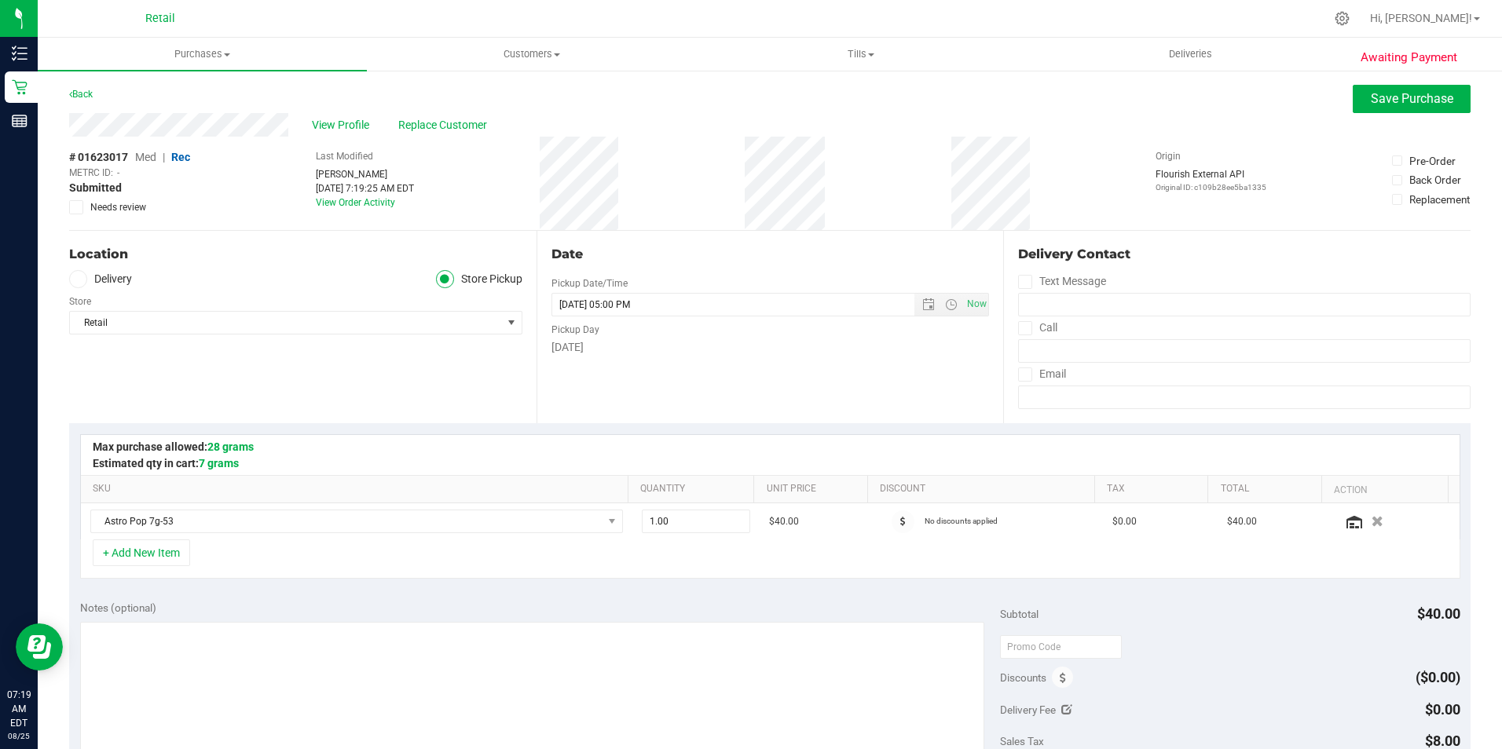
click at [148, 158] on span "Med" at bounding box center [145, 157] width 21 height 13
click at [60, 119] on div "Awaiting Payment Back Save Purchase View Profile Replace Customer # 01623017 Me…" at bounding box center [770, 669] width 1464 height 1201
drag, startPoint x: 60, startPoint y: 119, endPoint x: 297, endPoint y: 93, distance: 238.6
click at [298, 93] on div "Back Save Purchase" at bounding box center [769, 99] width 1401 height 28
click at [1389, 96] on span "Save Purchase" at bounding box center [1412, 98] width 82 height 15
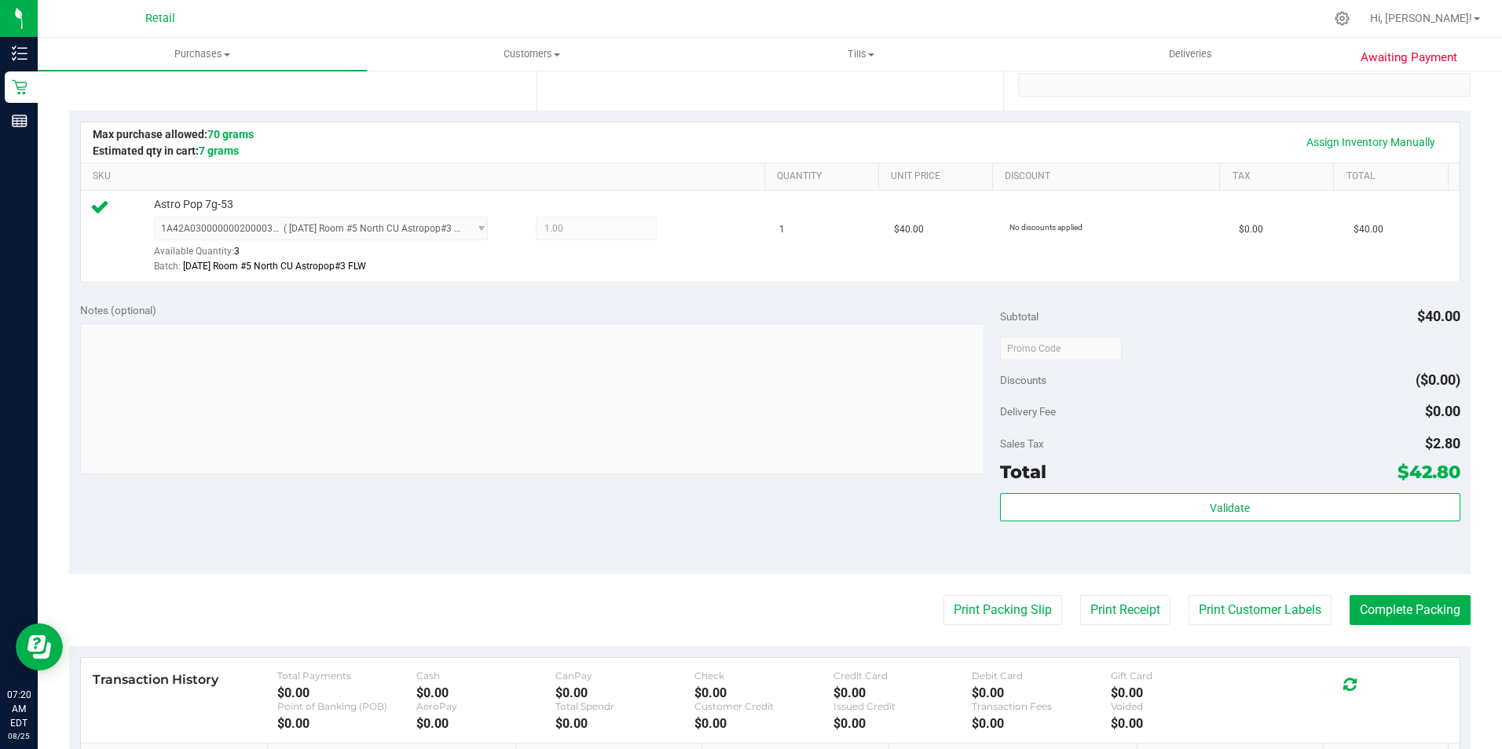
scroll to position [314, 0]
click at [1382, 612] on button "Complete Packing" at bounding box center [1409, 609] width 121 height 30
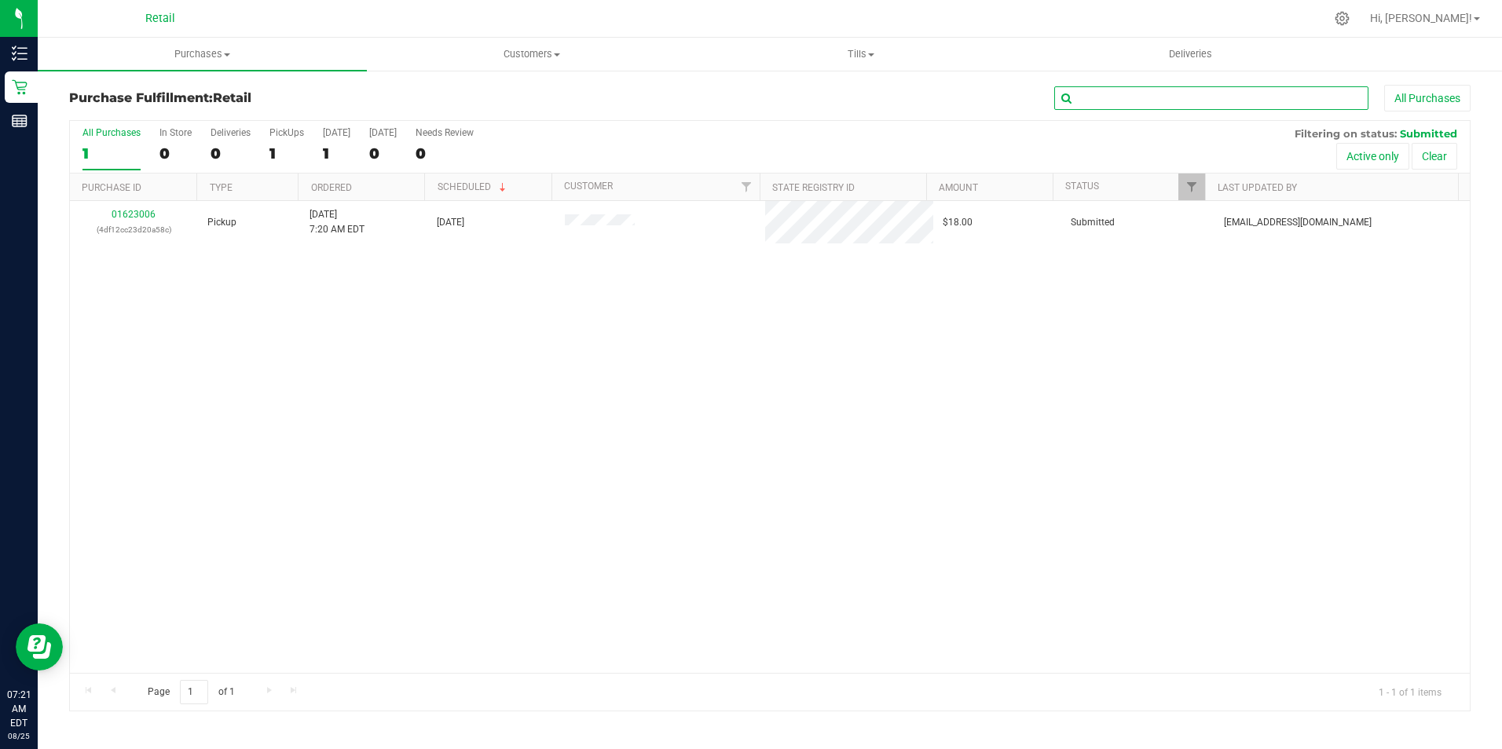
click at [1161, 101] on input "text" at bounding box center [1211, 98] width 314 height 24
click at [188, 49] on span "Purchases" at bounding box center [202, 54] width 329 height 14
click at [195, 97] on span "Summary of purchases" at bounding box center [118, 94] width 161 height 13
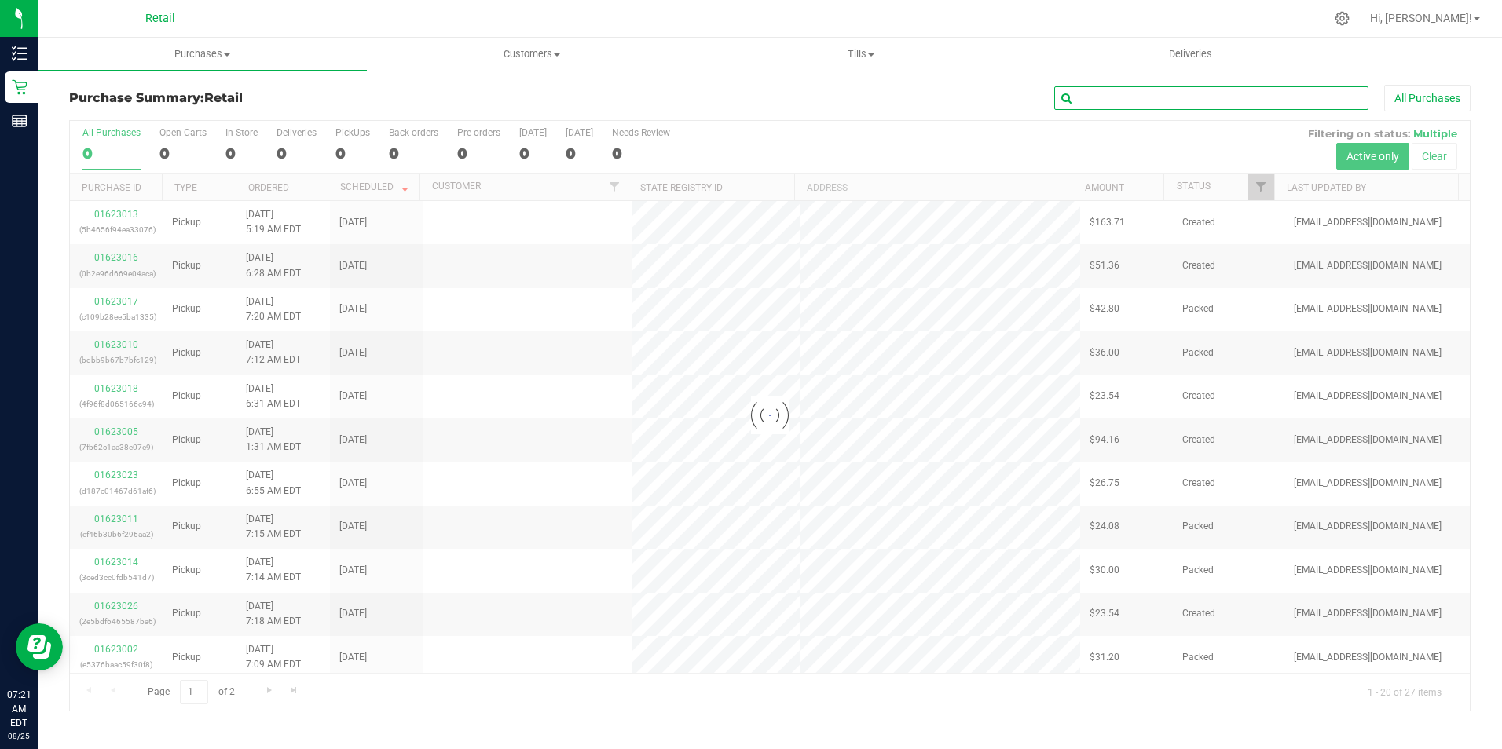
click at [1228, 106] on input "text" at bounding box center [1211, 98] width 314 height 24
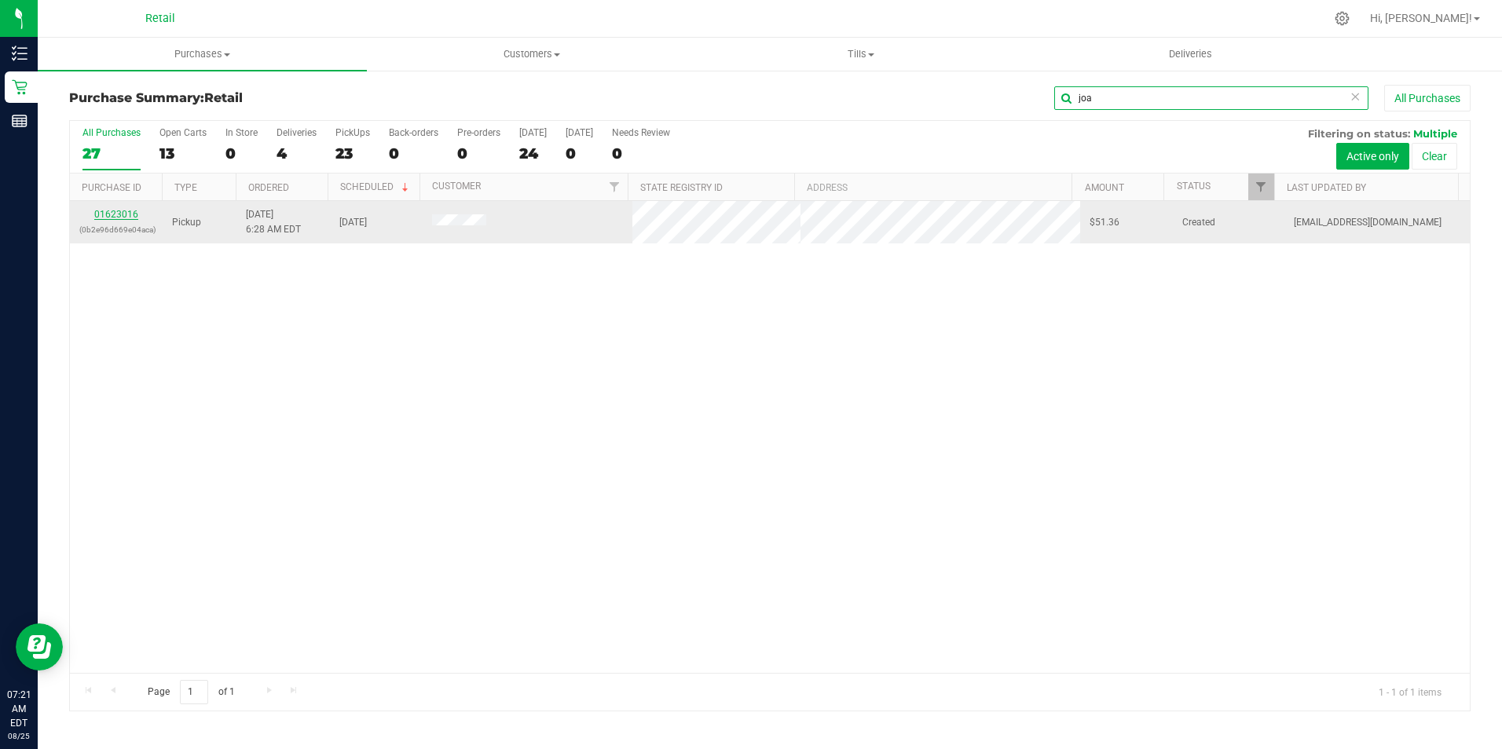
type input "joa"
click at [115, 209] on link "01623016" at bounding box center [116, 214] width 44 height 11
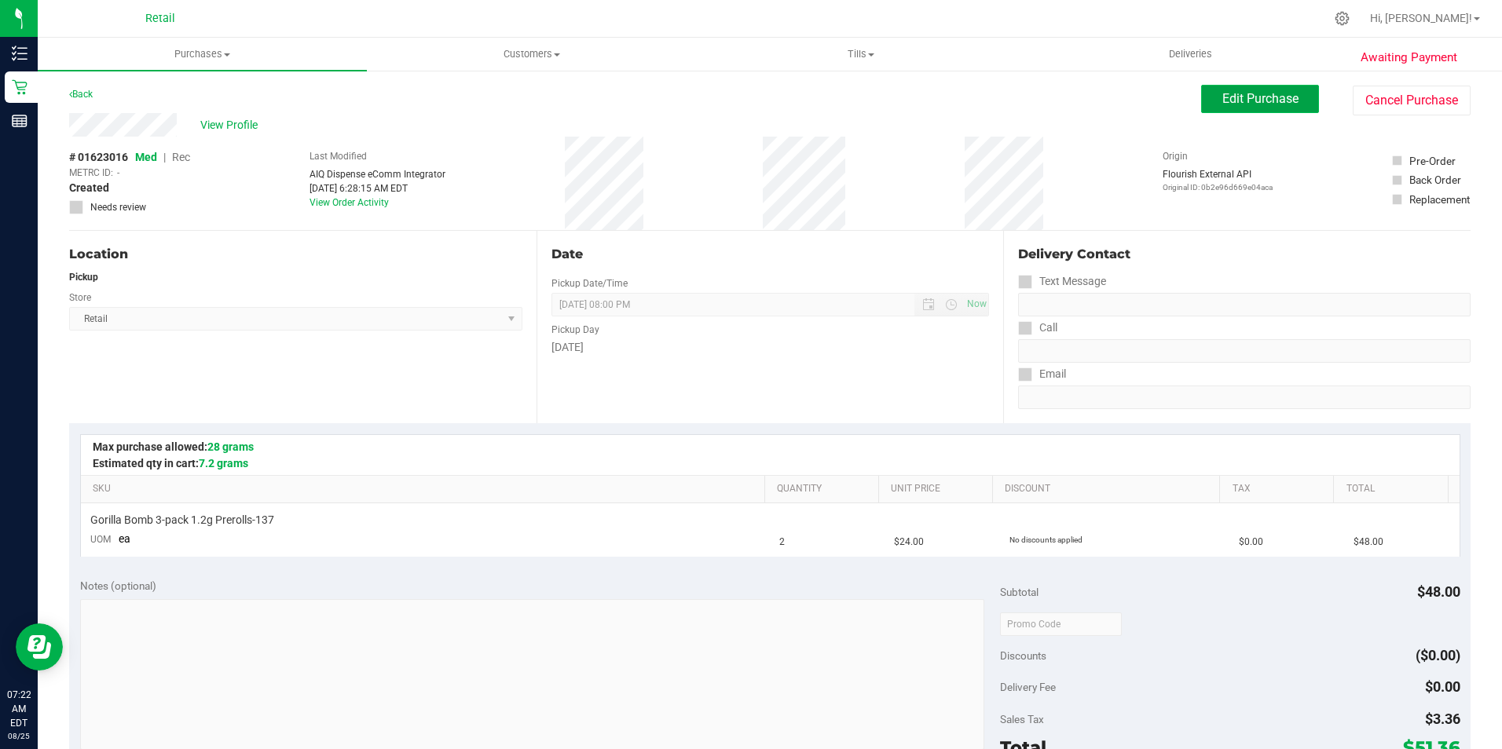
click at [1228, 97] on span "Edit Purchase" at bounding box center [1260, 98] width 76 height 15
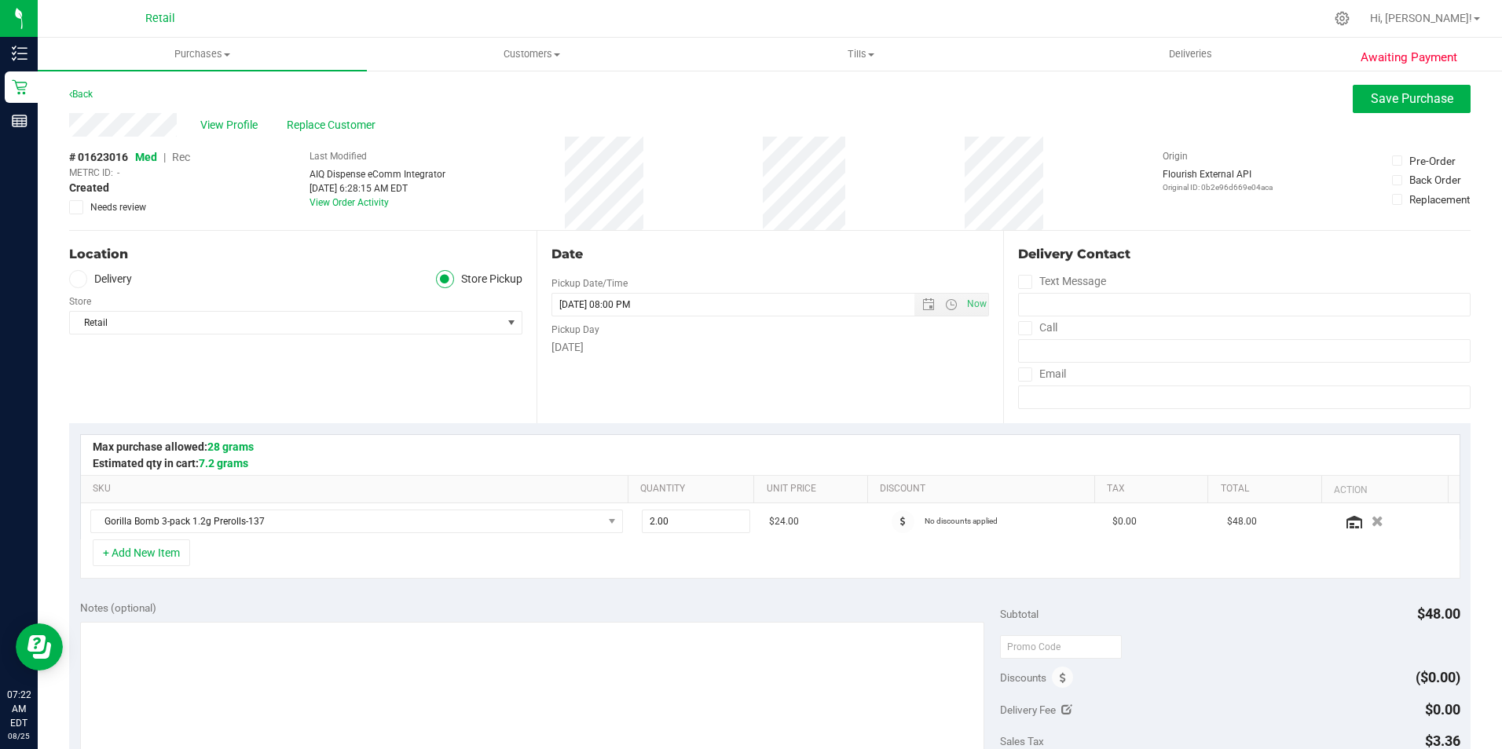
click at [185, 155] on span "Rec" at bounding box center [181, 157] width 18 height 13
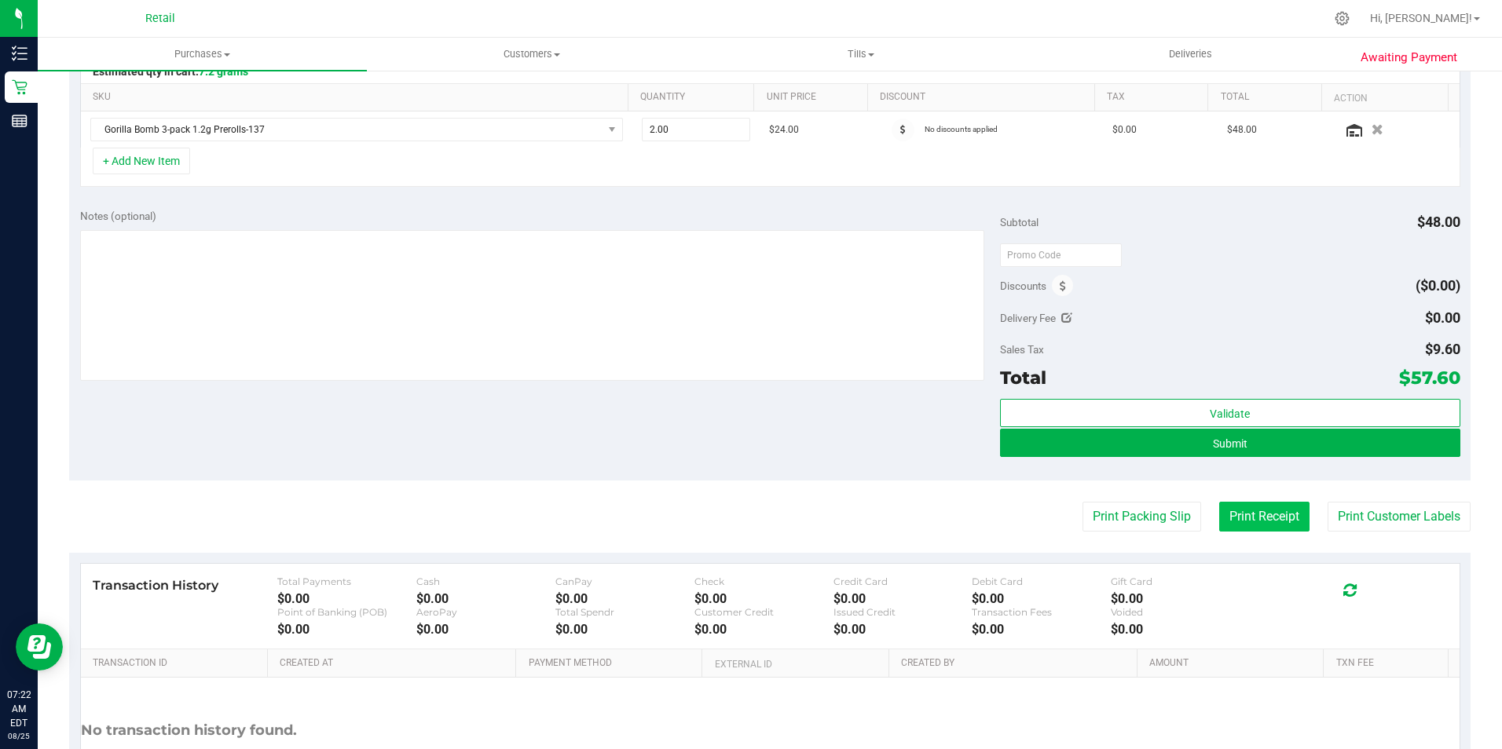
scroll to position [393, 0]
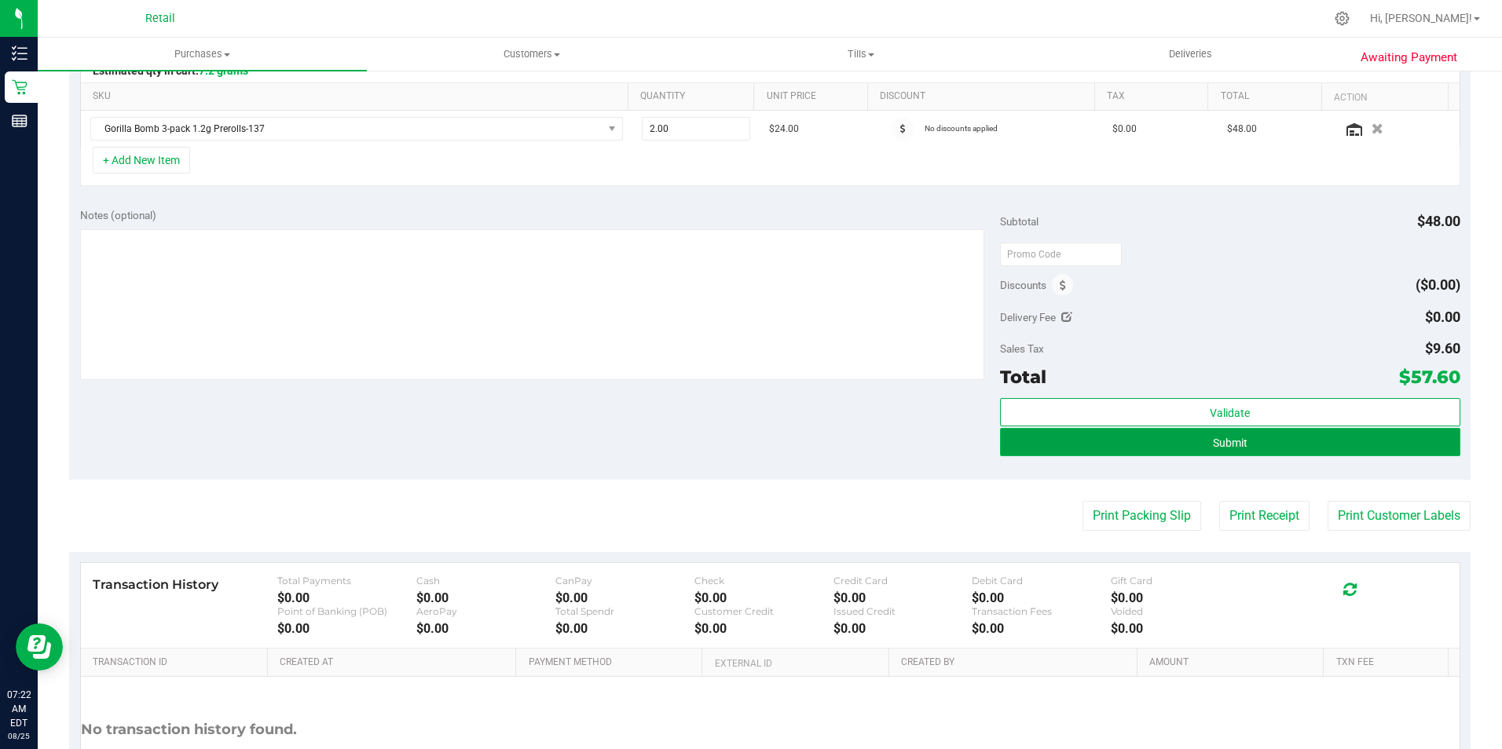
click at [1272, 447] on button "Submit" at bounding box center [1230, 442] width 460 height 28
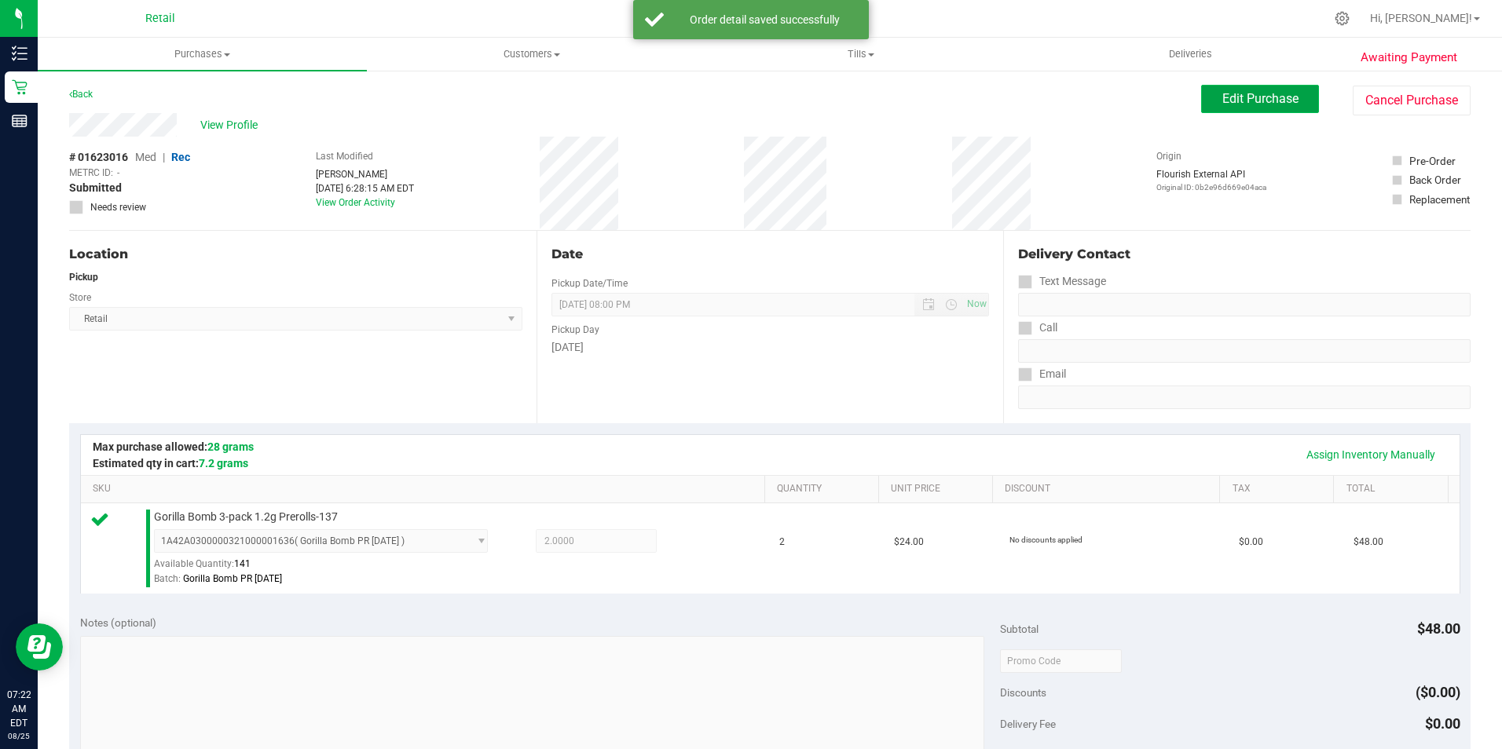
click at [1227, 108] on button "Edit Purchase" at bounding box center [1260, 99] width 118 height 28
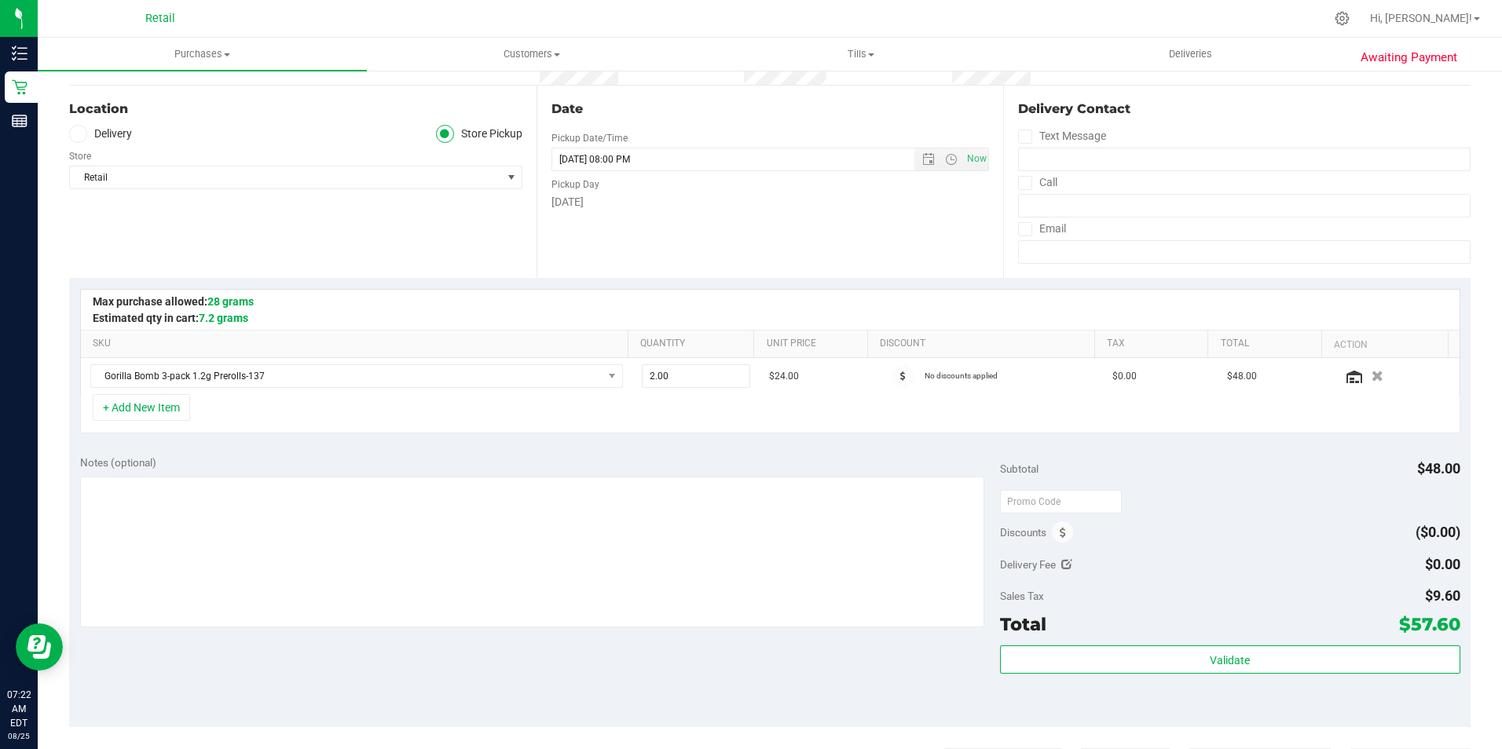
scroll to position [157, 0]
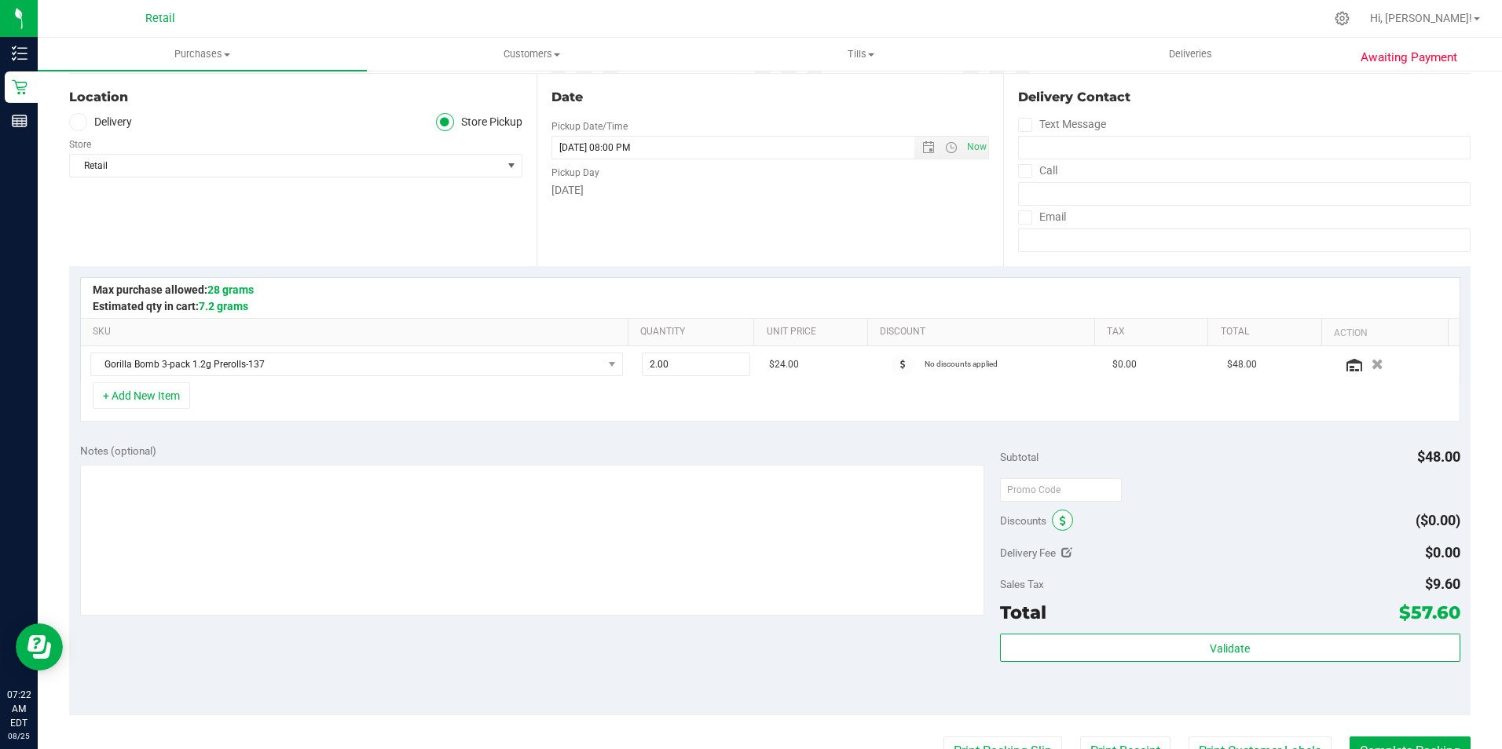
click at [1060, 526] on icon at bounding box center [1063, 521] width 6 height 11
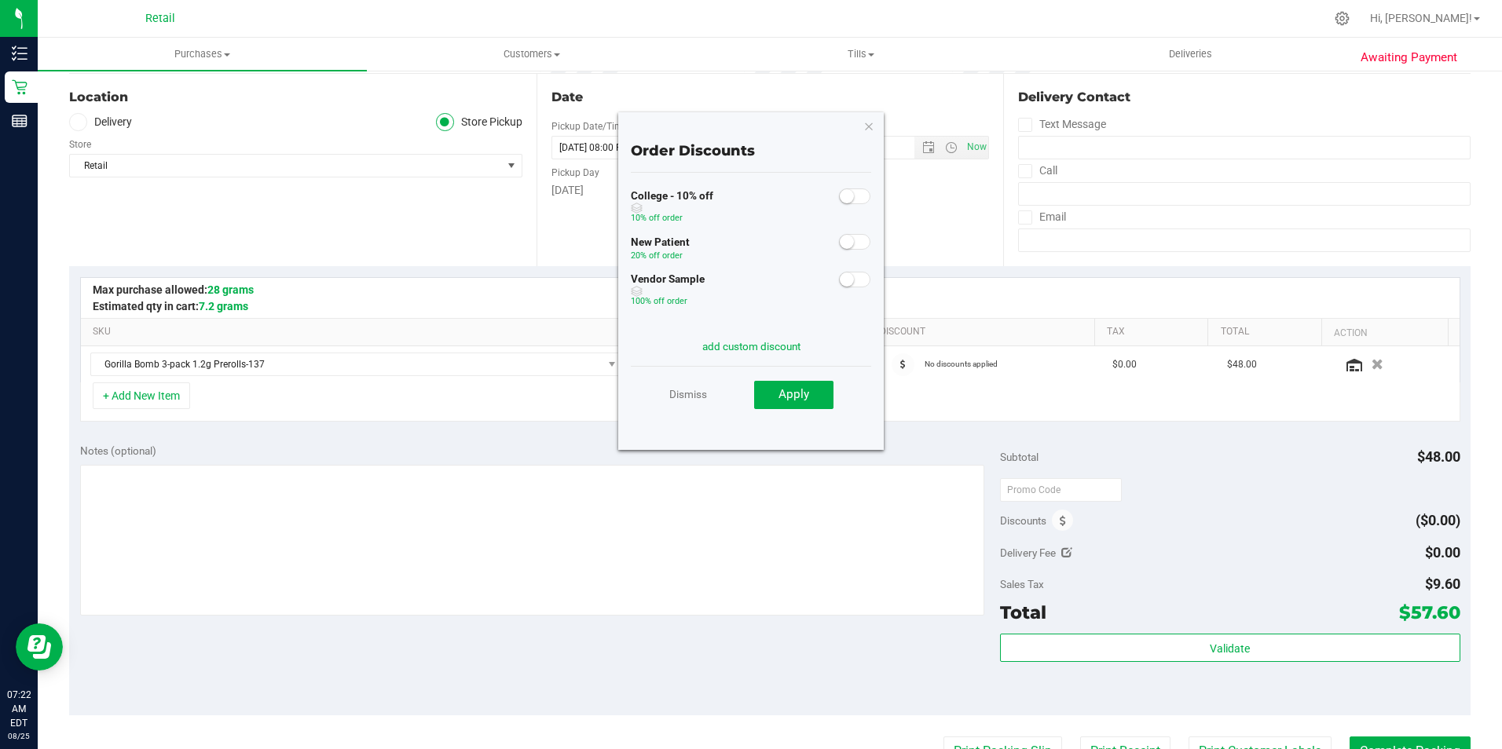
click at [664, 390] on div "Dismiss Apply" at bounding box center [751, 393] width 240 height 55
drag, startPoint x: 679, startPoint y: 392, endPoint x: 805, endPoint y: 392, distance: 126.5
click at [680, 392] on link "Dismiss" at bounding box center [688, 394] width 38 height 28
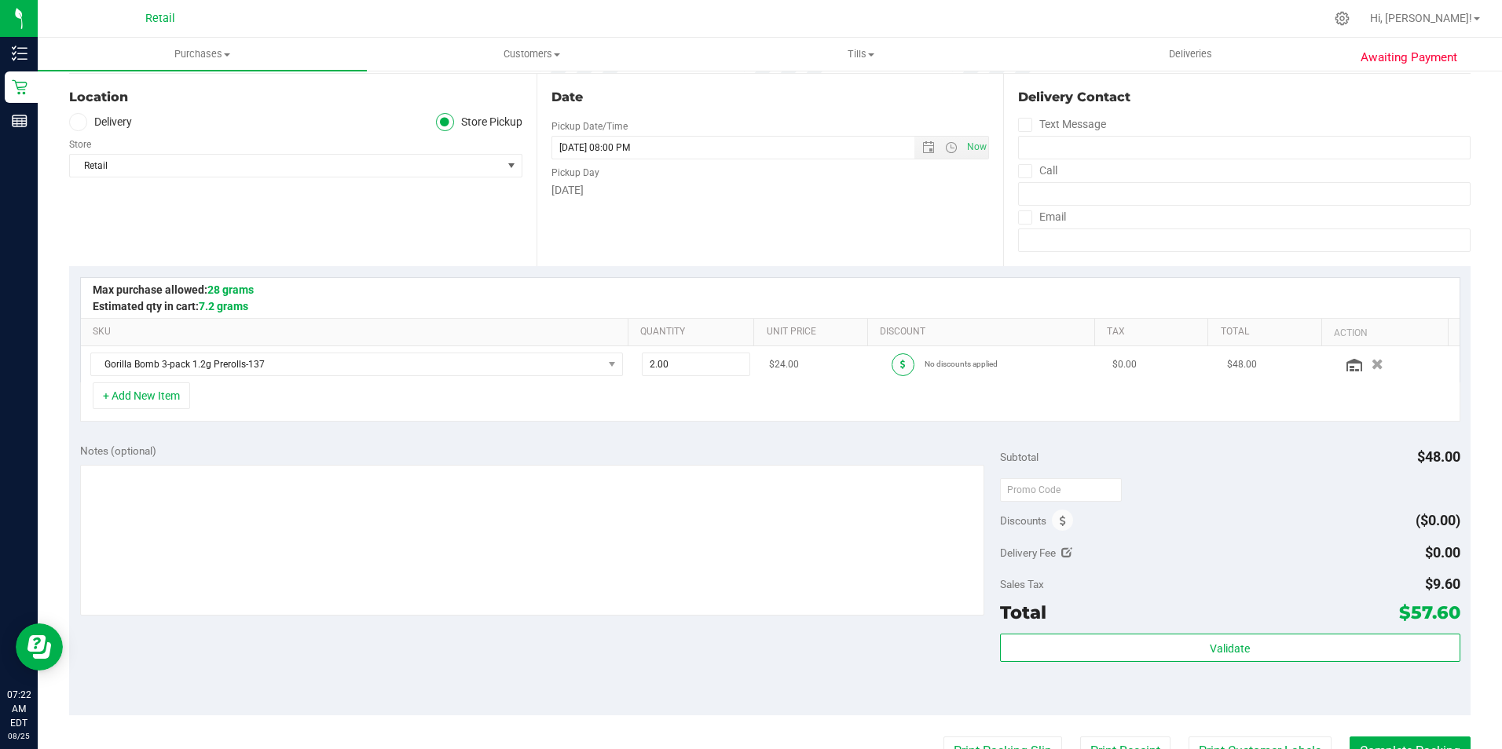
click at [892, 363] on span at bounding box center [902, 364] width 23 height 23
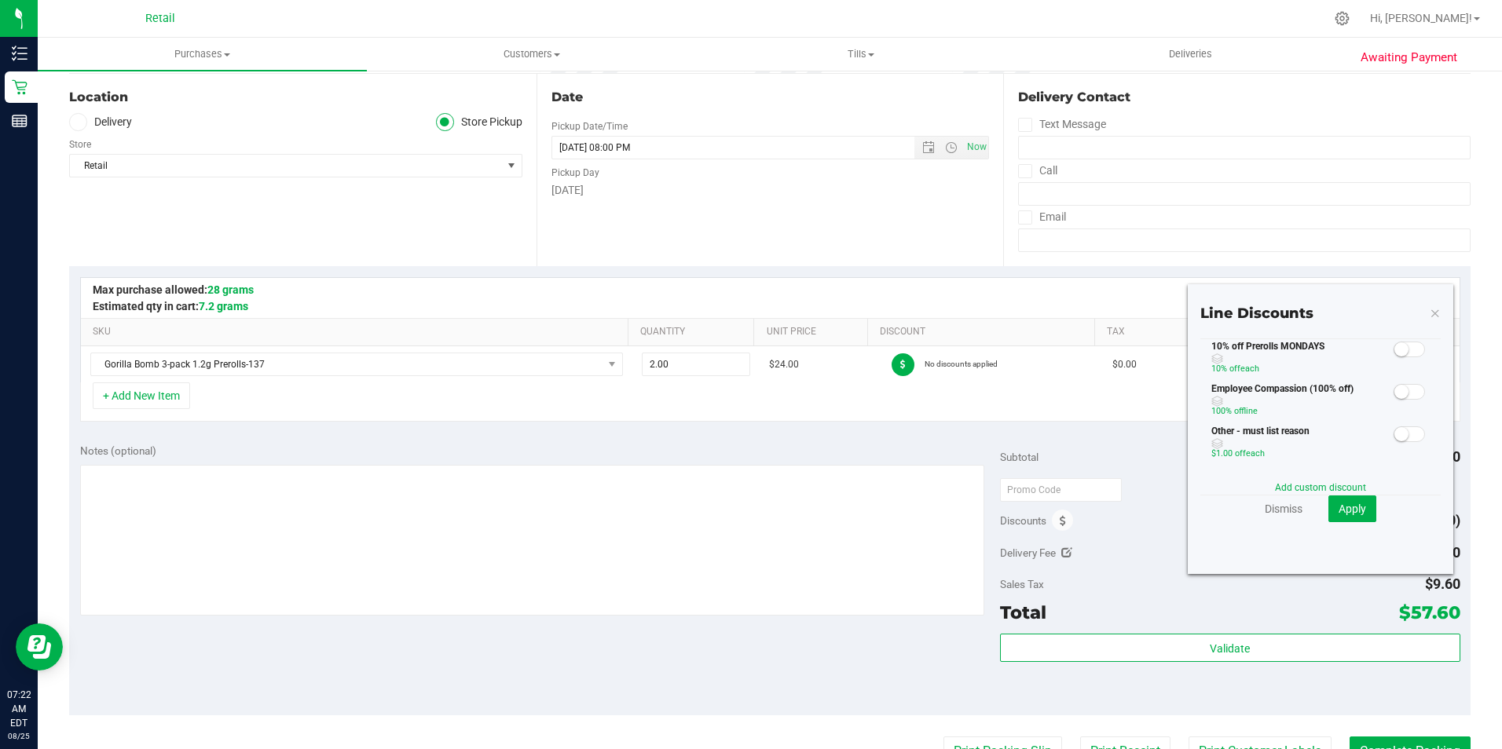
click at [1398, 350] on span at bounding box center [1408, 350] width 31 height 16
click at [1338, 509] on span "Apply" at bounding box center [1351, 509] width 27 height 13
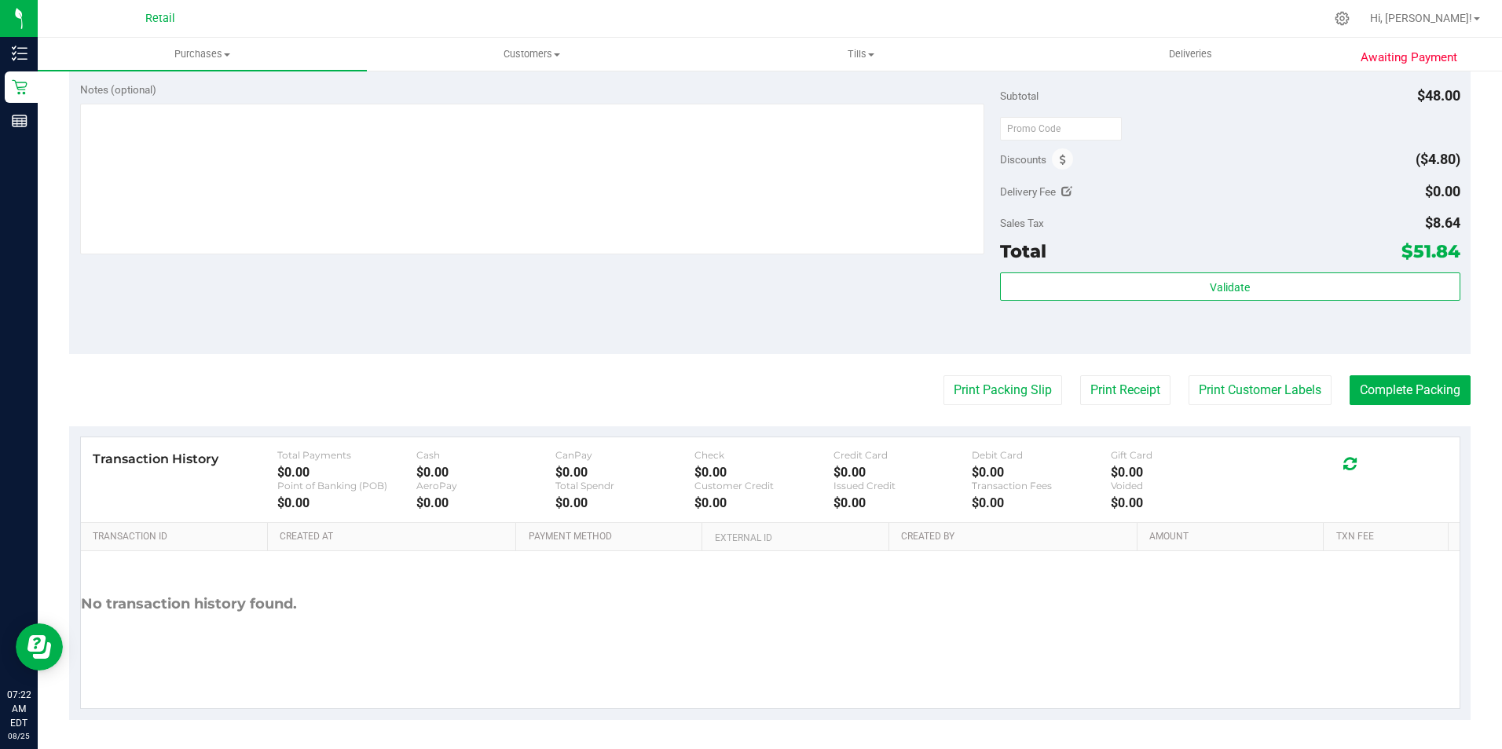
scroll to position [521, 0]
click at [1406, 382] on button "Complete Packing" at bounding box center [1409, 388] width 121 height 30
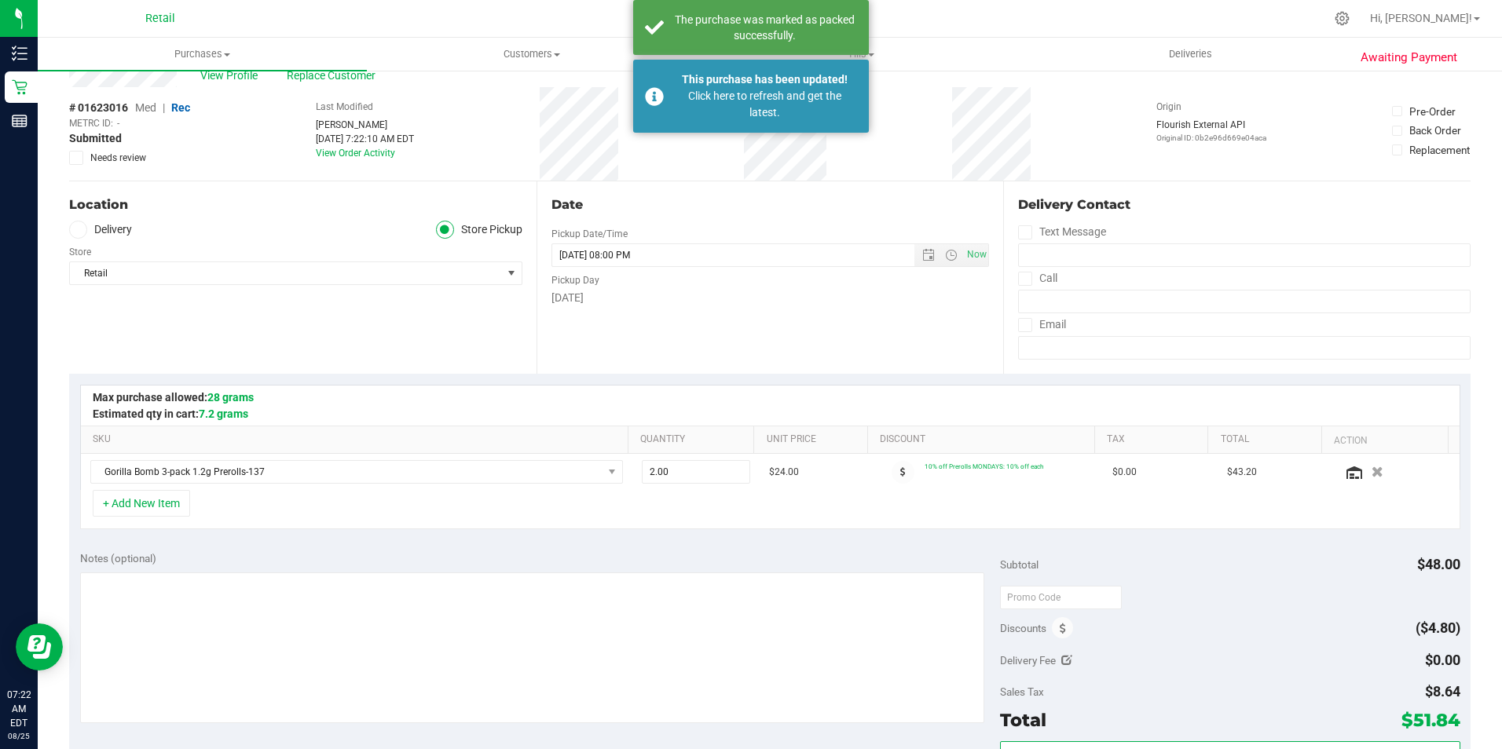
scroll to position [0, 0]
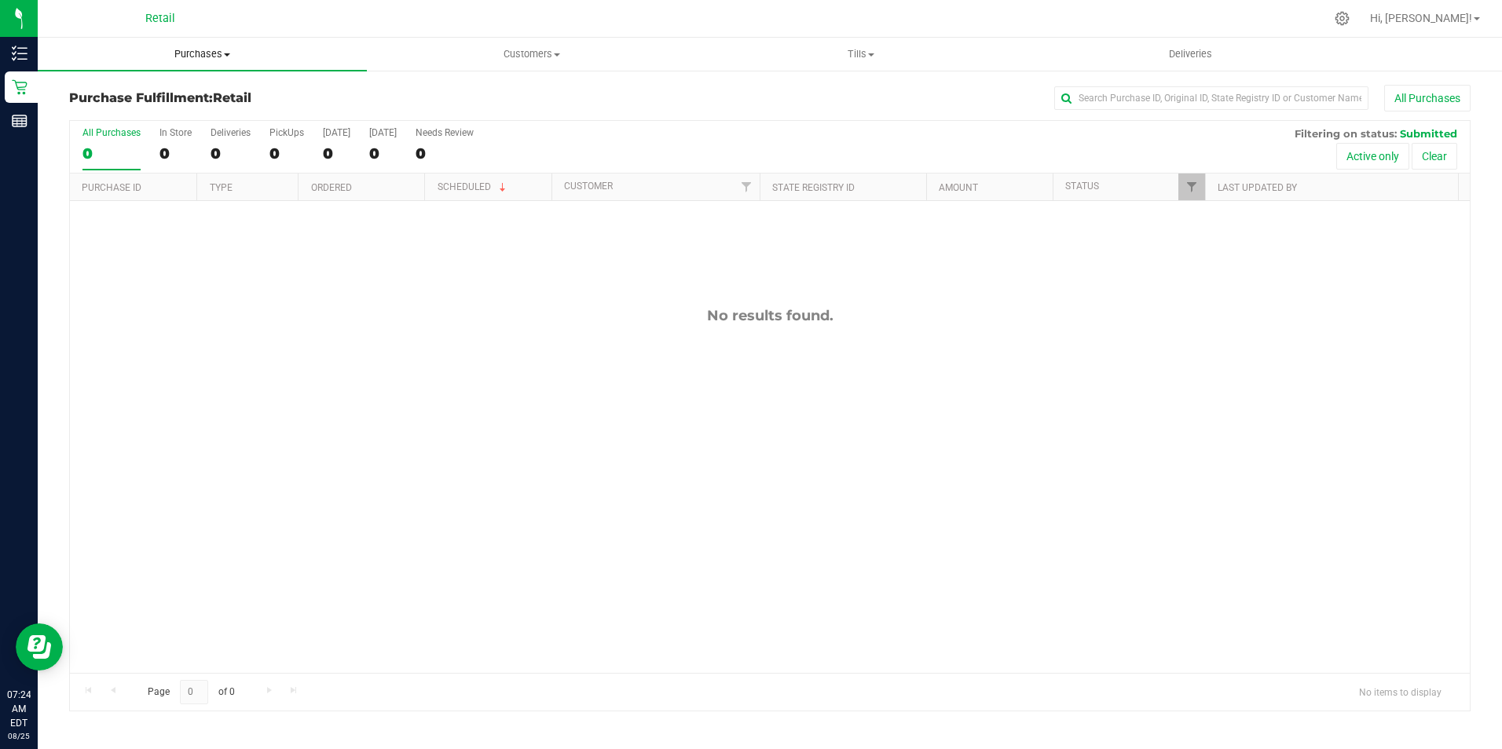
click at [205, 63] on uib-tab-heading "Purchases Summary of purchases Fulfillment All purchases" at bounding box center [202, 54] width 329 height 33
click at [210, 83] on ul "Summary of purchases Fulfillment All purchases" at bounding box center [202, 113] width 329 height 85
click at [202, 54] on span "Purchases" at bounding box center [202, 54] width 329 height 14
click at [195, 98] on span "Summary of purchases" at bounding box center [118, 94] width 161 height 13
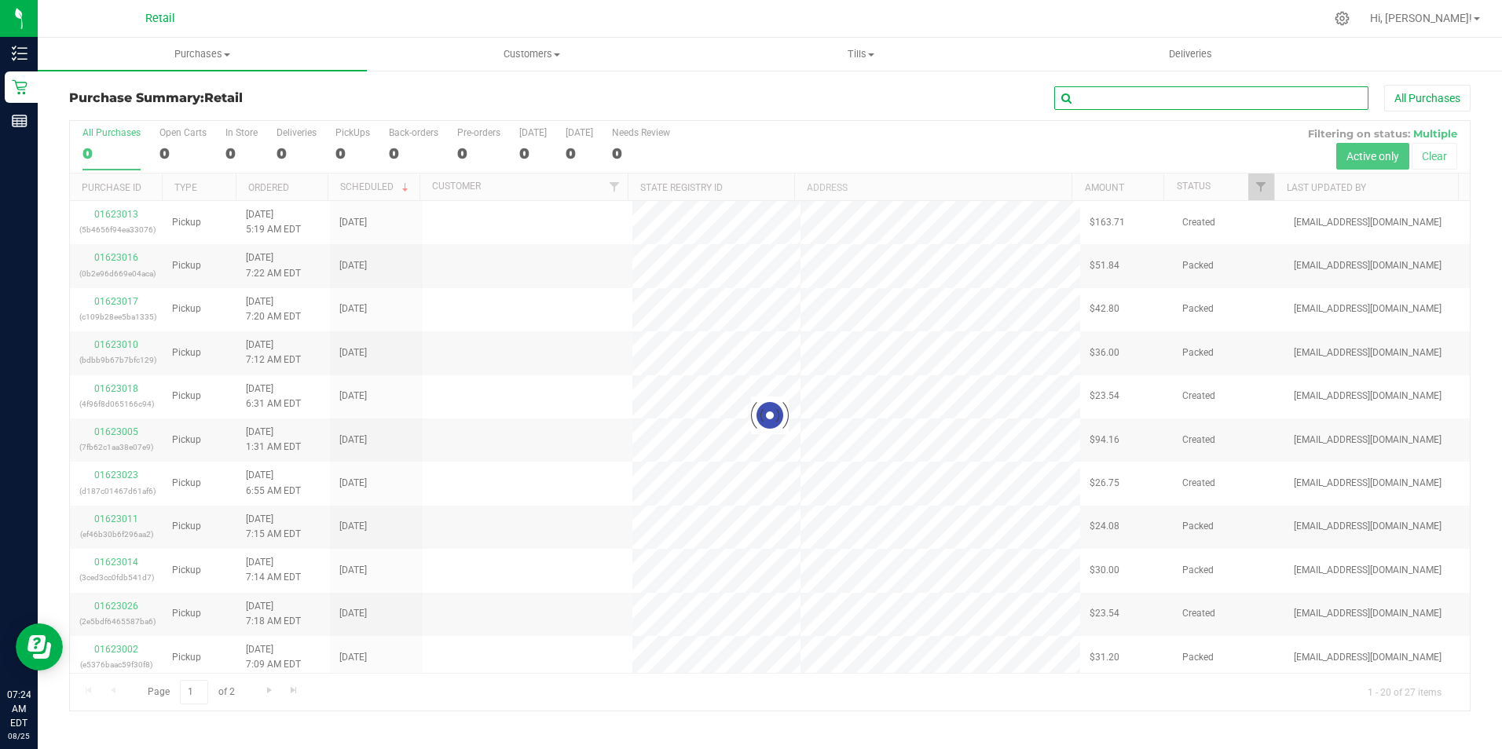
click at [1167, 101] on input "text" at bounding box center [1211, 98] width 314 height 24
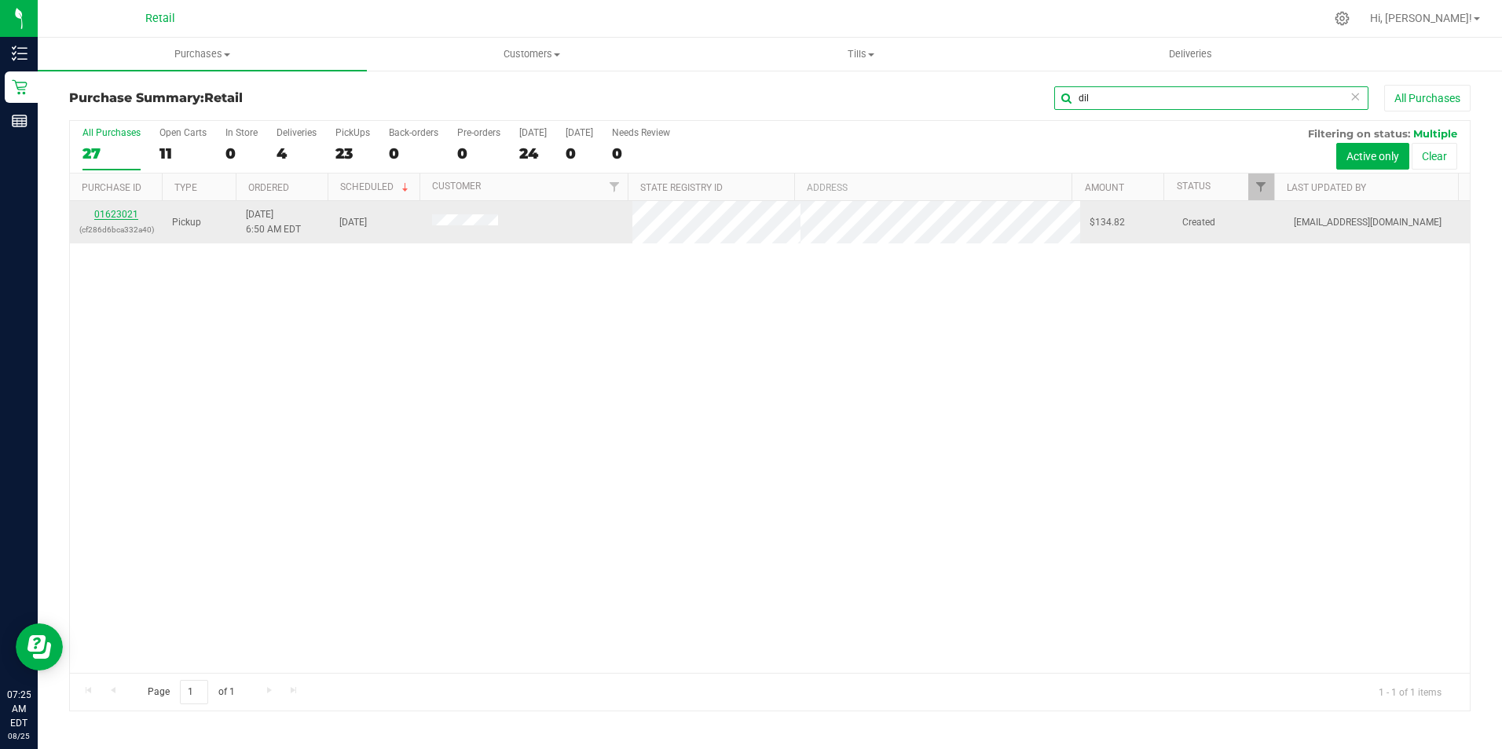
type input "dil"
click at [126, 210] on link "01623021" at bounding box center [116, 214] width 44 height 11
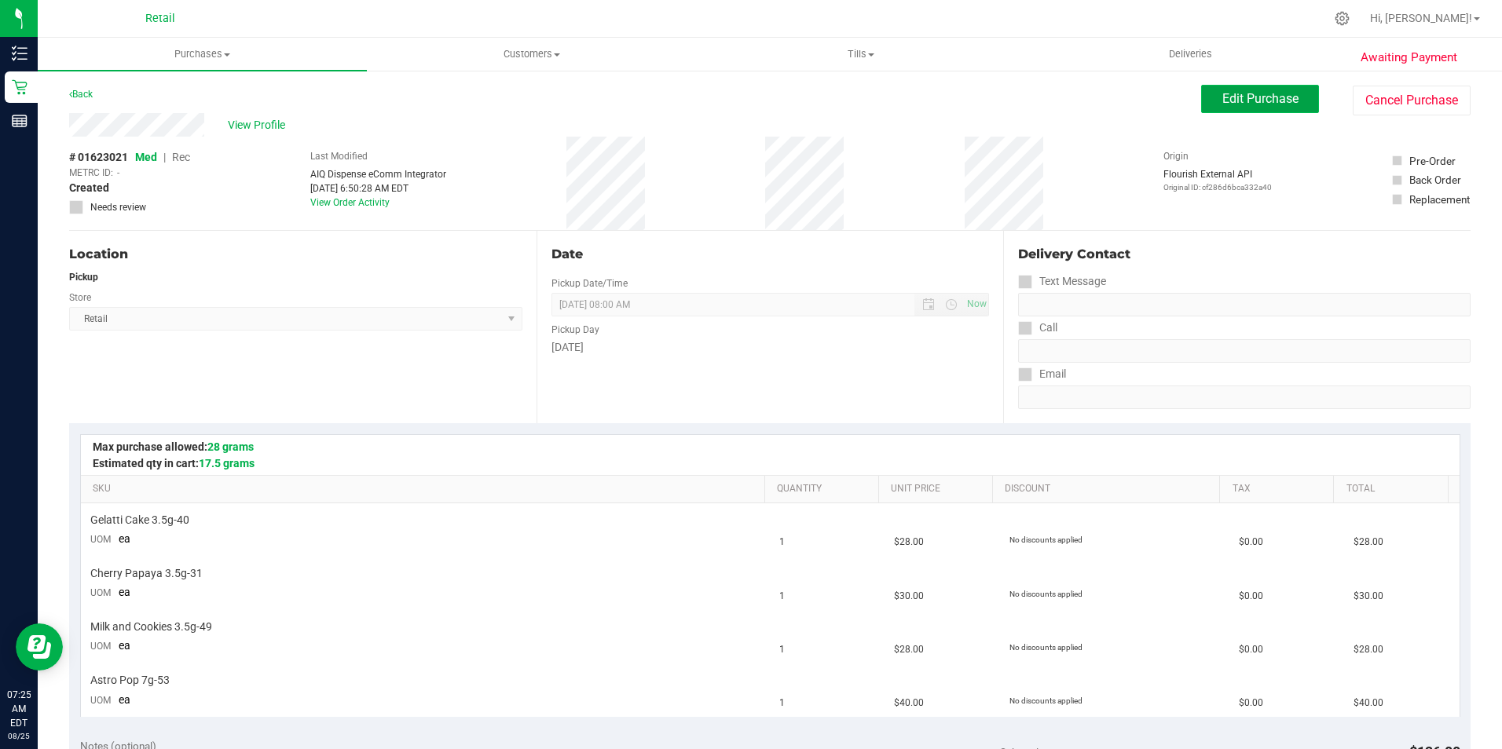
click at [1273, 107] on button "Edit Purchase" at bounding box center [1260, 99] width 118 height 28
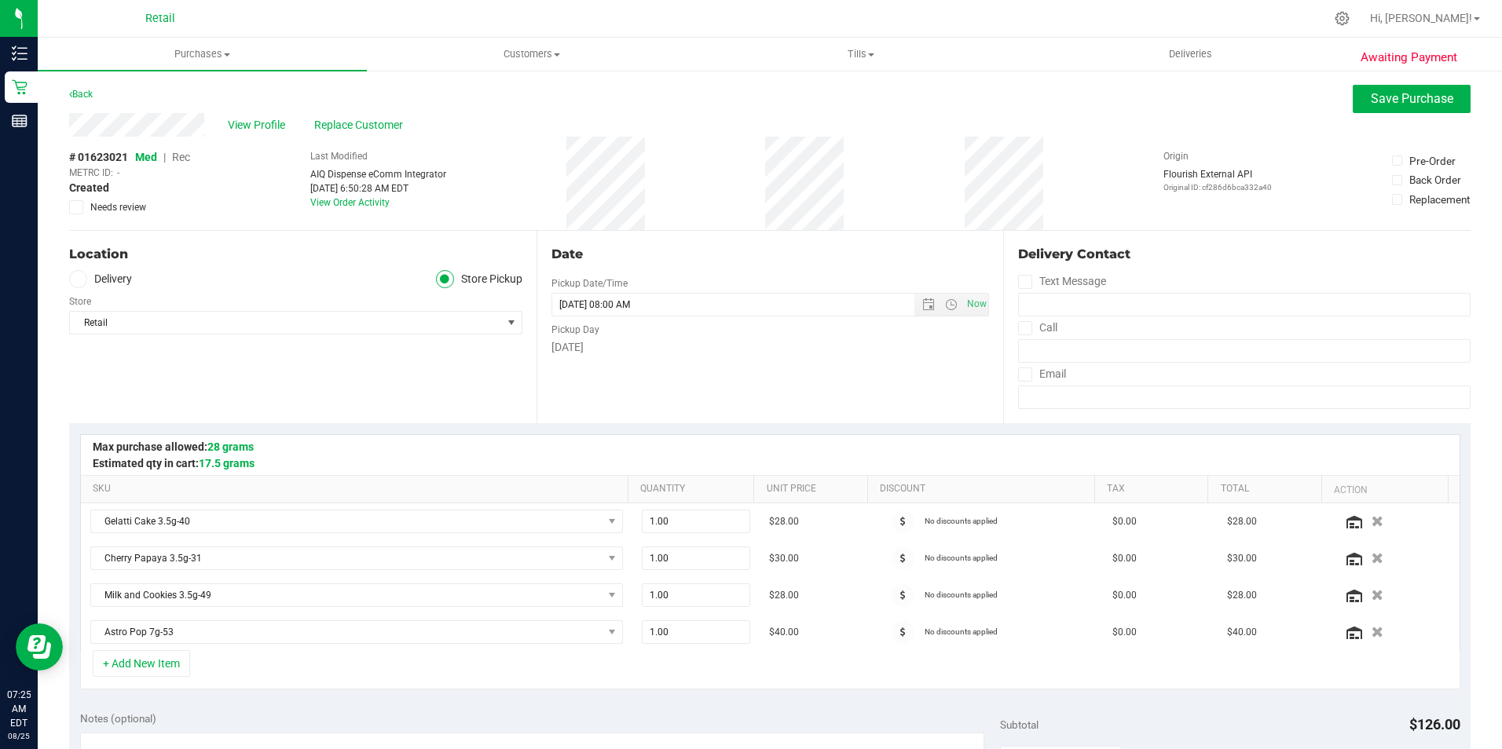
click at [185, 160] on span "Rec" at bounding box center [181, 157] width 18 height 13
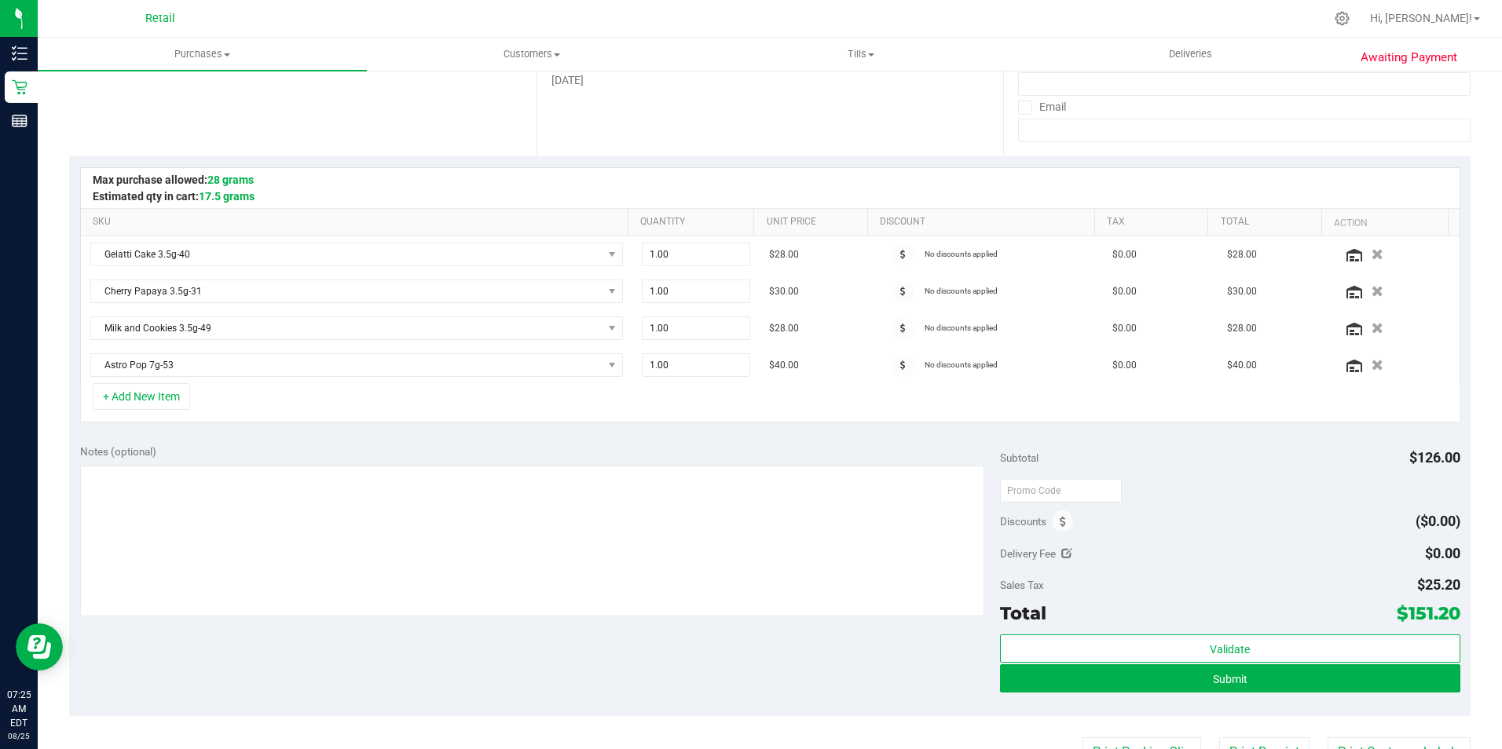
scroll to position [314, 0]
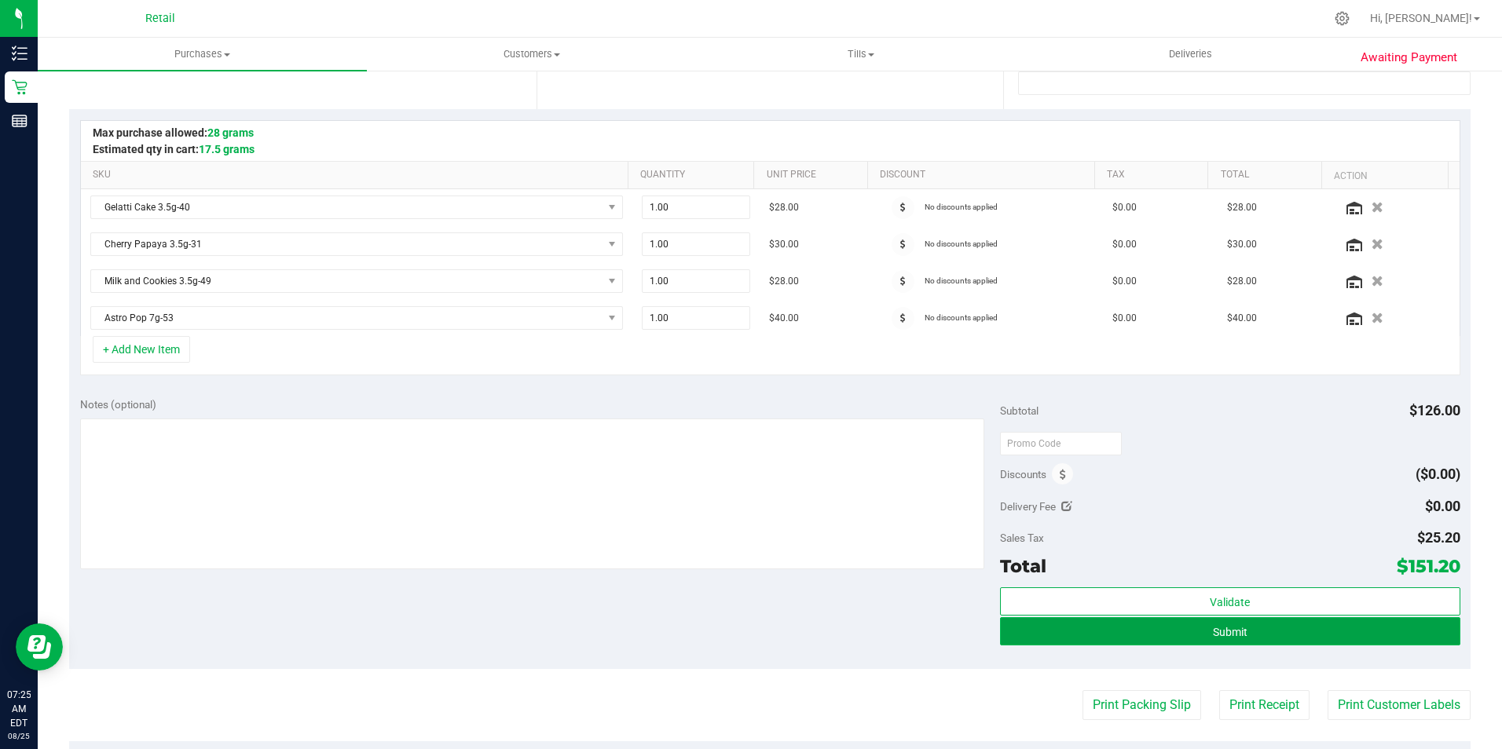
click at [1303, 632] on button "Submit" at bounding box center [1230, 631] width 460 height 28
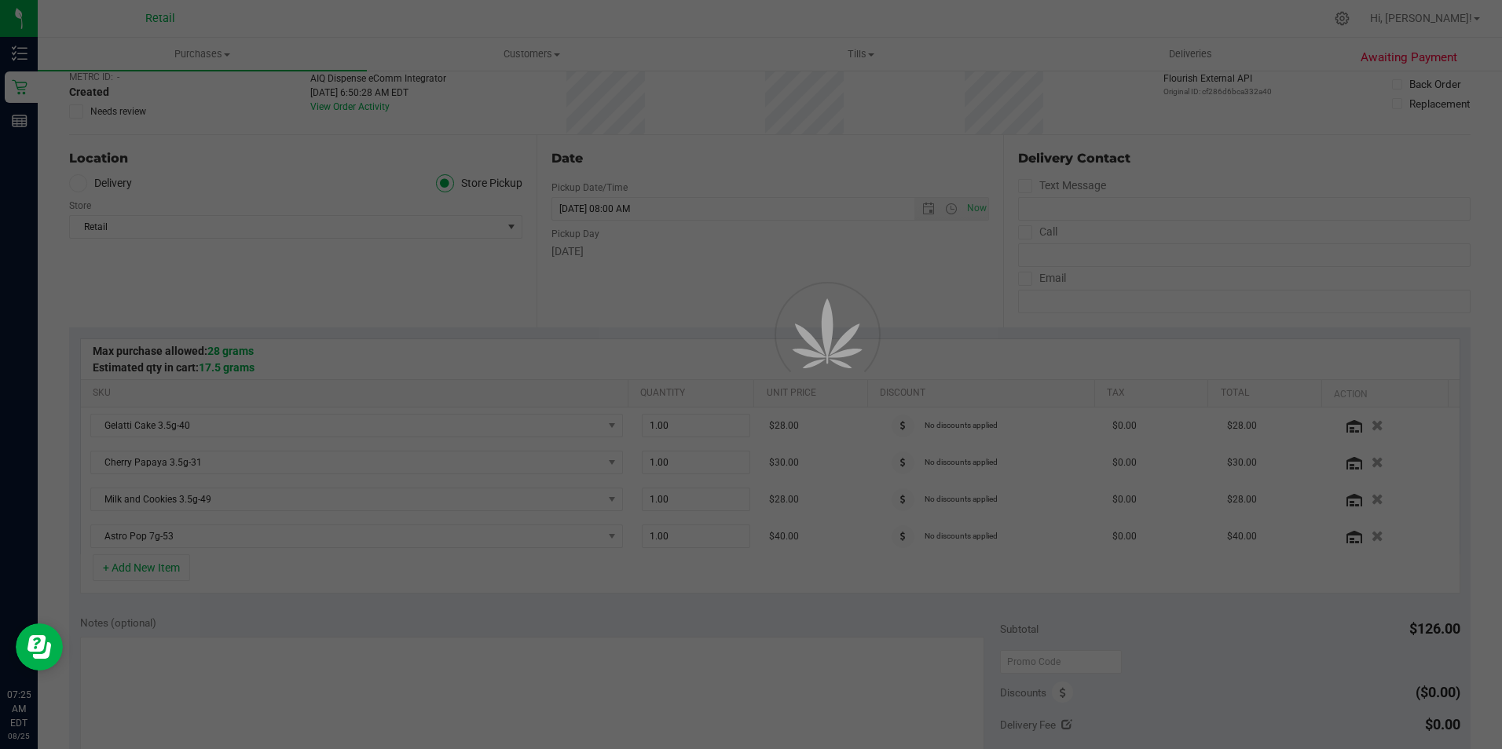
scroll to position [79, 0]
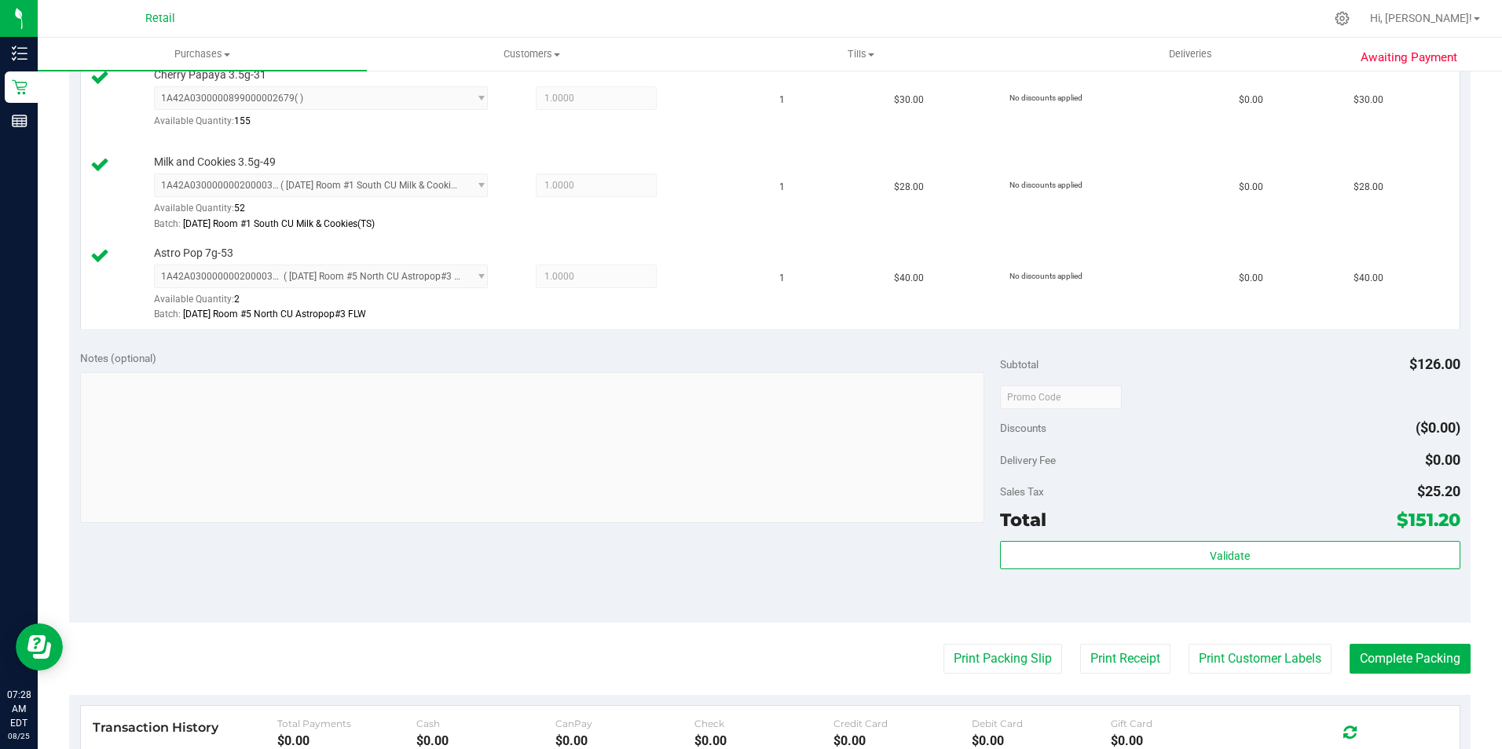
scroll to position [550, 0]
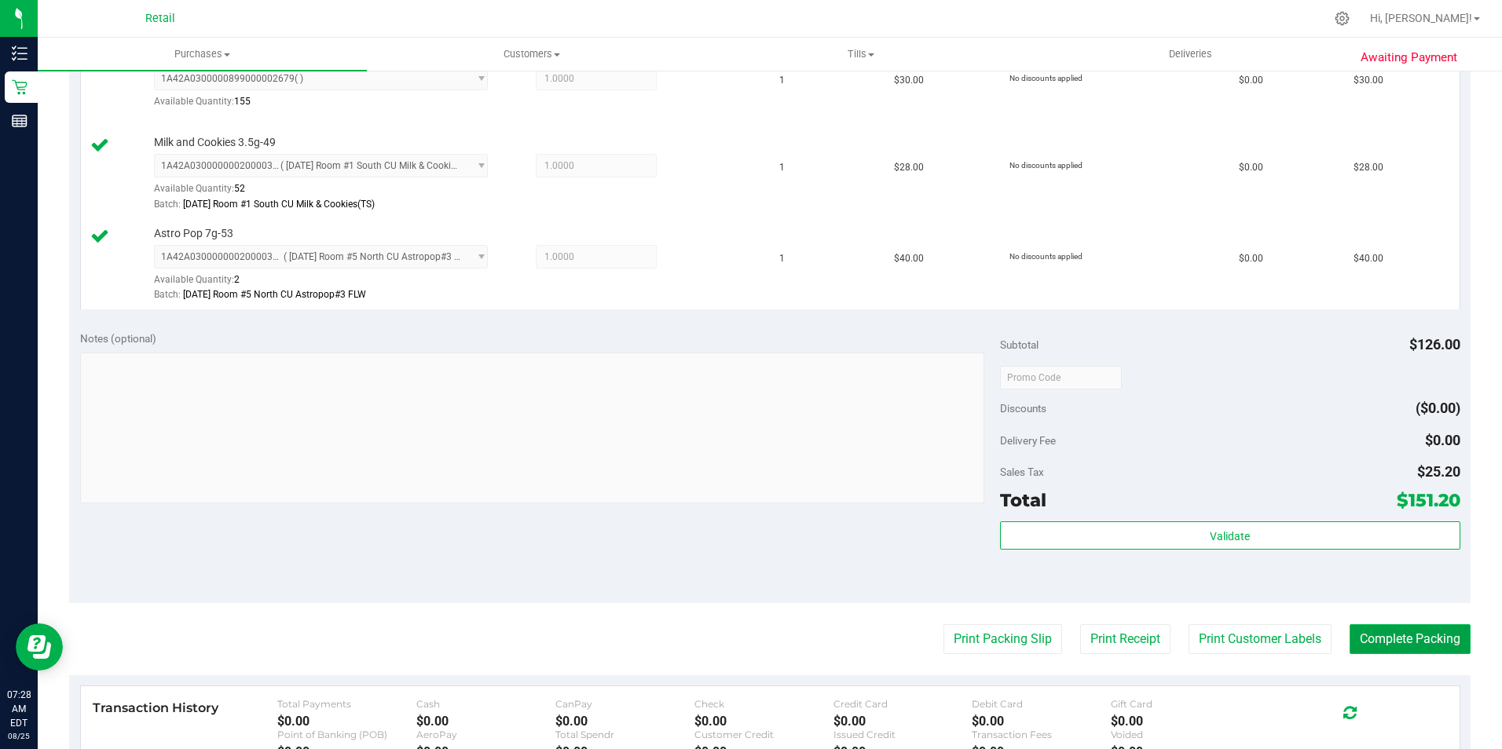
click at [1411, 644] on button "Complete Packing" at bounding box center [1409, 639] width 121 height 30
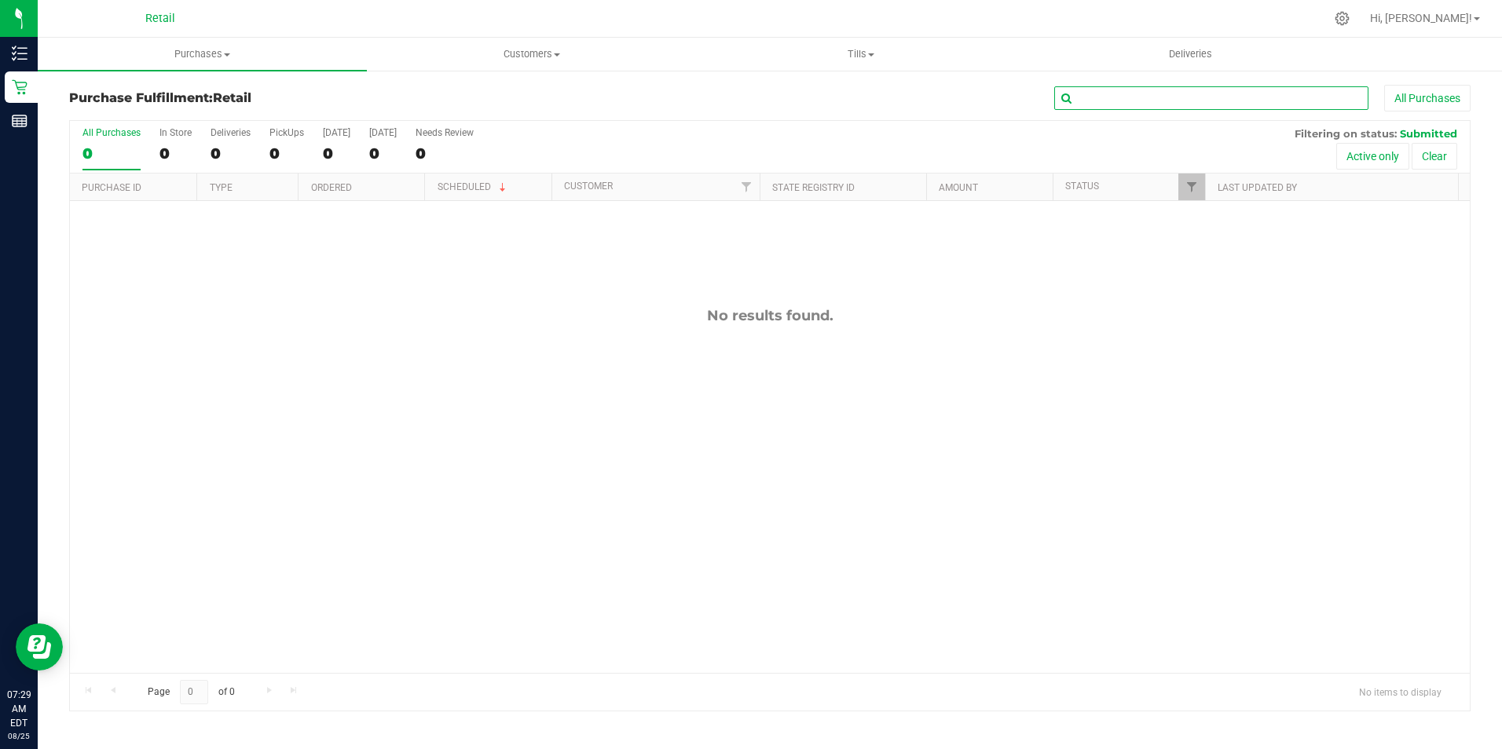
drag, startPoint x: 1206, startPoint y: 104, endPoint x: 1177, endPoint y: 79, distance: 38.4
click at [1206, 104] on input "text" at bounding box center [1211, 98] width 314 height 24
click at [211, 59] on span "Purchases" at bounding box center [202, 54] width 329 height 14
click at [213, 94] on li "Summary of purchases" at bounding box center [202, 95] width 329 height 19
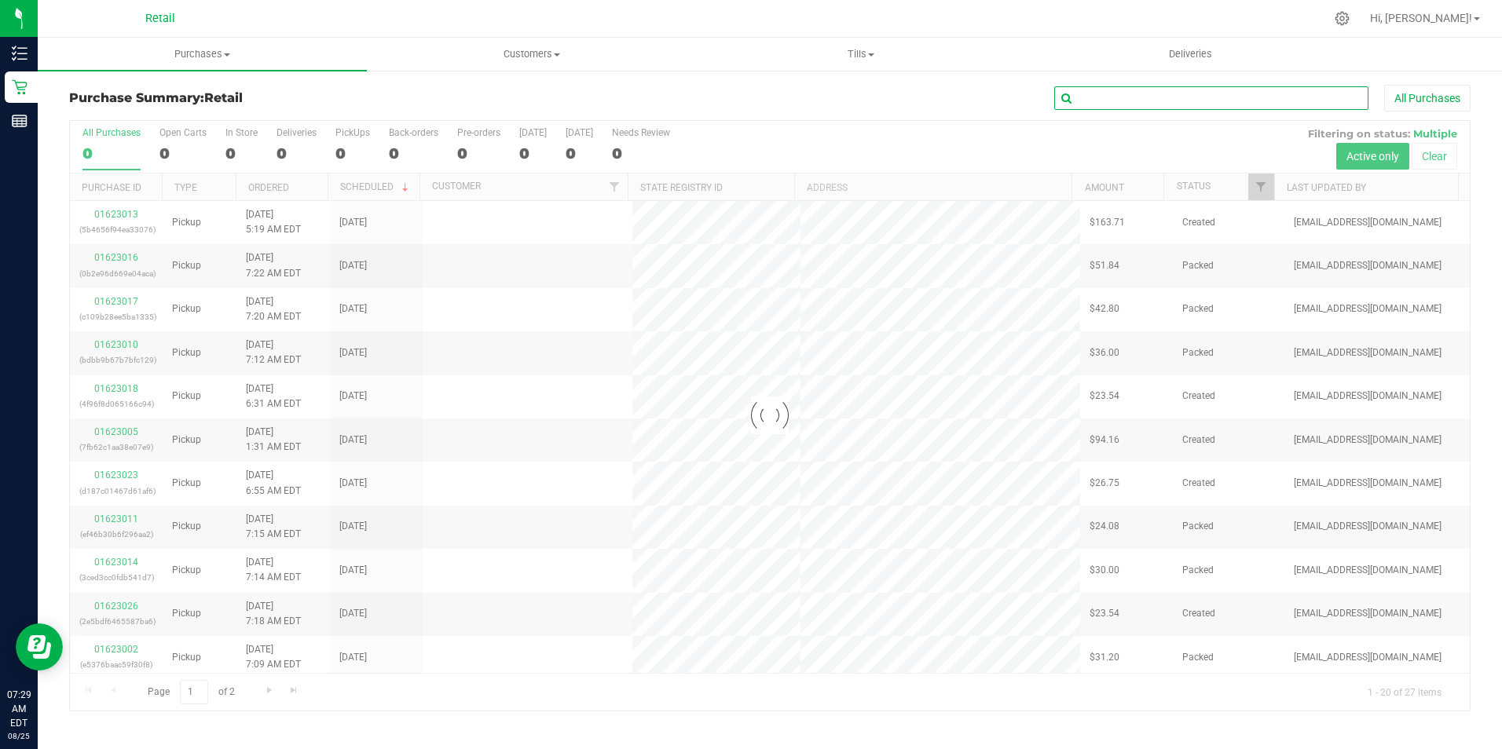
click at [1262, 99] on input "text" at bounding box center [1211, 98] width 314 height 24
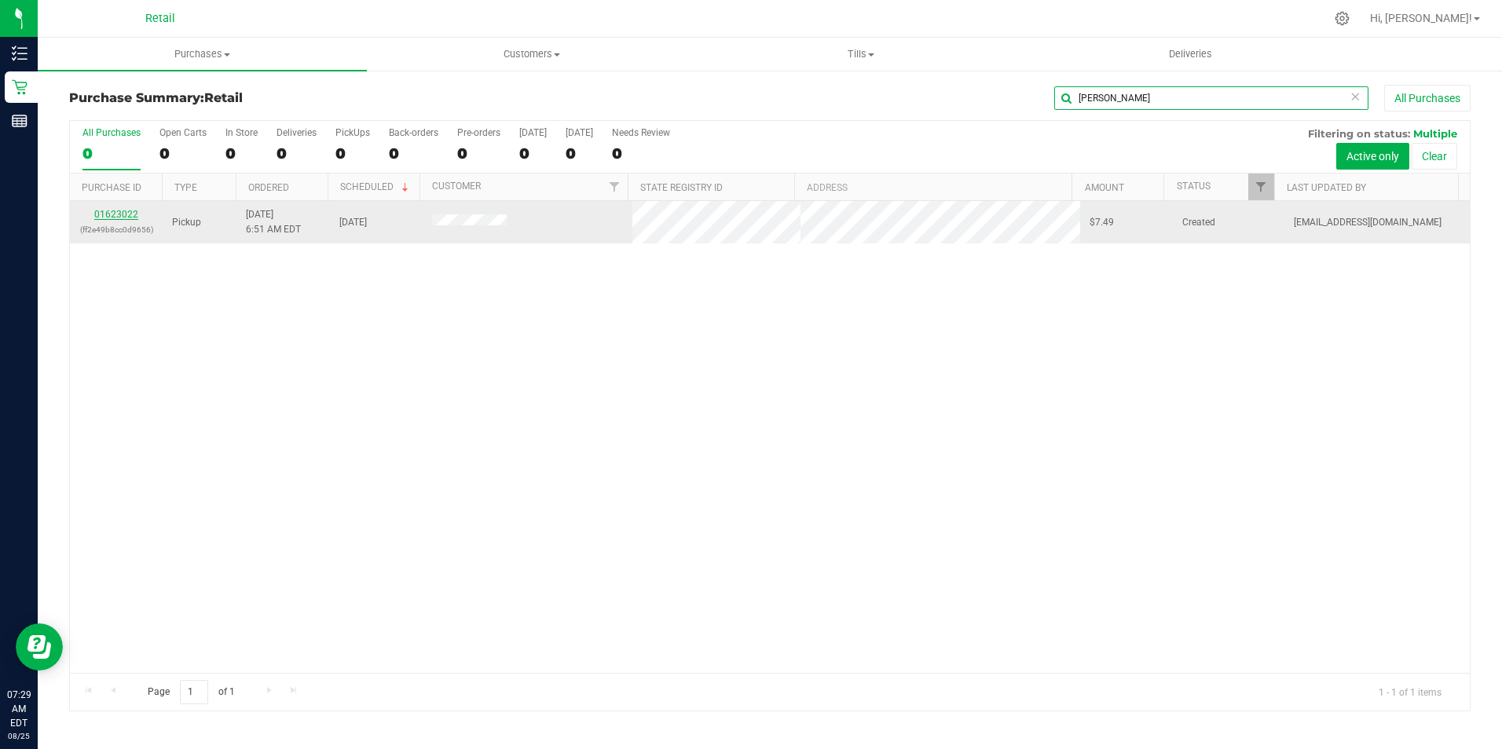
type input "[PERSON_NAME]"
click at [127, 210] on link "01623022" at bounding box center [116, 214] width 44 height 11
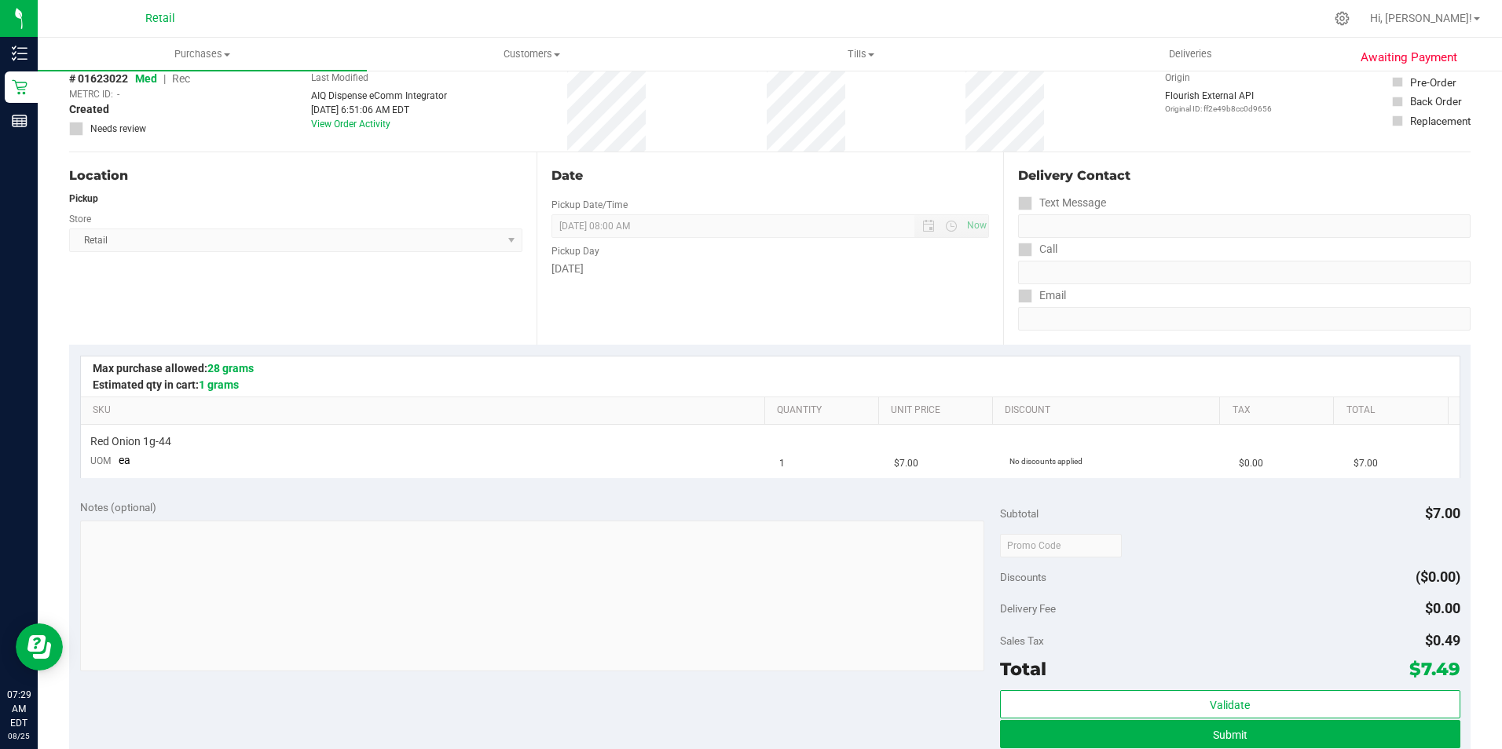
scroll to position [314, 0]
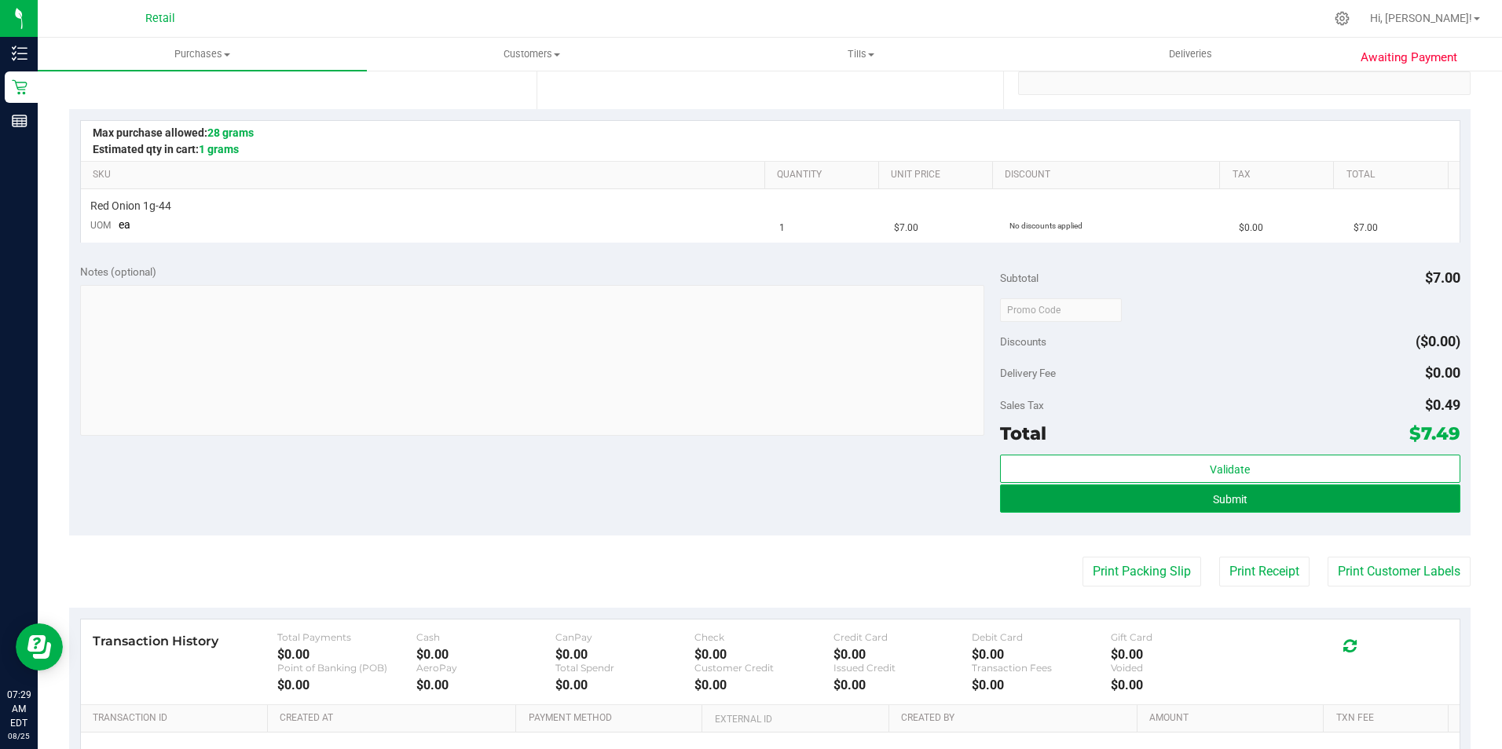
click at [1264, 508] on button "Submit" at bounding box center [1230, 499] width 460 height 28
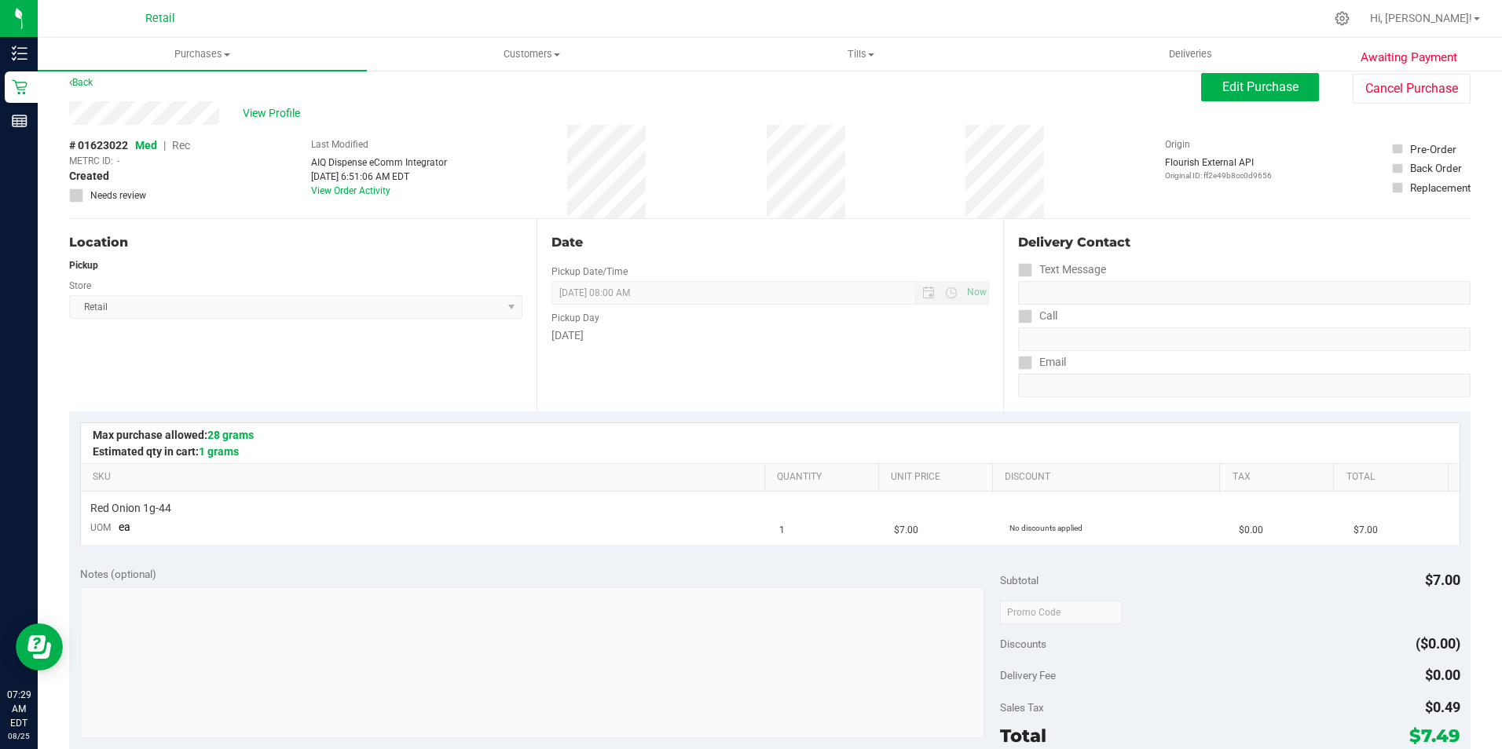
scroll to position [0, 0]
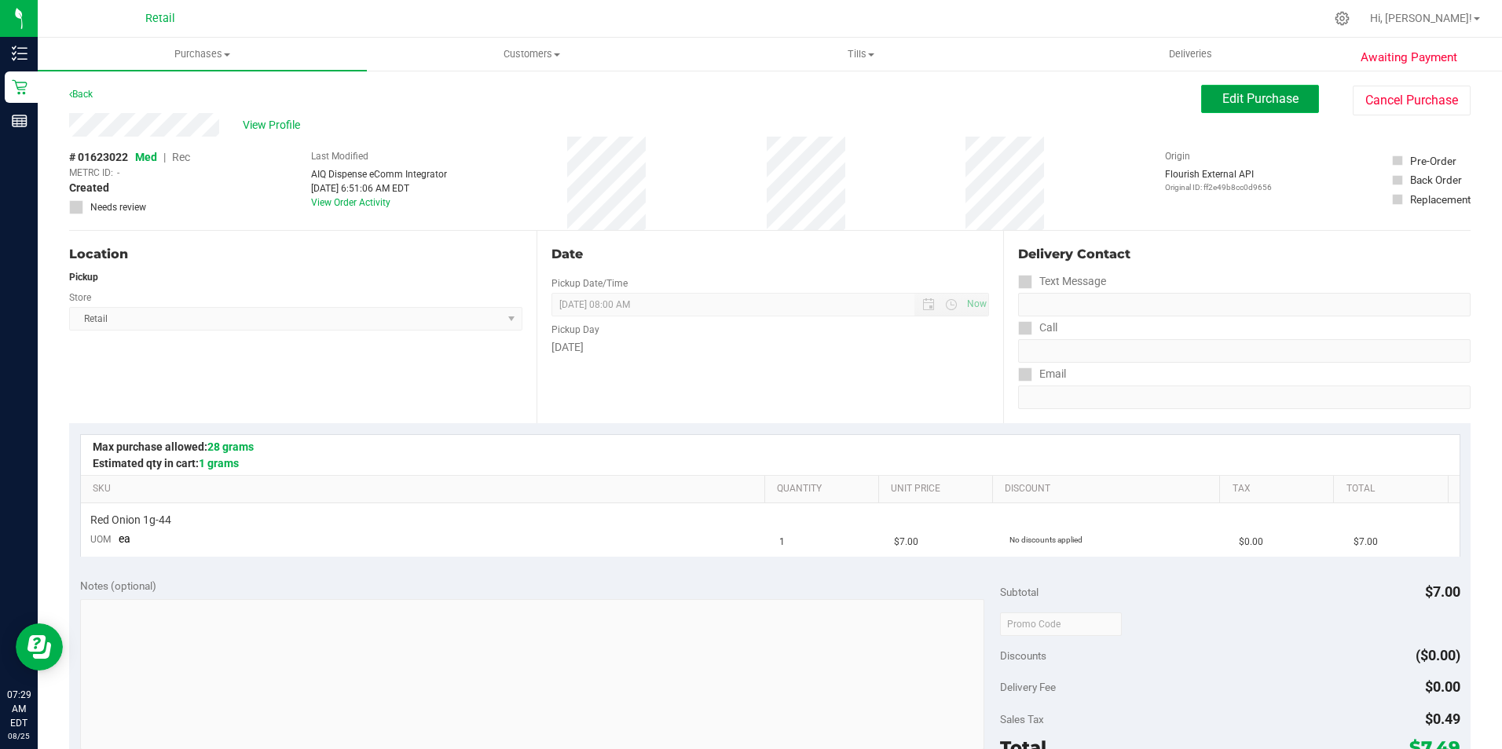
click at [1206, 90] on button "Edit Purchase" at bounding box center [1260, 99] width 118 height 28
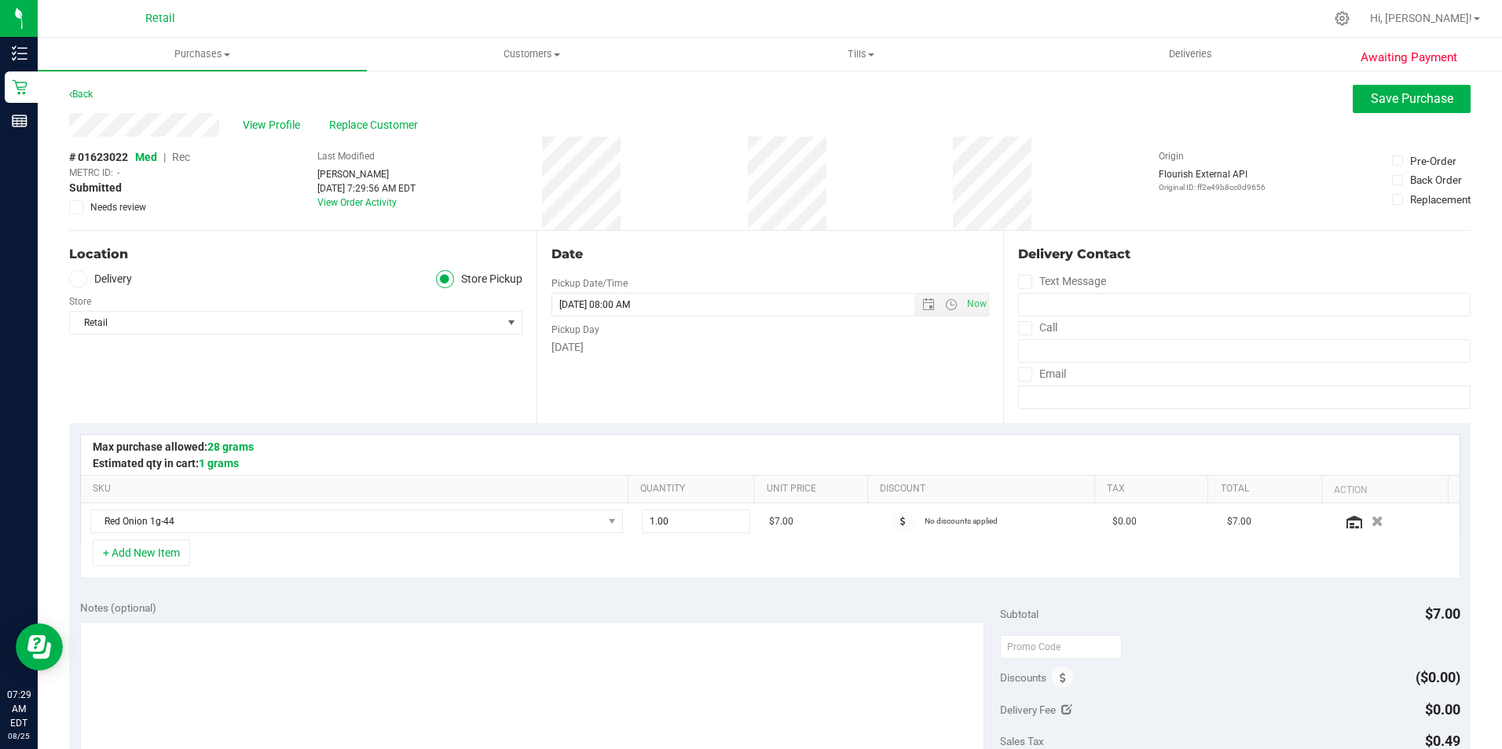
click at [181, 158] on span "Rec" at bounding box center [181, 157] width 18 height 13
click at [1396, 115] on div "View Profile Replace Customer" at bounding box center [769, 125] width 1401 height 24
click at [1366, 108] on button "Save Purchase" at bounding box center [1411, 99] width 118 height 28
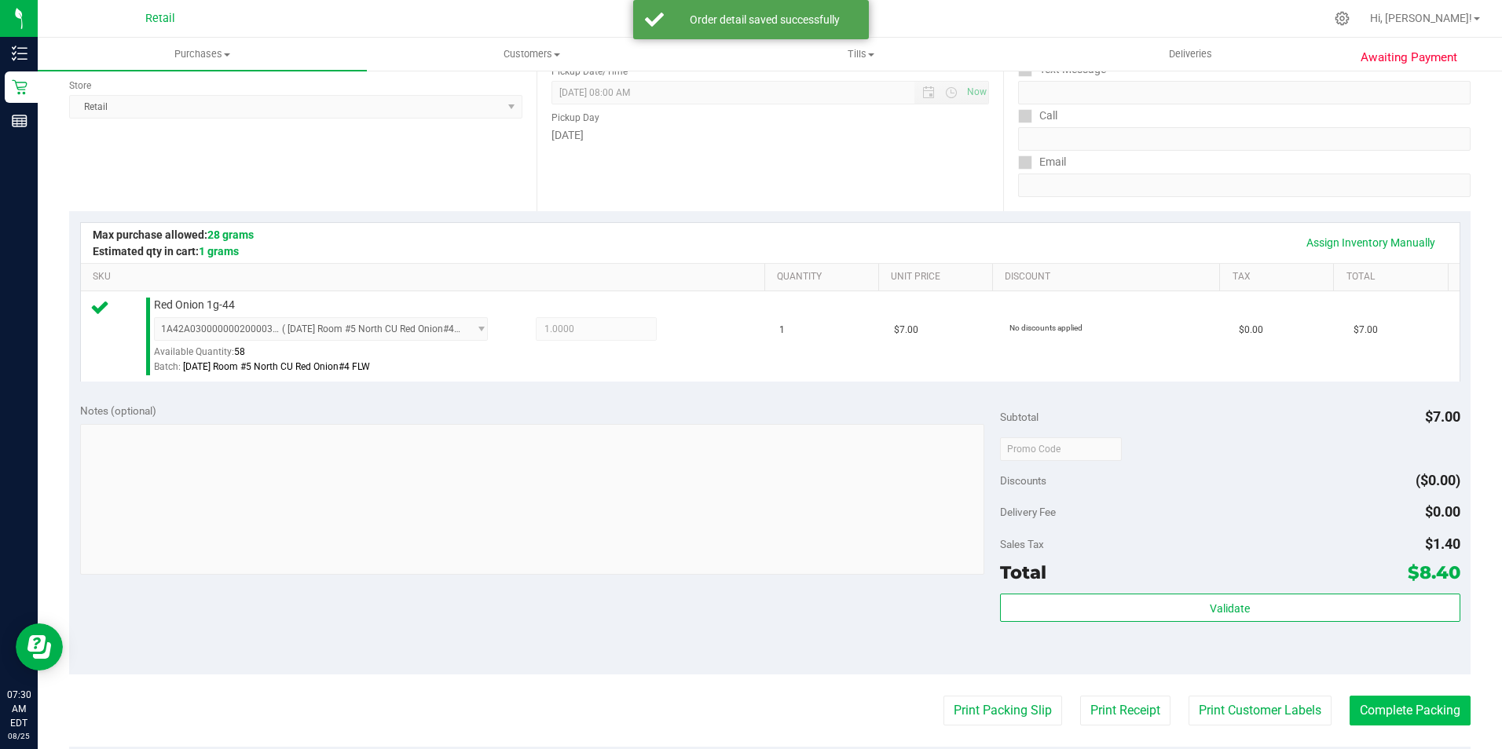
scroll to position [314, 0]
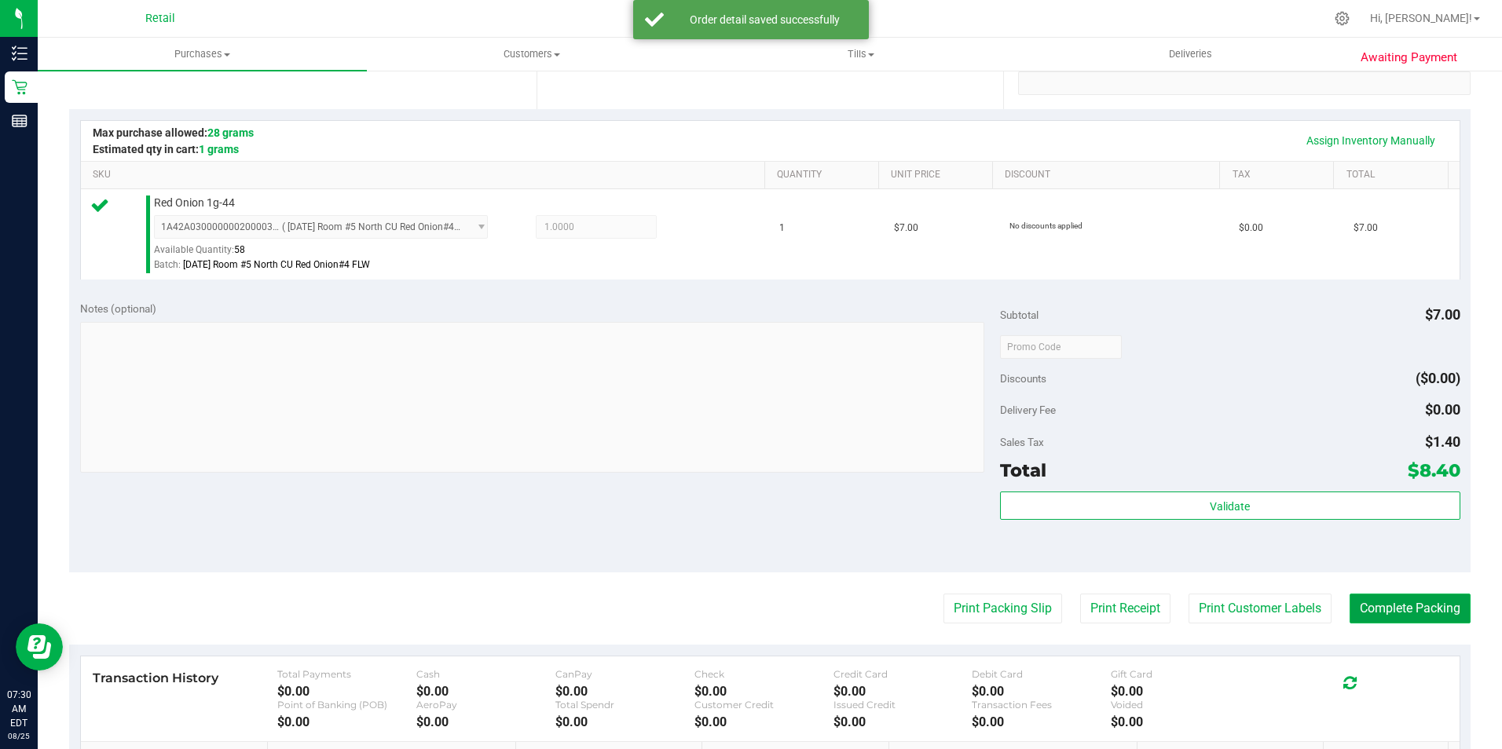
click at [1389, 620] on button "Complete Packing" at bounding box center [1409, 609] width 121 height 30
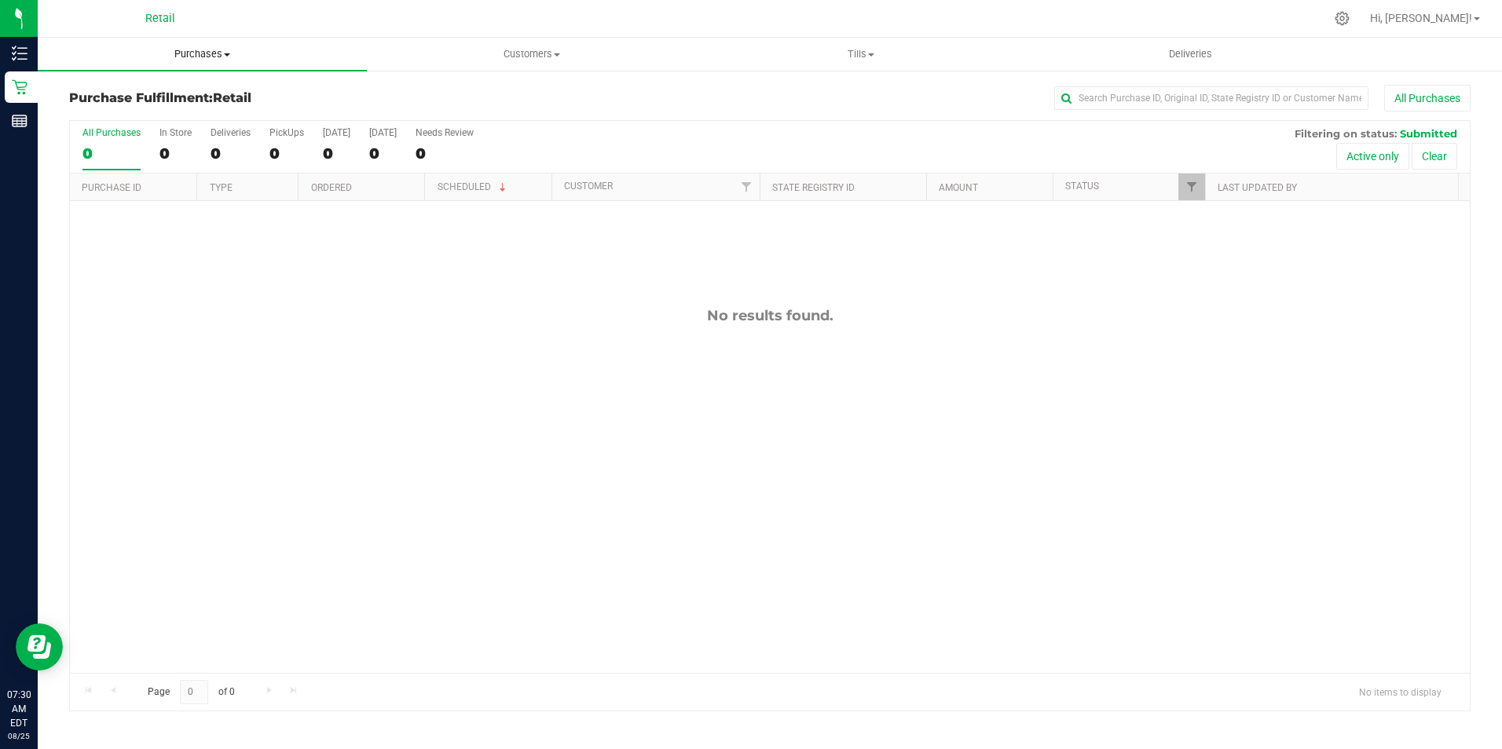
click at [204, 49] on span "Purchases" at bounding box center [202, 54] width 329 height 14
click at [216, 93] on li "Summary of purchases" at bounding box center [202, 95] width 329 height 19
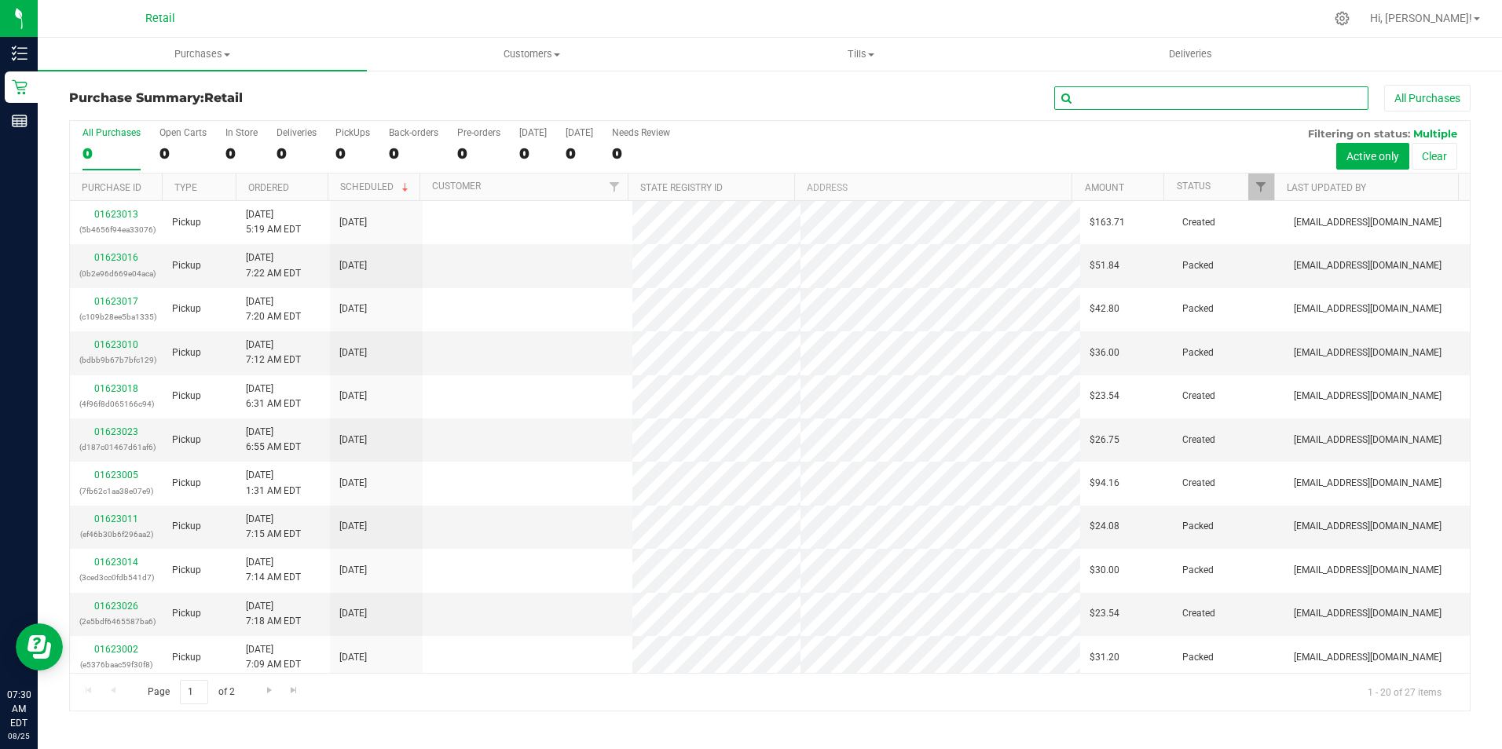
click at [1129, 104] on input "text" at bounding box center [1211, 98] width 314 height 24
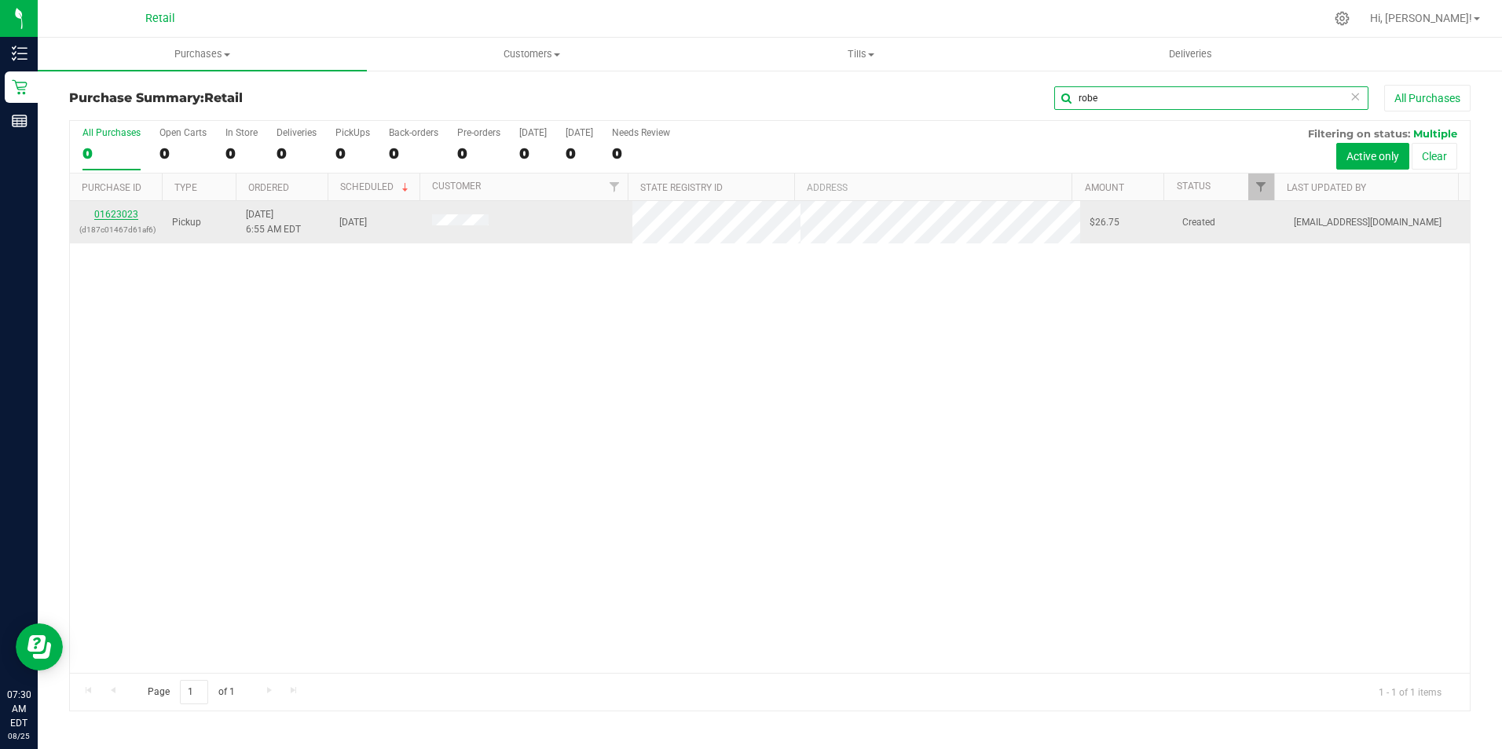
type input "robe"
click at [109, 210] on link "01623023" at bounding box center [116, 214] width 44 height 11
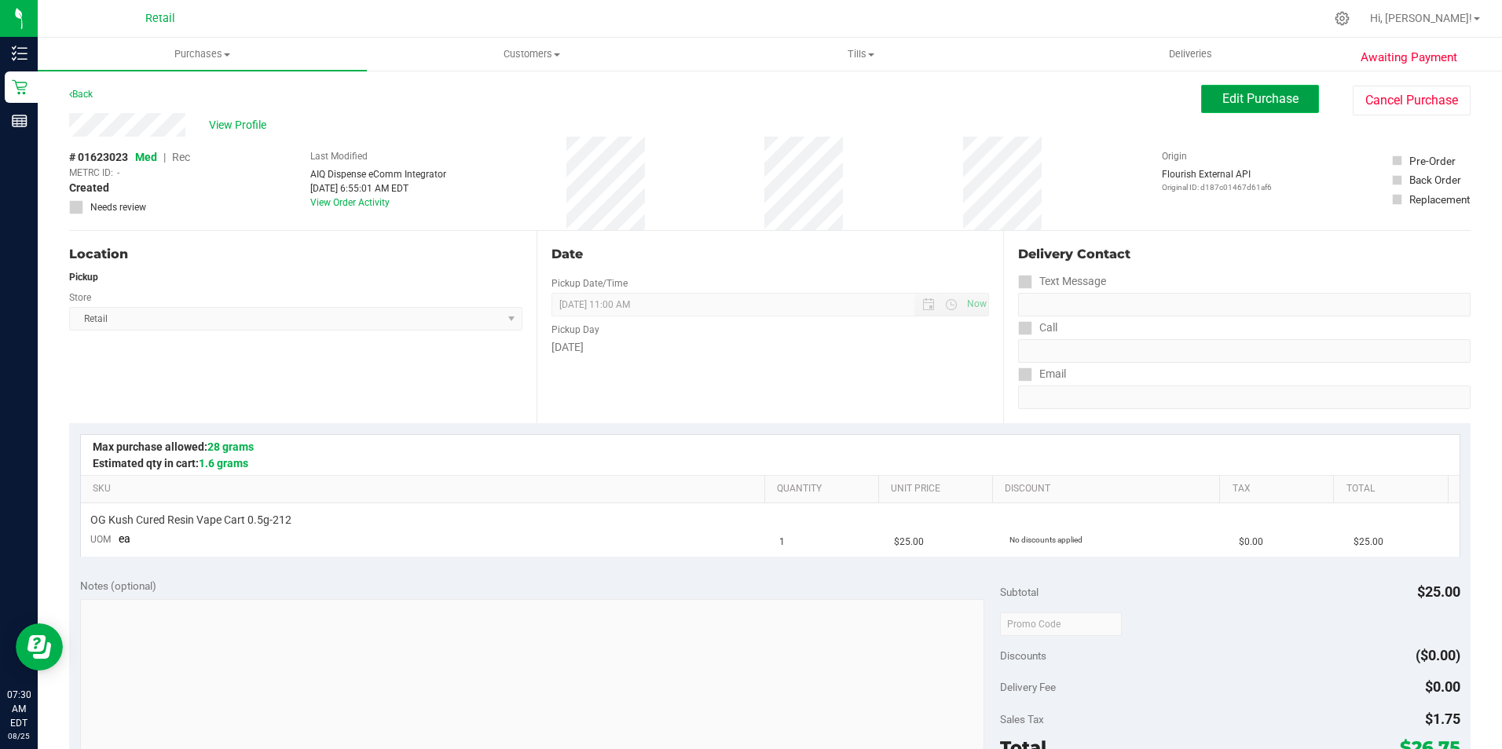
click at [1244, 97] on span "Edit Purchase" at bounding box center [1260, 98] width 76 height 15
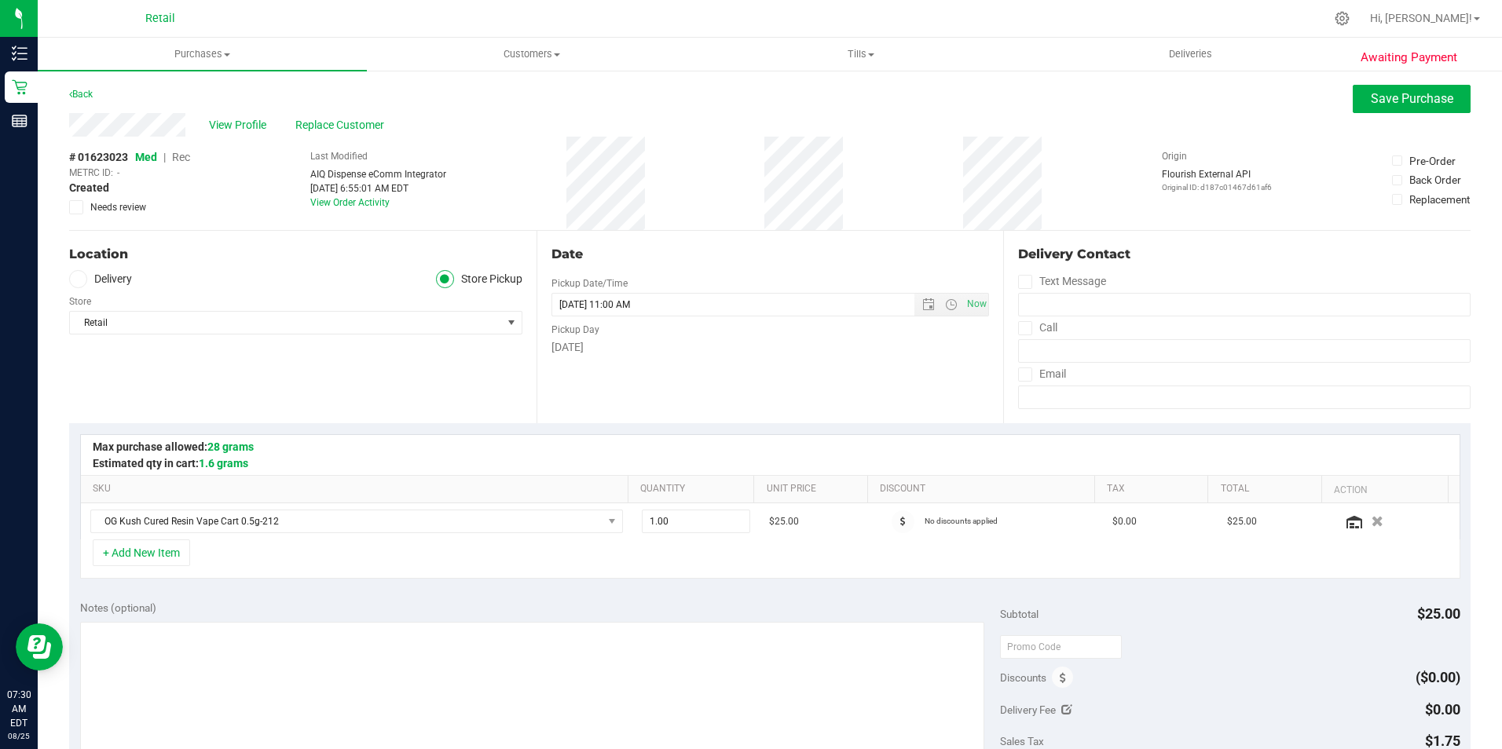
click at [183, 160] on span "Rec" at bounding box center [181, 157] width 18 height 13
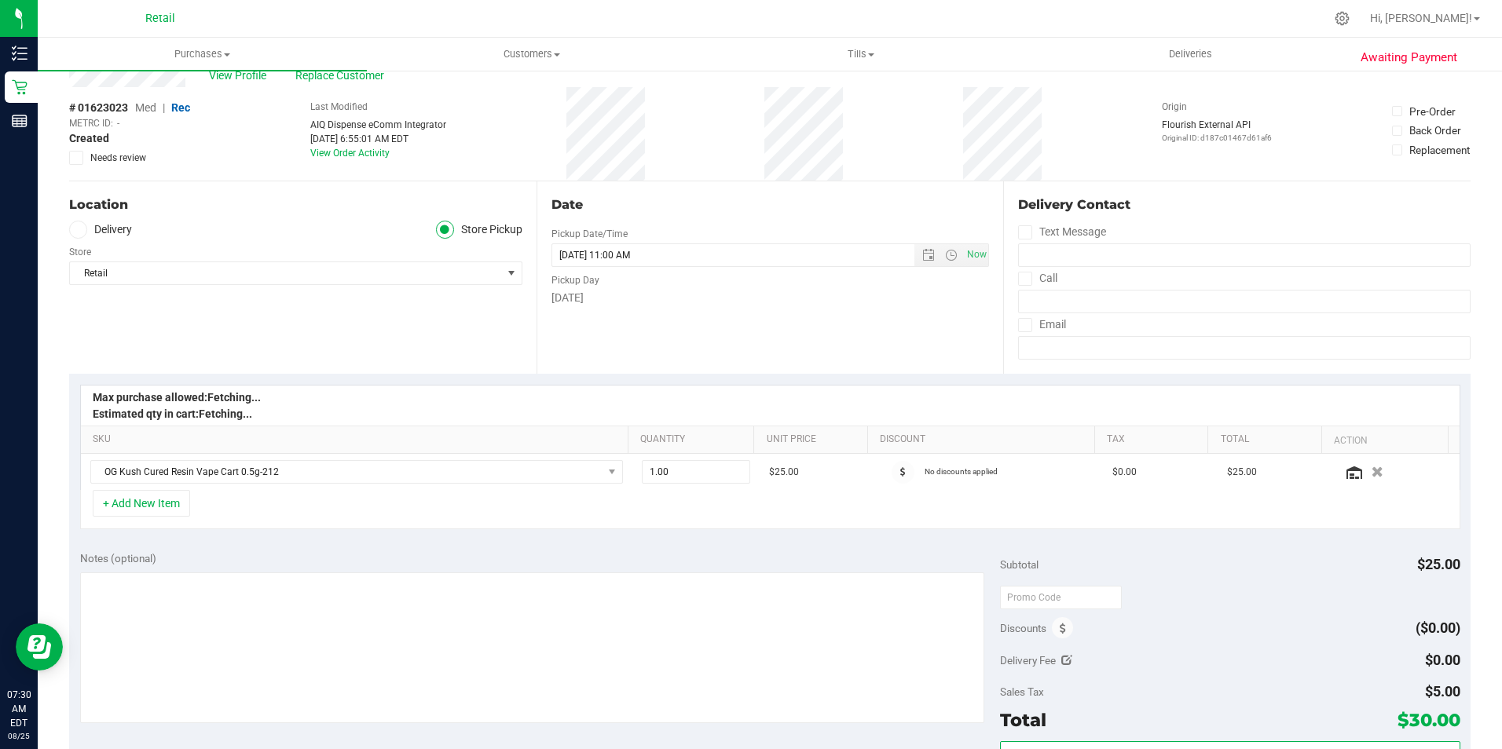
scroll to position [314, 0]
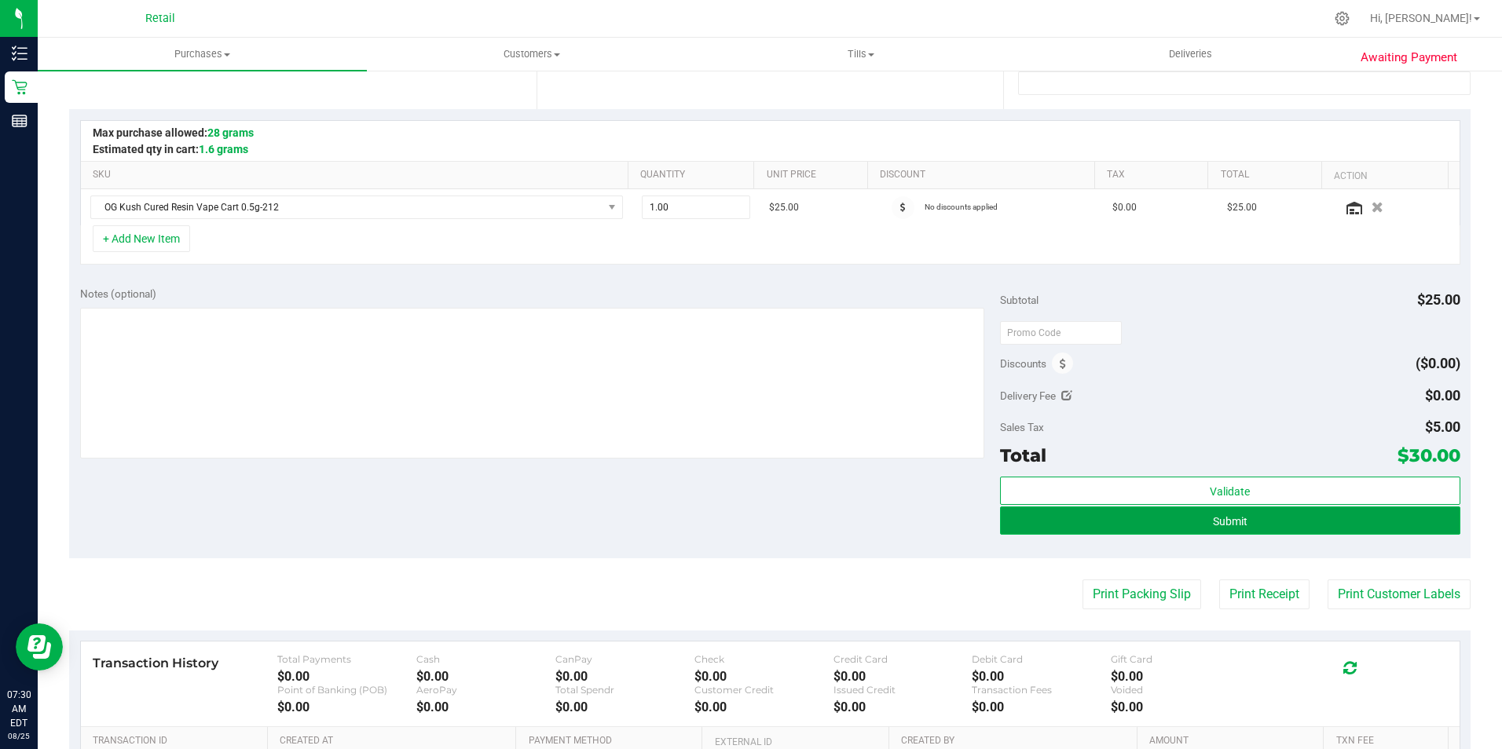
click at [1128, 516] on button "Submit" at bounding box center [1230, 521] width 460 height 28
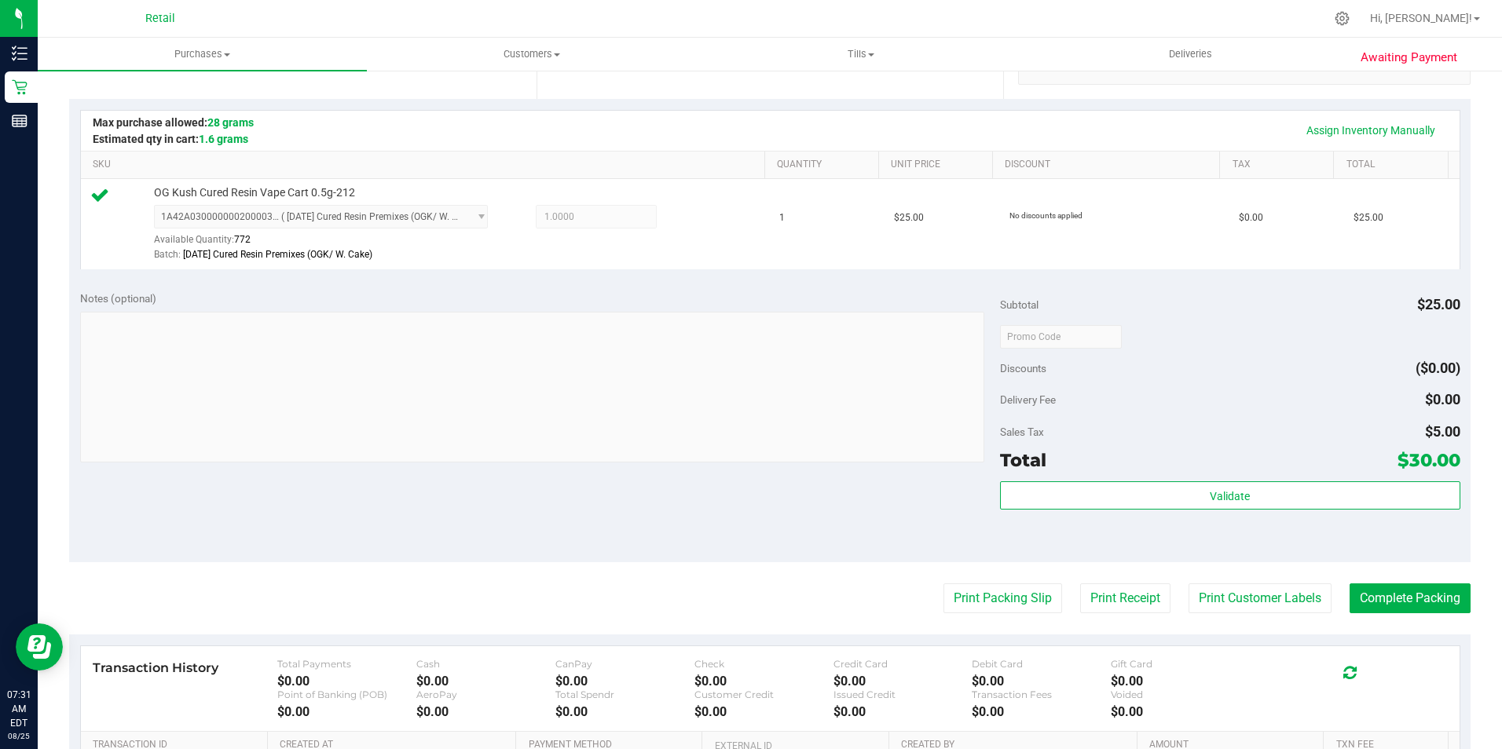
scroll to position [393, 0]
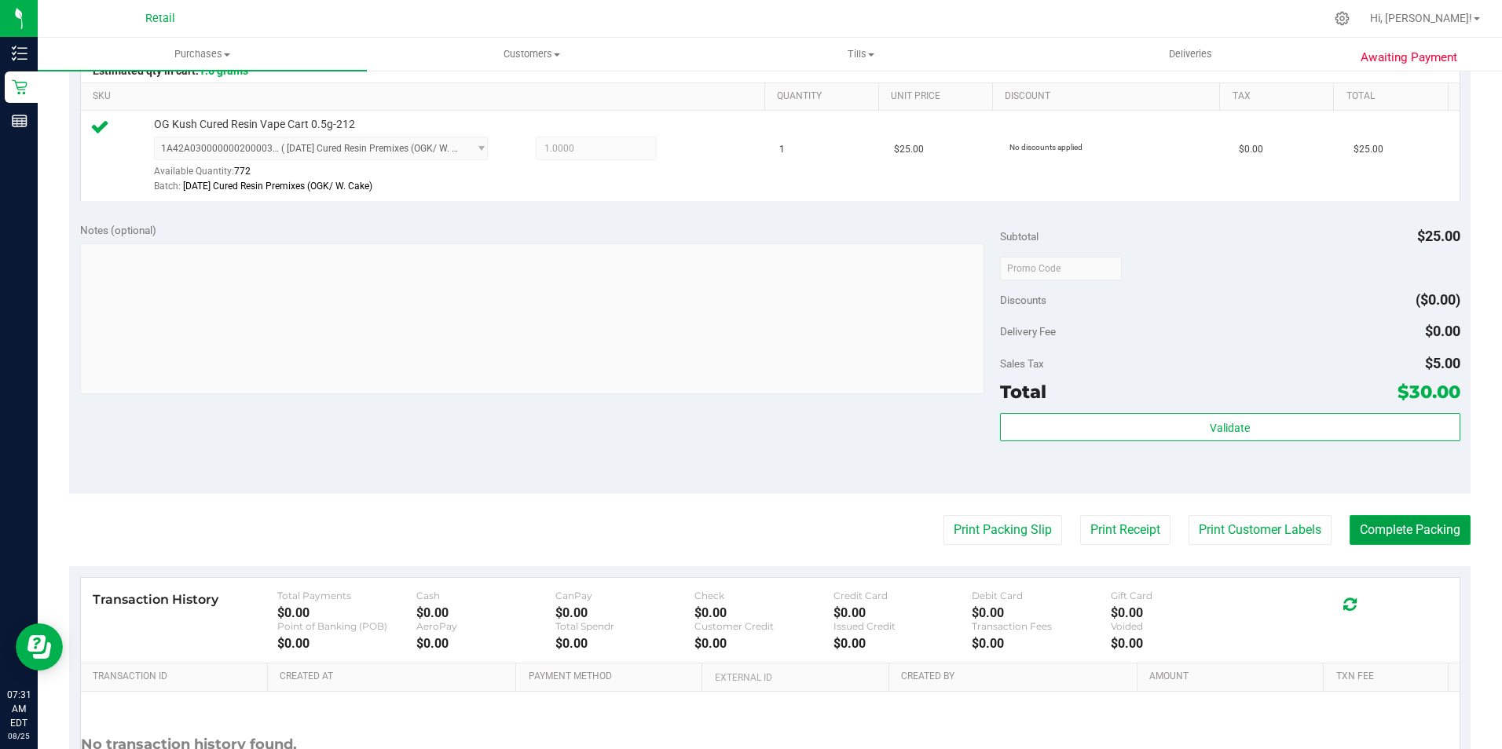
click at [1374, 525] on button "Complete Packing" at bounding box center [1409, 530] width 121 height 30
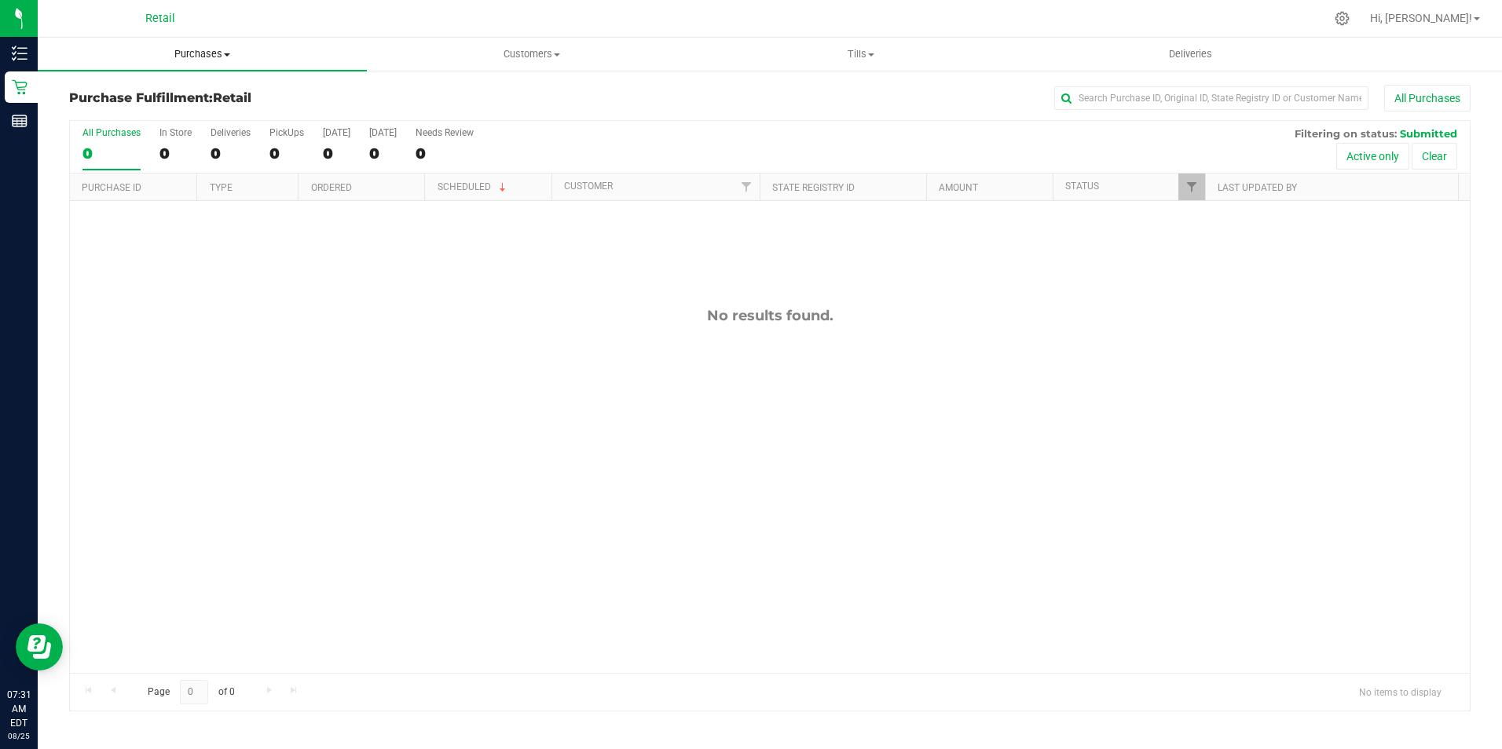
click at [215, 60] on span "Purchases" at bounding box center [202, 54] width 329 height 14
click at [195, 100] on span "Summary of purchases" at bounding box center [118, 94] width 161 height 13
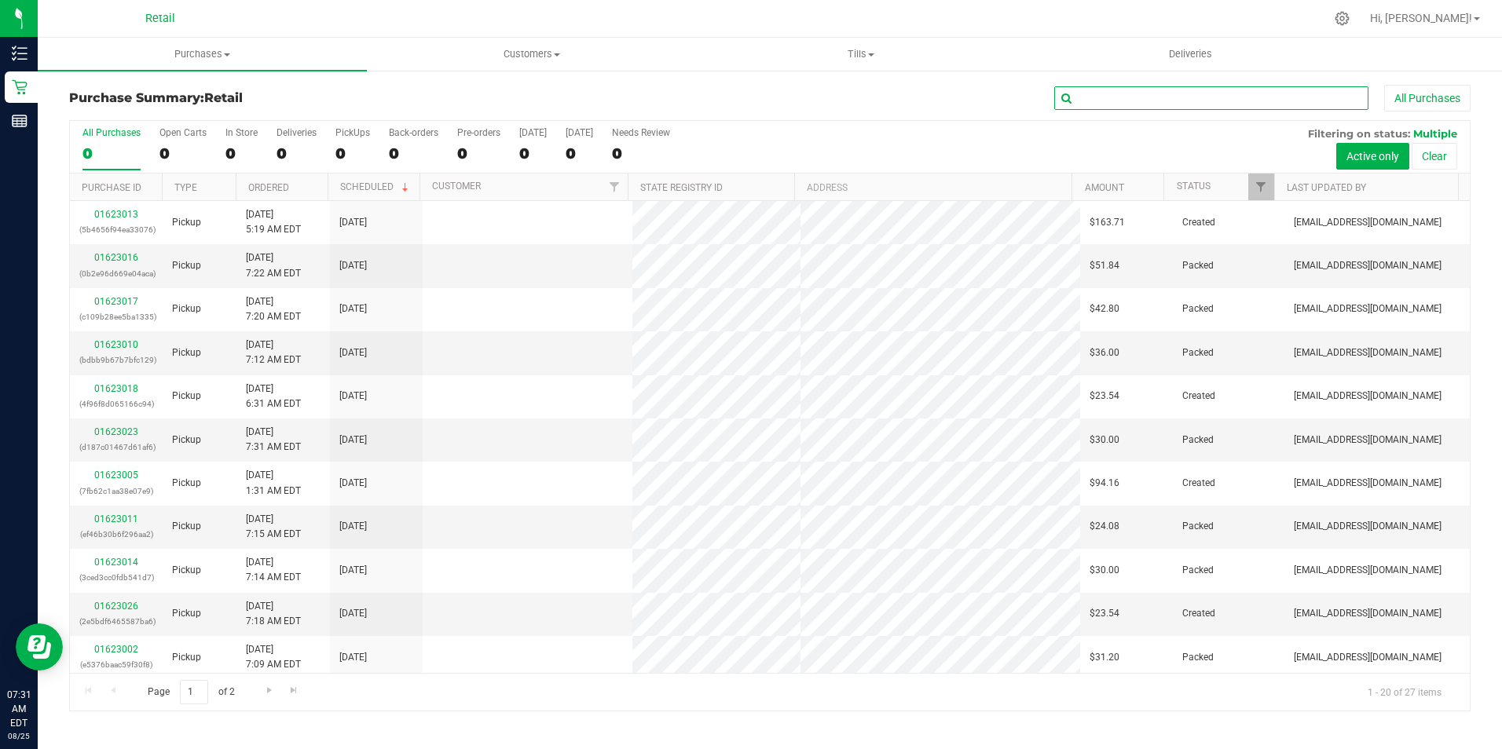
click at [1146, 97] on input "text" at bounding box center [1211, 98] width 314 height 24
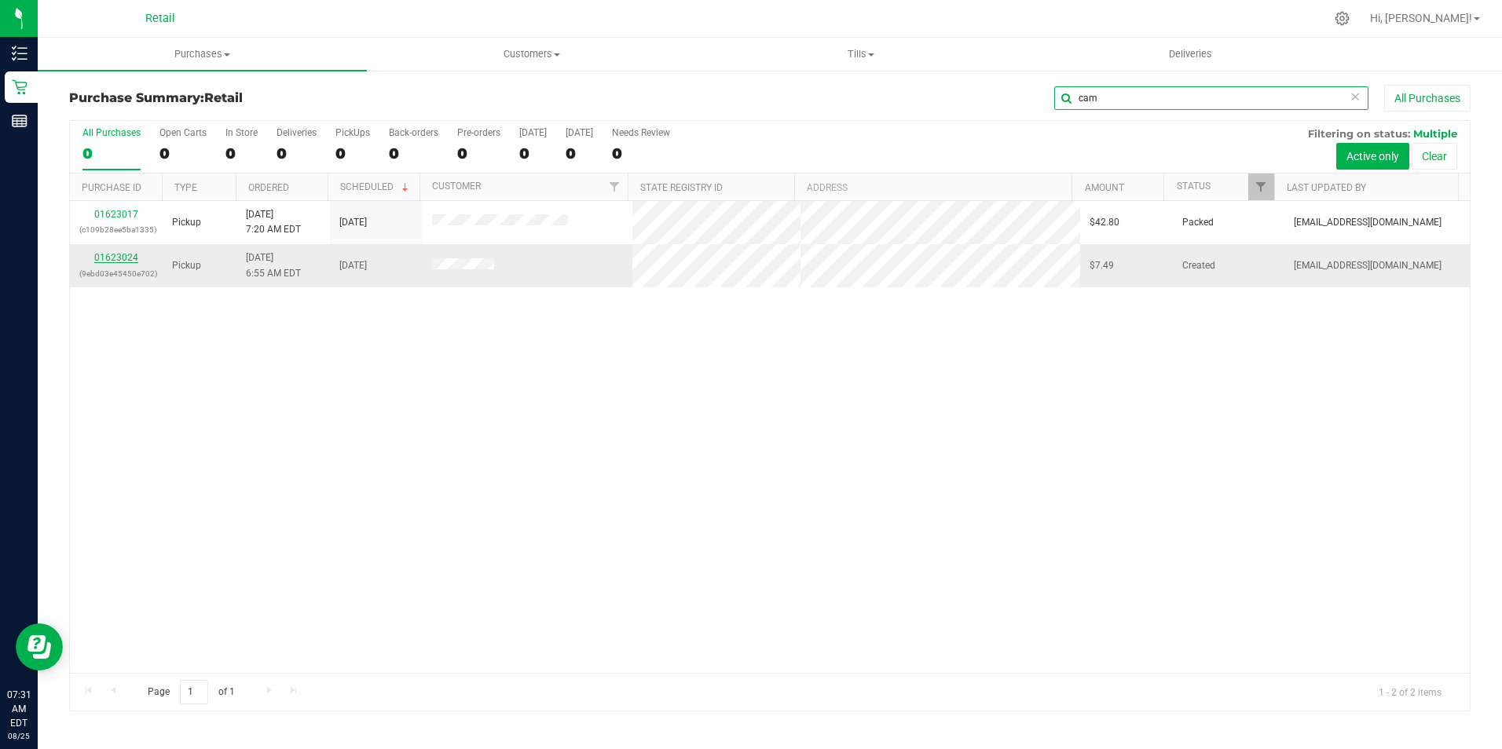
type input "cam"
click at [123, 254] on link "01623024" at bounding box center [116, 257] width 44 height 11
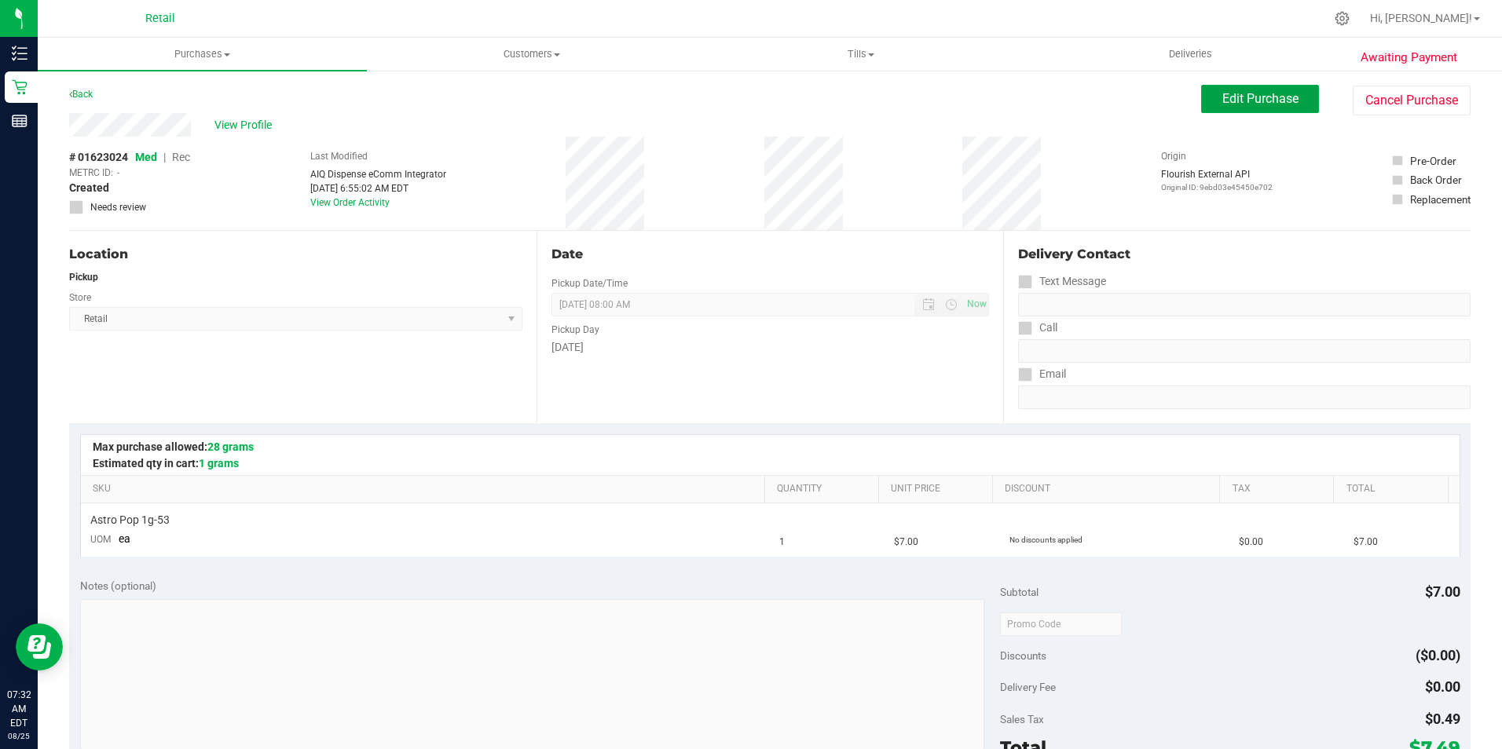
drag, startPoint x: 1229, startPoint y: 95, endPoint x: 1122, endPoint y: 96, distance: 106.8
click at [1229, 95] on span "Edit Purchase" at bounding box center [1260, 98] width 76 height 15
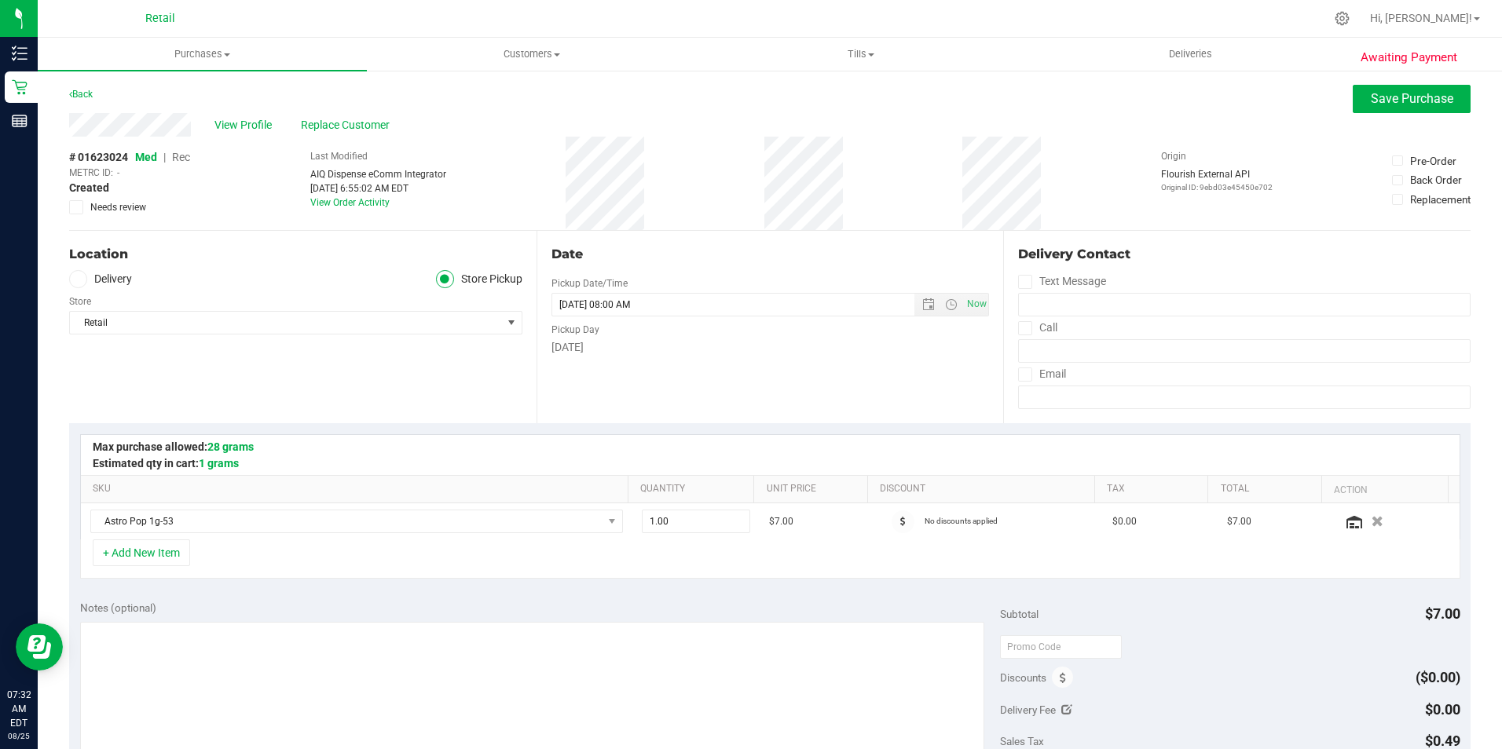
click at [189, 156] on span "Rec" at bounding box center [181, 157] width 18 height 13
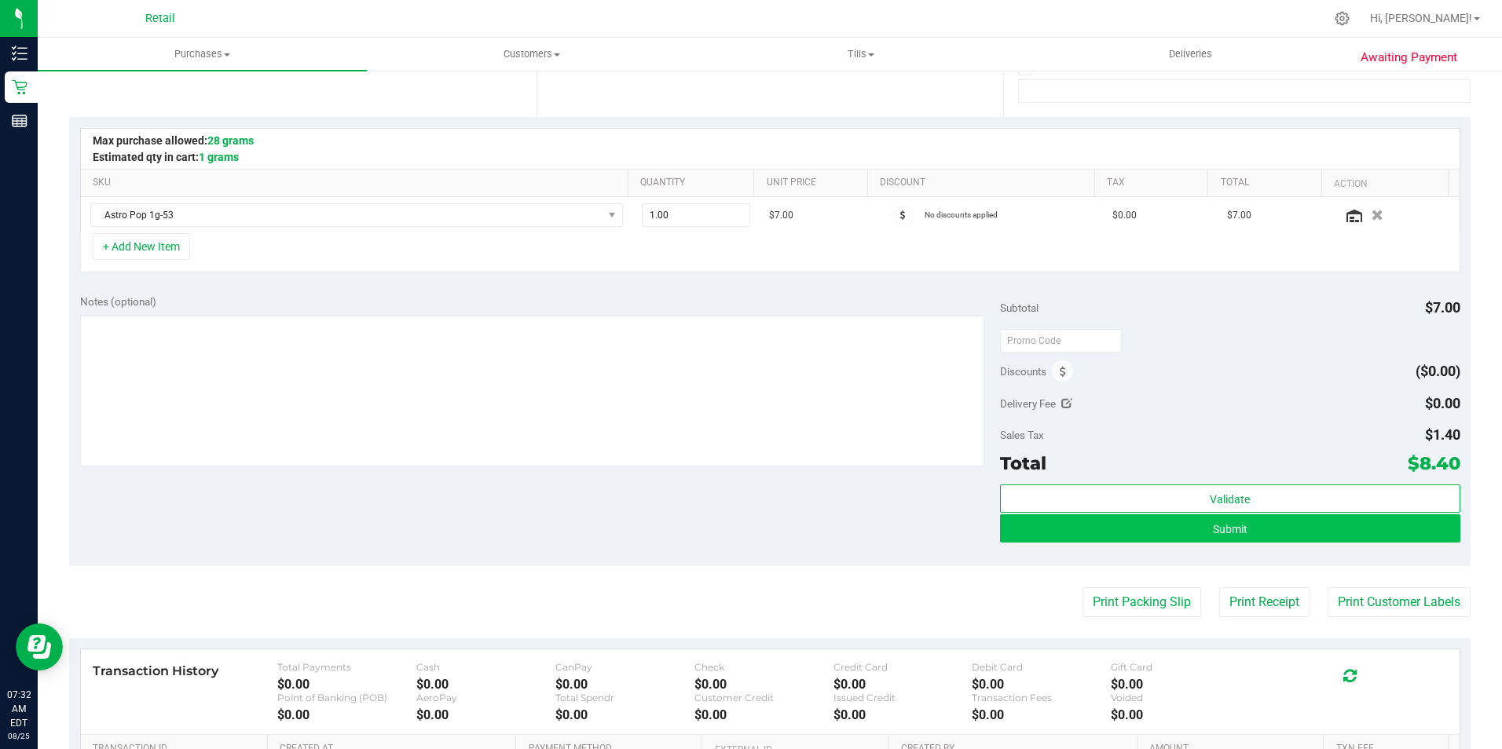
scroll to position [314, 0]
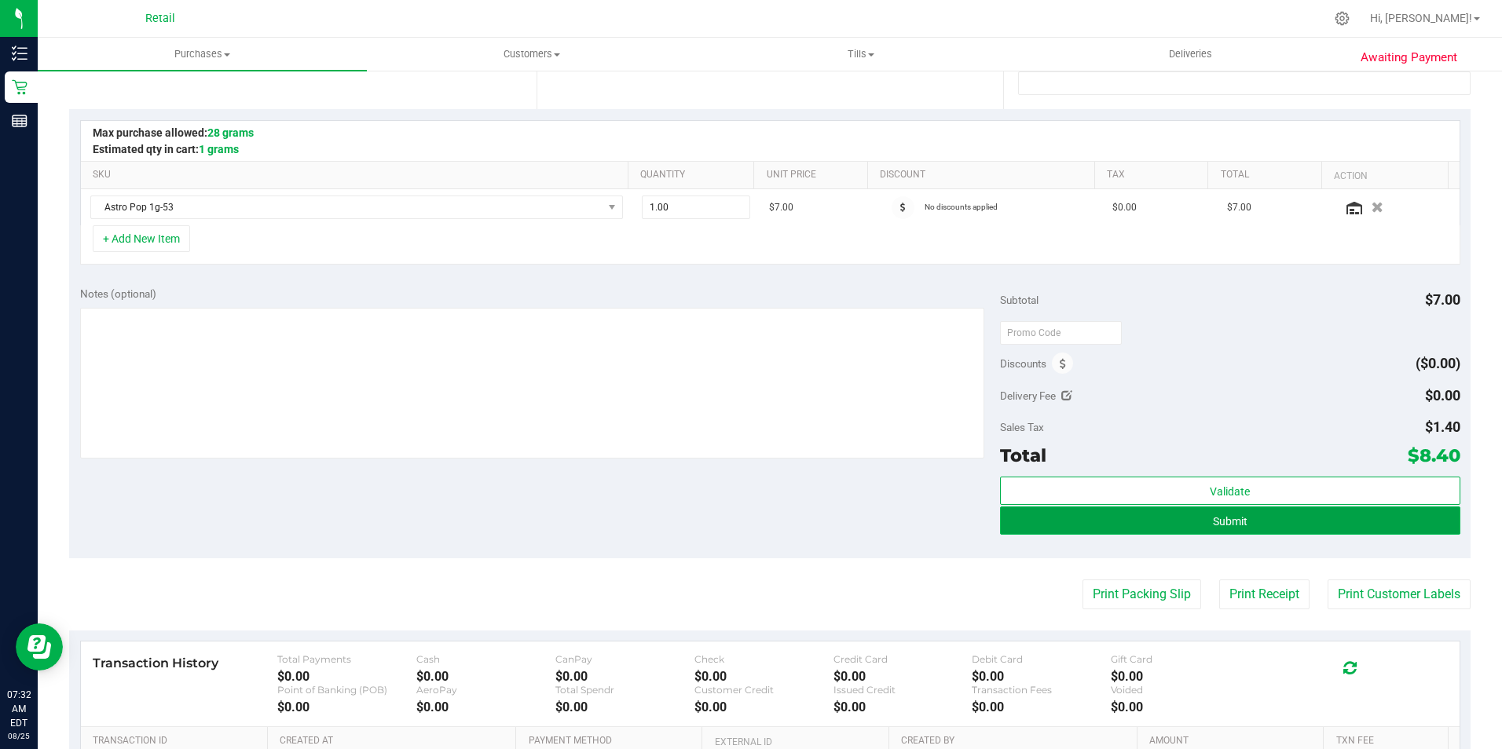
click at [1063, 516] on button "Submit" at bounding box center [1230, 521] width 460 height 28
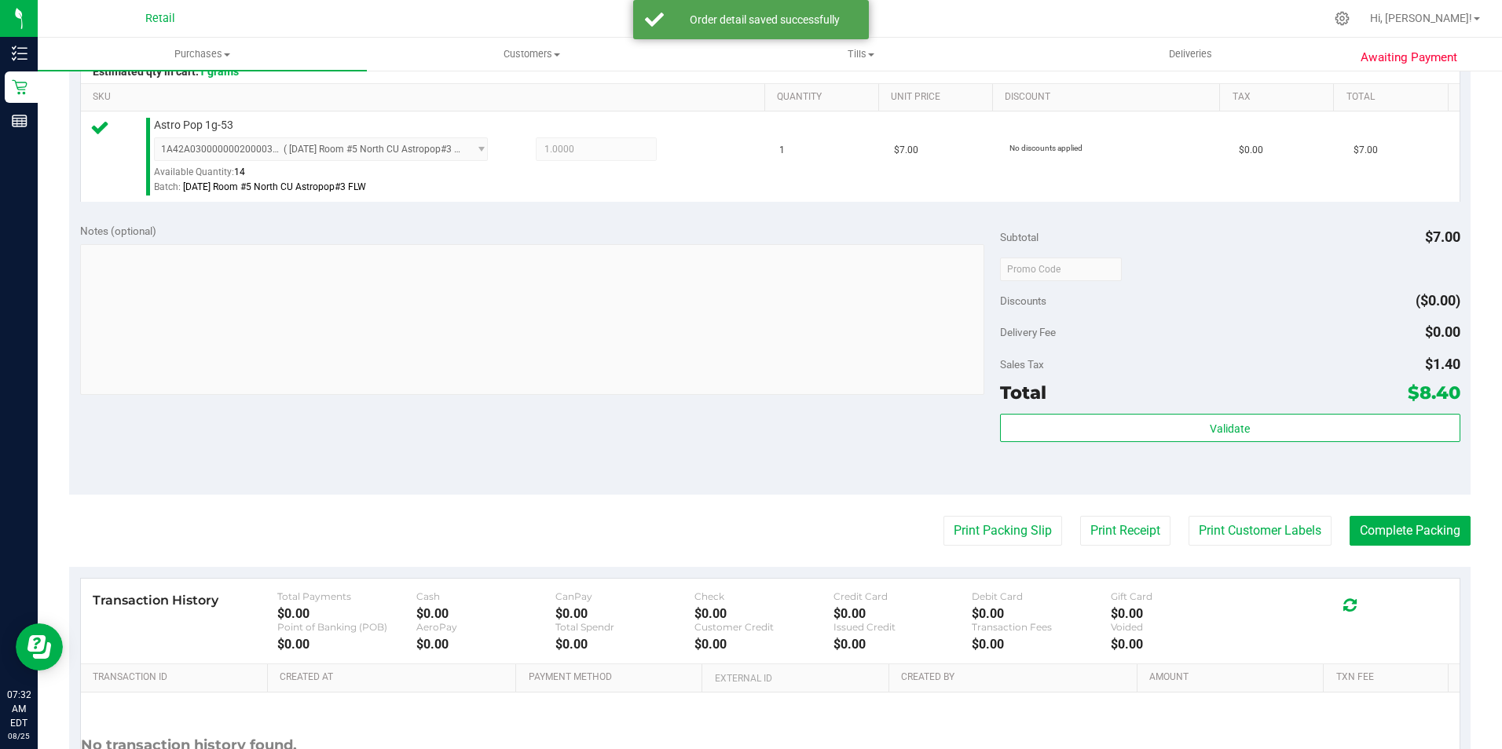
scroll to position [393, 0]
click at [1372, 540] on button "Complete Packing" at bounding box center [1409, 530] width 121 height 30
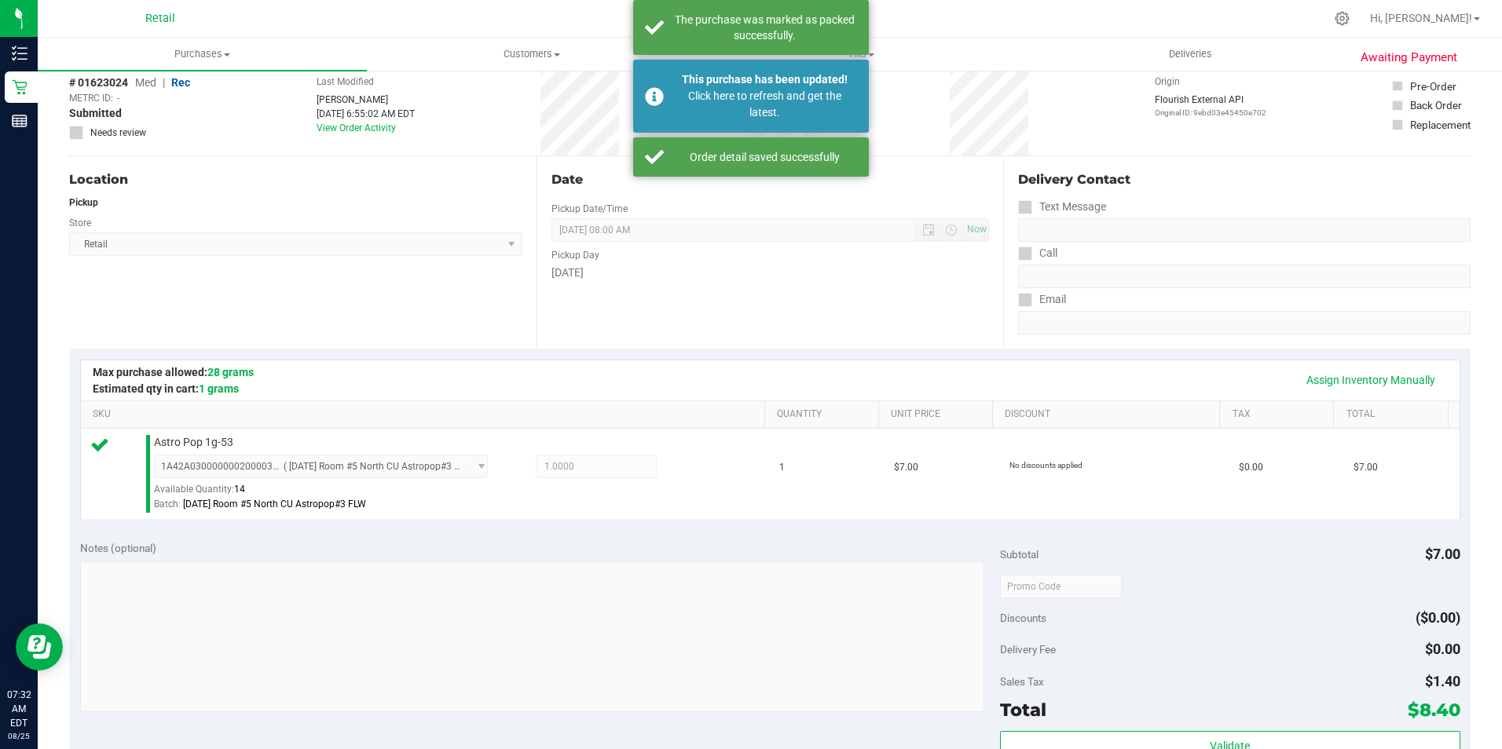
scroll to position [0, 0]
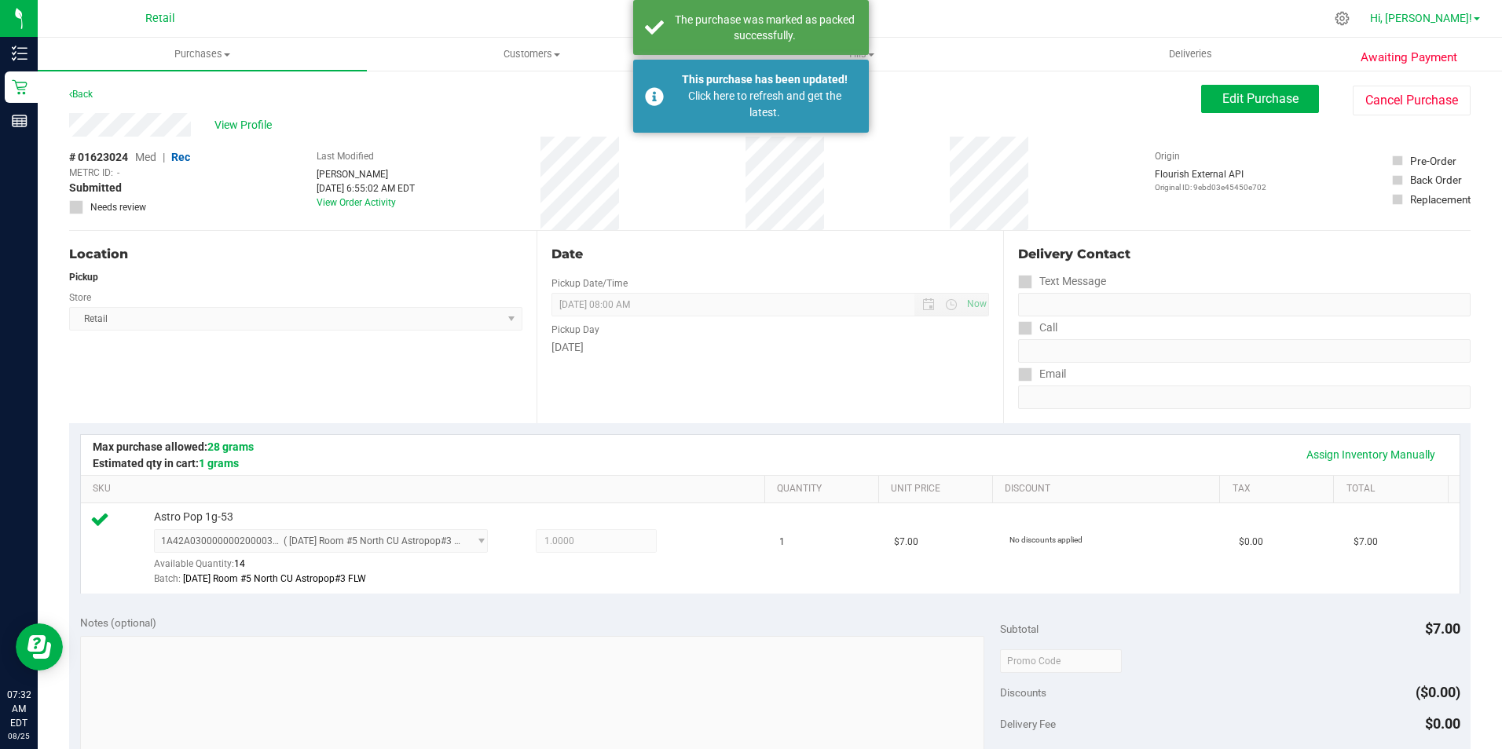
click at [1465, 13] on span "Hi, [PERSON_NAME]!" at bounding box center [1421, 18] width 102 height 13
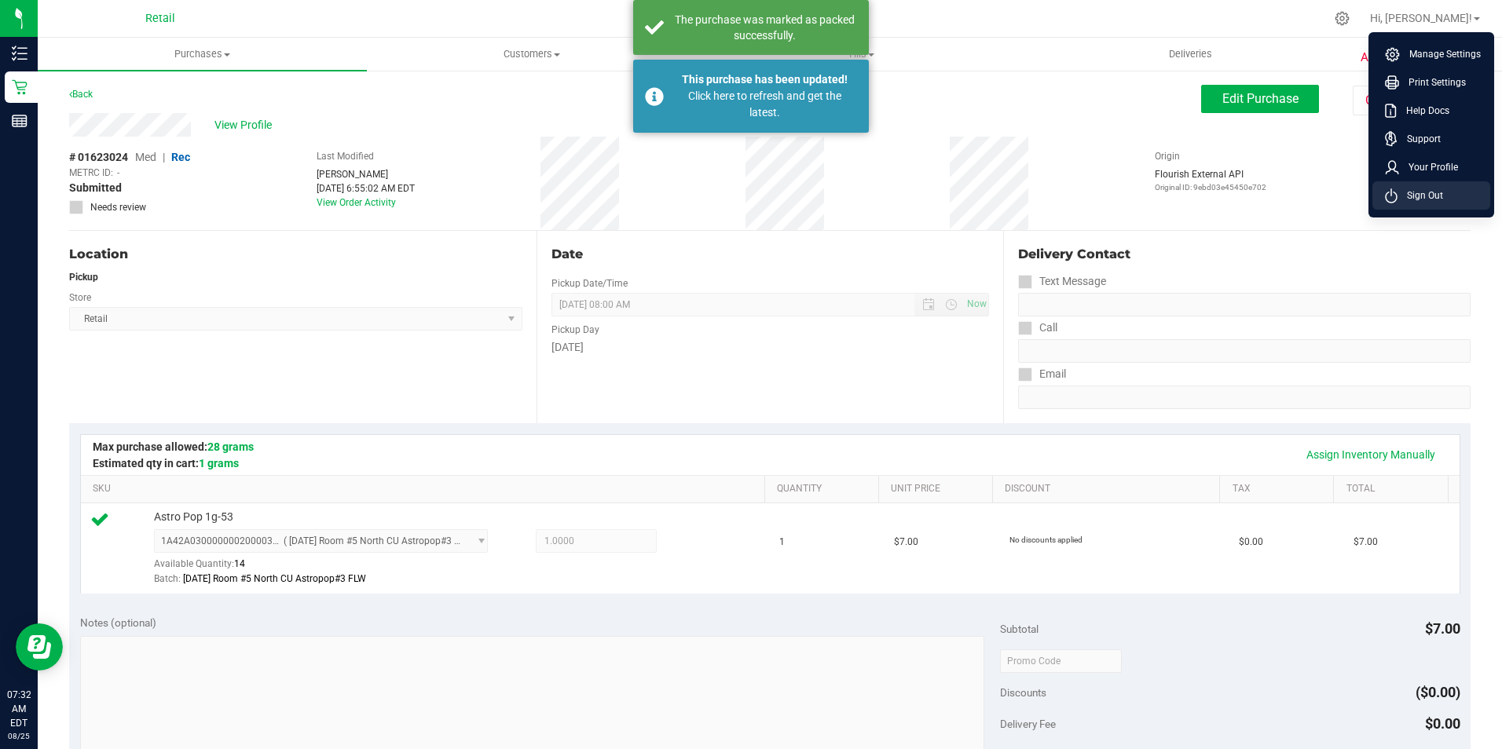
click at [1416, 200] on span "Sign Out" at bounding box center [1420, 196] width 46 height 16
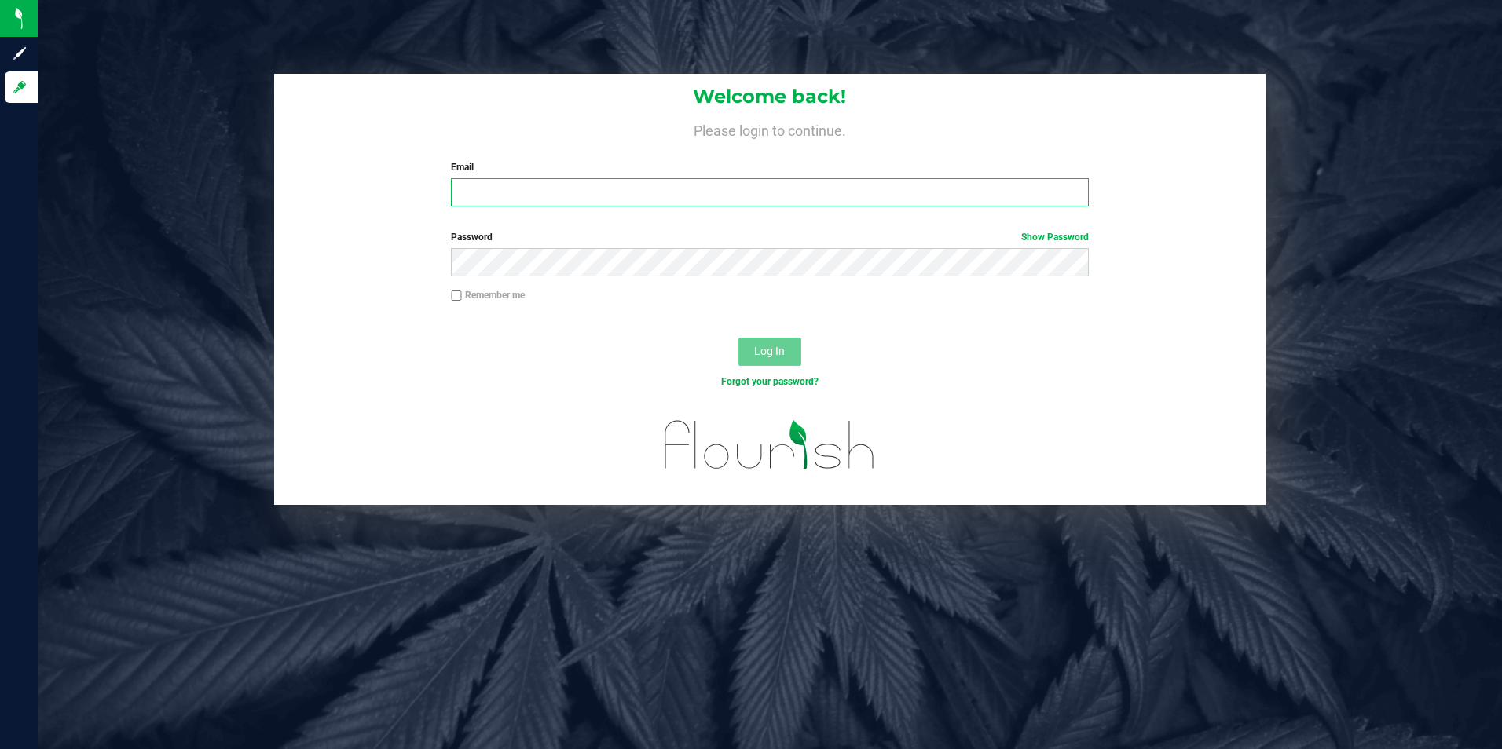
type input "[EMAIL_ADDRESS][DOMAIN_NAME]"
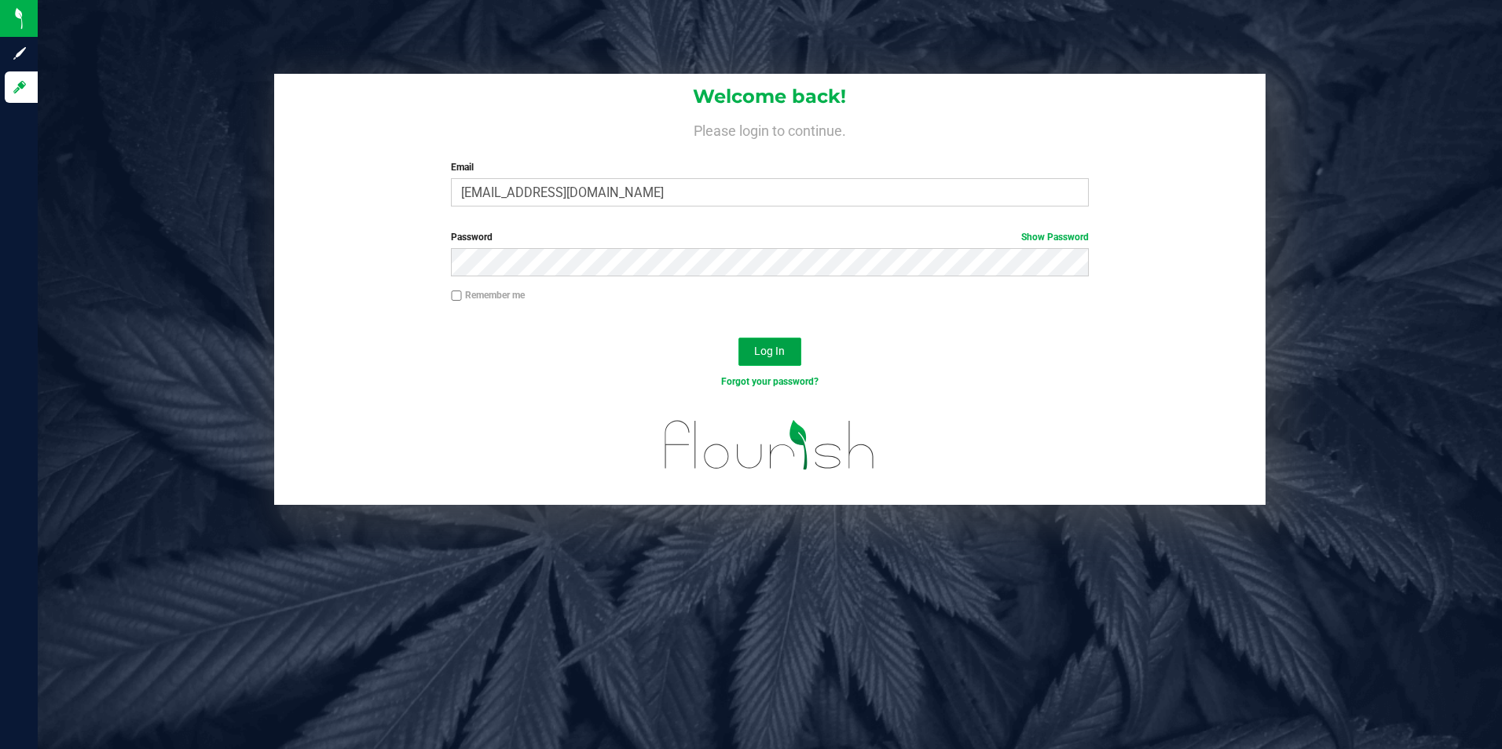
click at [782, 359] on button "Log In" at bounding box center [769, 352] width 63 height 28
